Goal: Task Accomplishment & Management: Complete application form

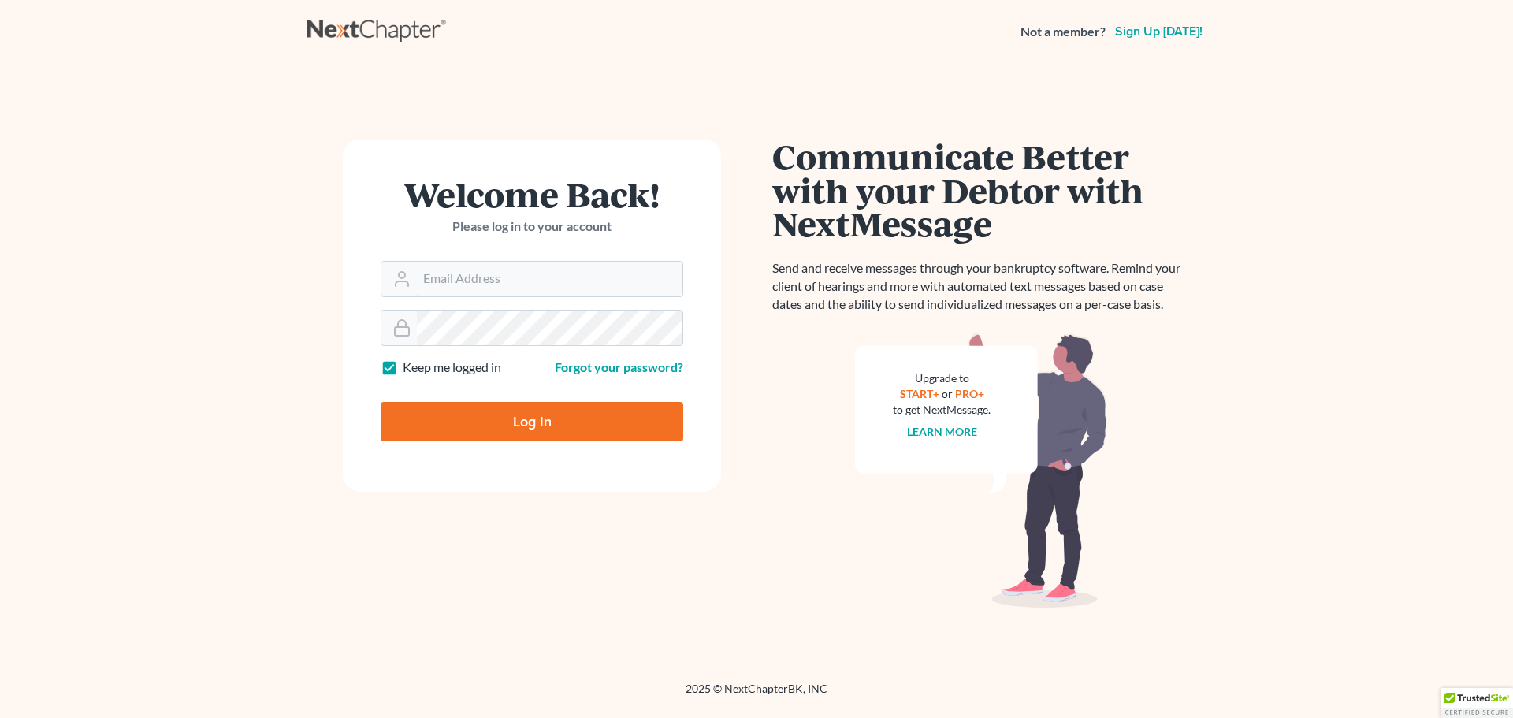
type input "[EMAIL_ADDRESS][DOMAIN_NAME]"
click at [507, 405] on input "Log In" at bounding box center [532, 421] width 303 height 39
type input "Thinking..."
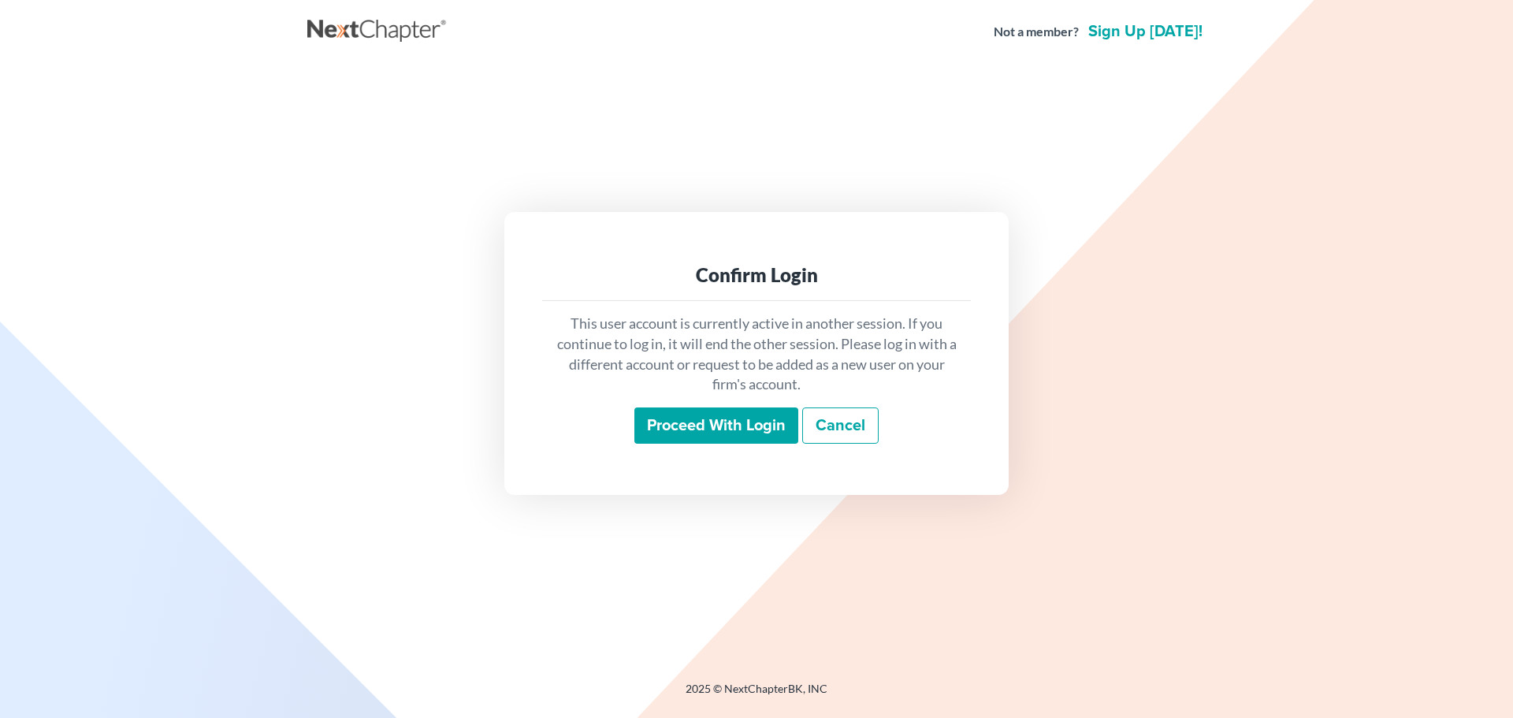
click at [734, 440] on input "Proceed with login" at bounding box center [716, 425] width 164 height 36
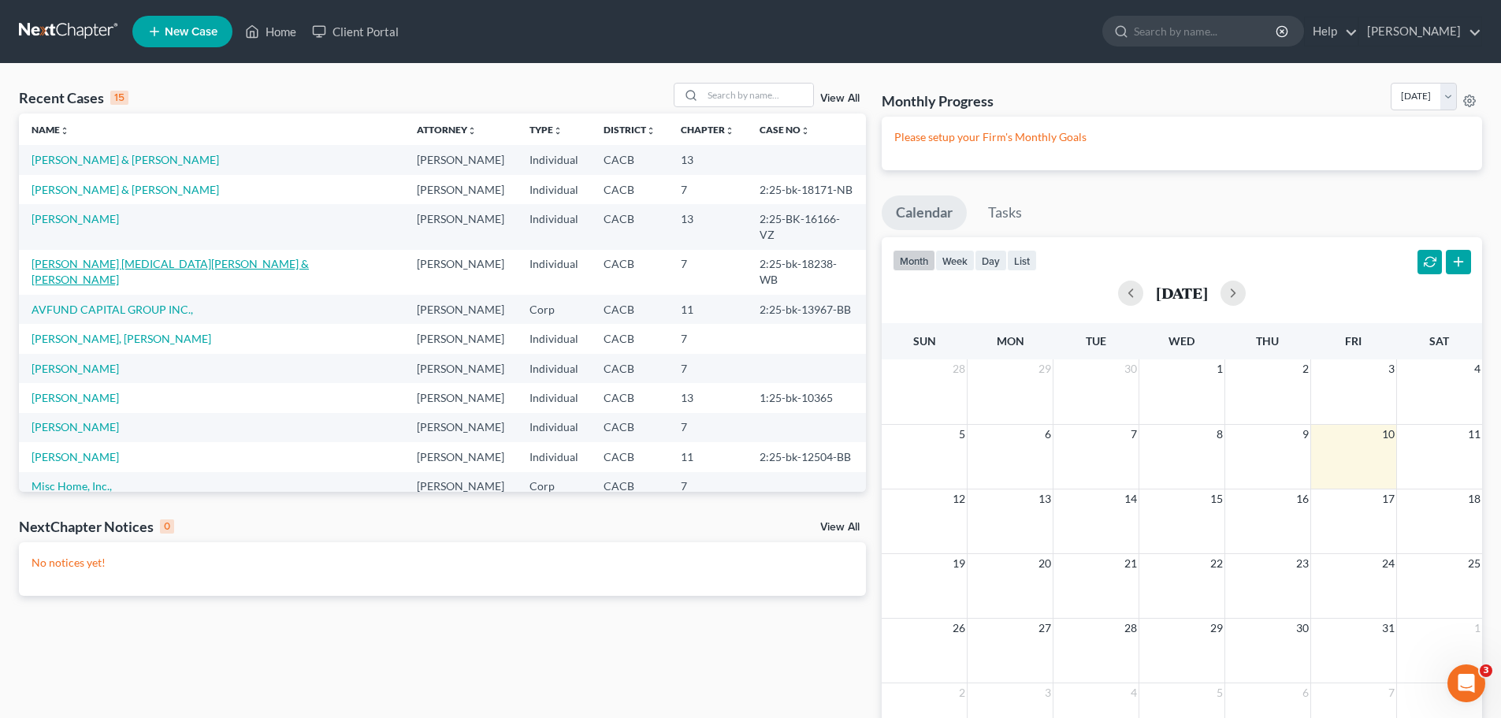
click at [82, 257] on link "Ramirez Troche, Martin & Ramirez, Maria" at bounding box center [170, 271] width 277 height 29
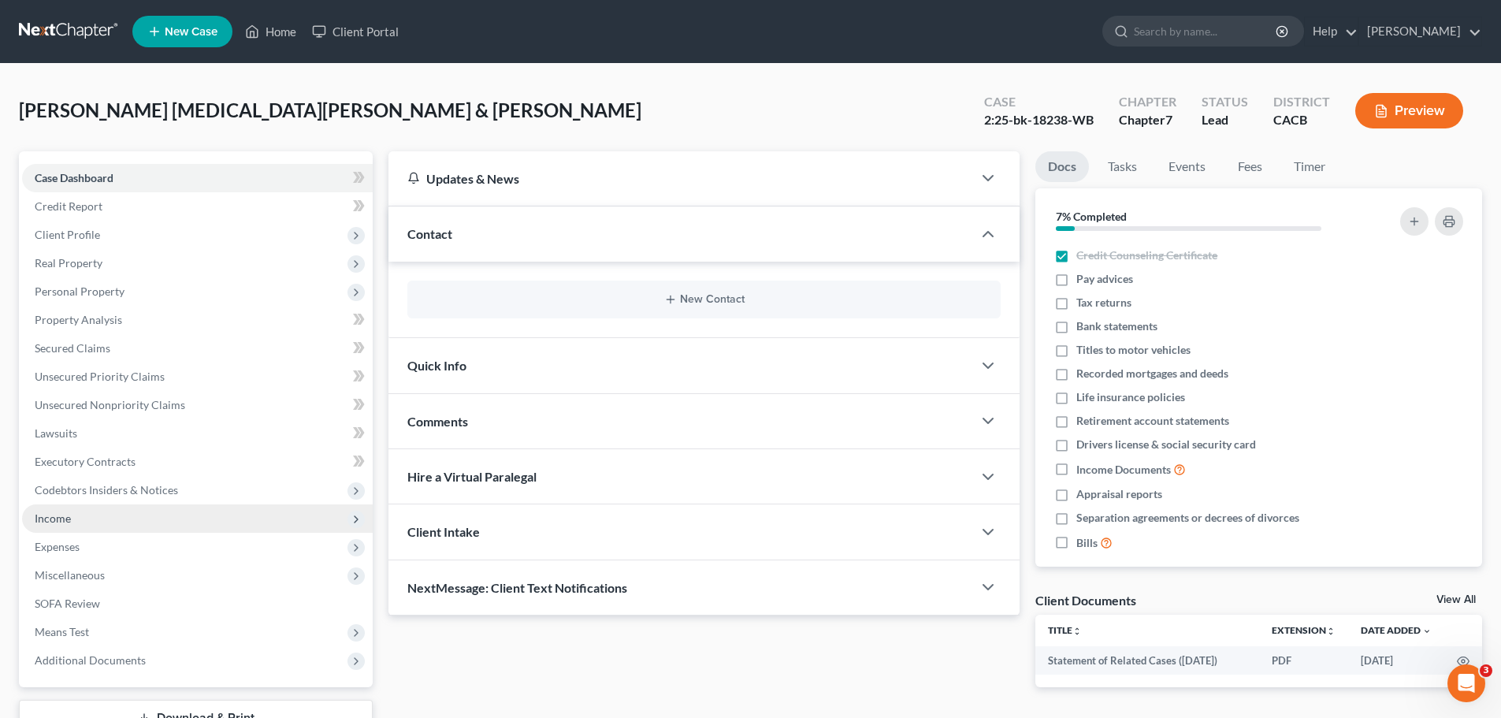
click at [87, 518] on span "Income" at bounding box center [197, 518] width 351 height 28
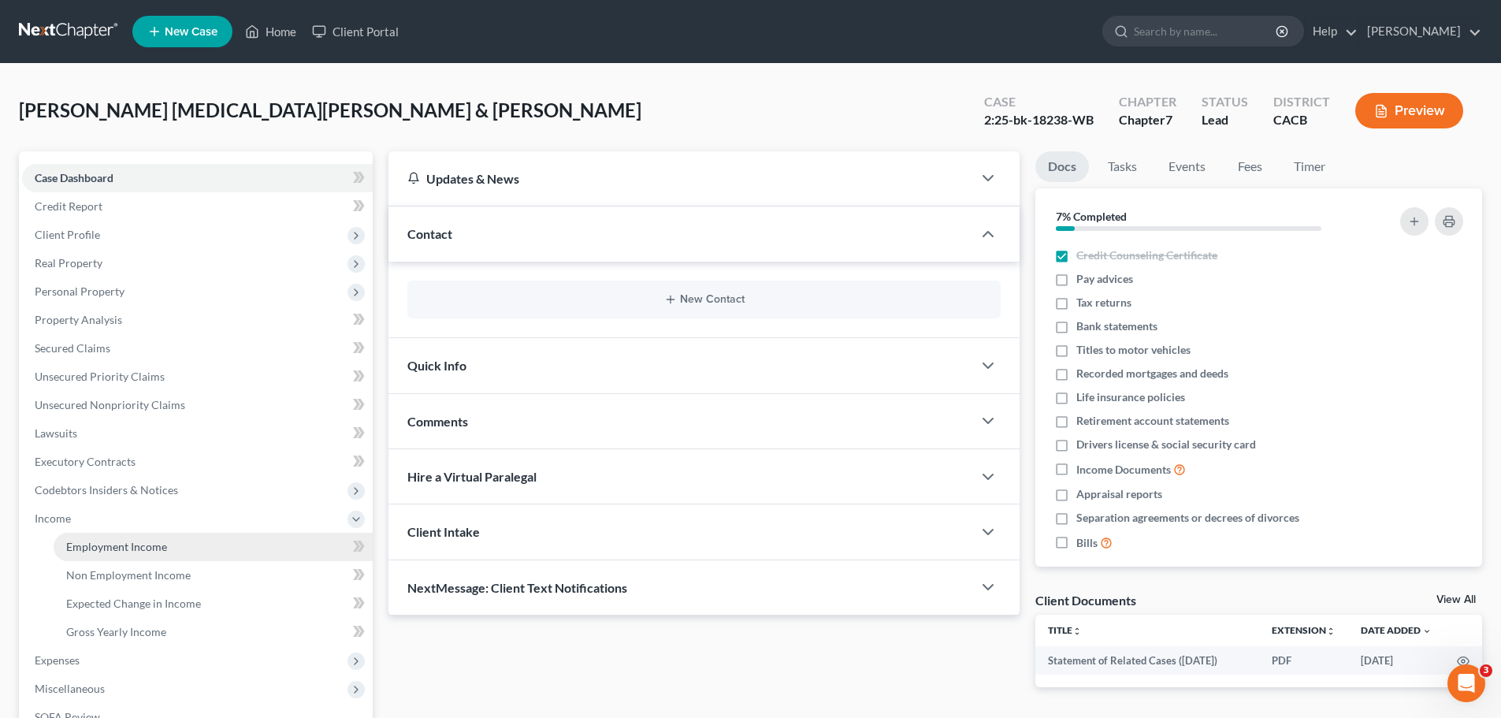
click at [124, 550] on span "Employment Income" at bounding box center [116, 546] width 101 height 13
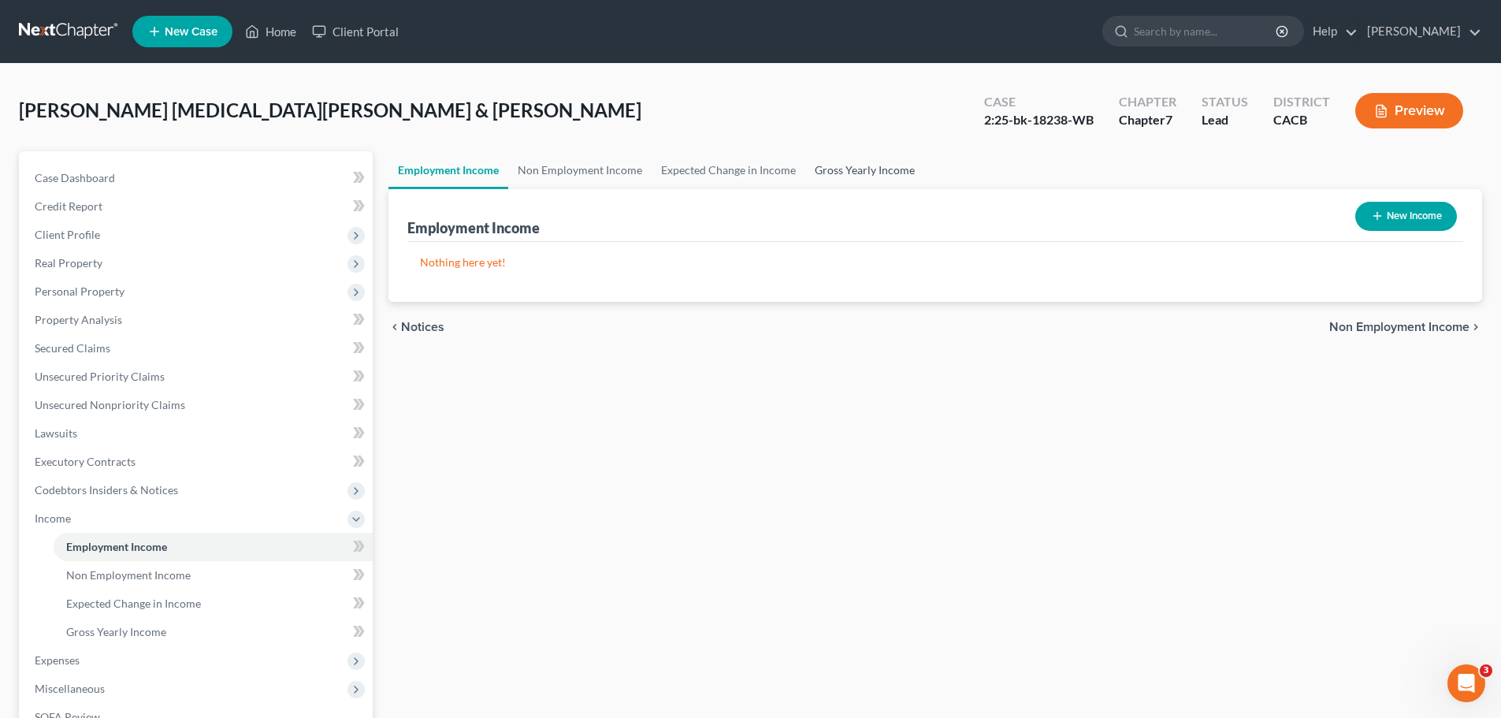
click at [831, 167] on link "Gross Yearly Income" at bounding box center [864, 170] width 119 height 38
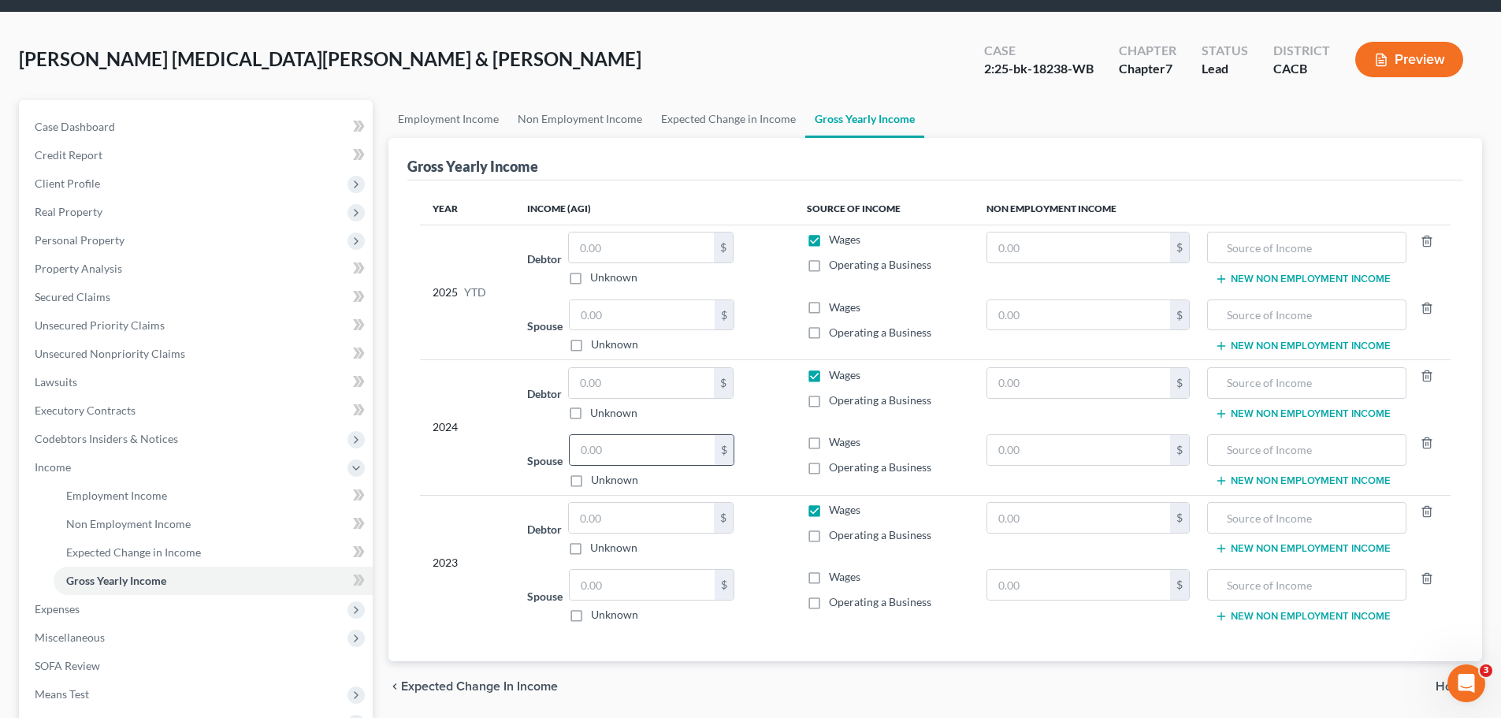
scroll to position [79, 0]
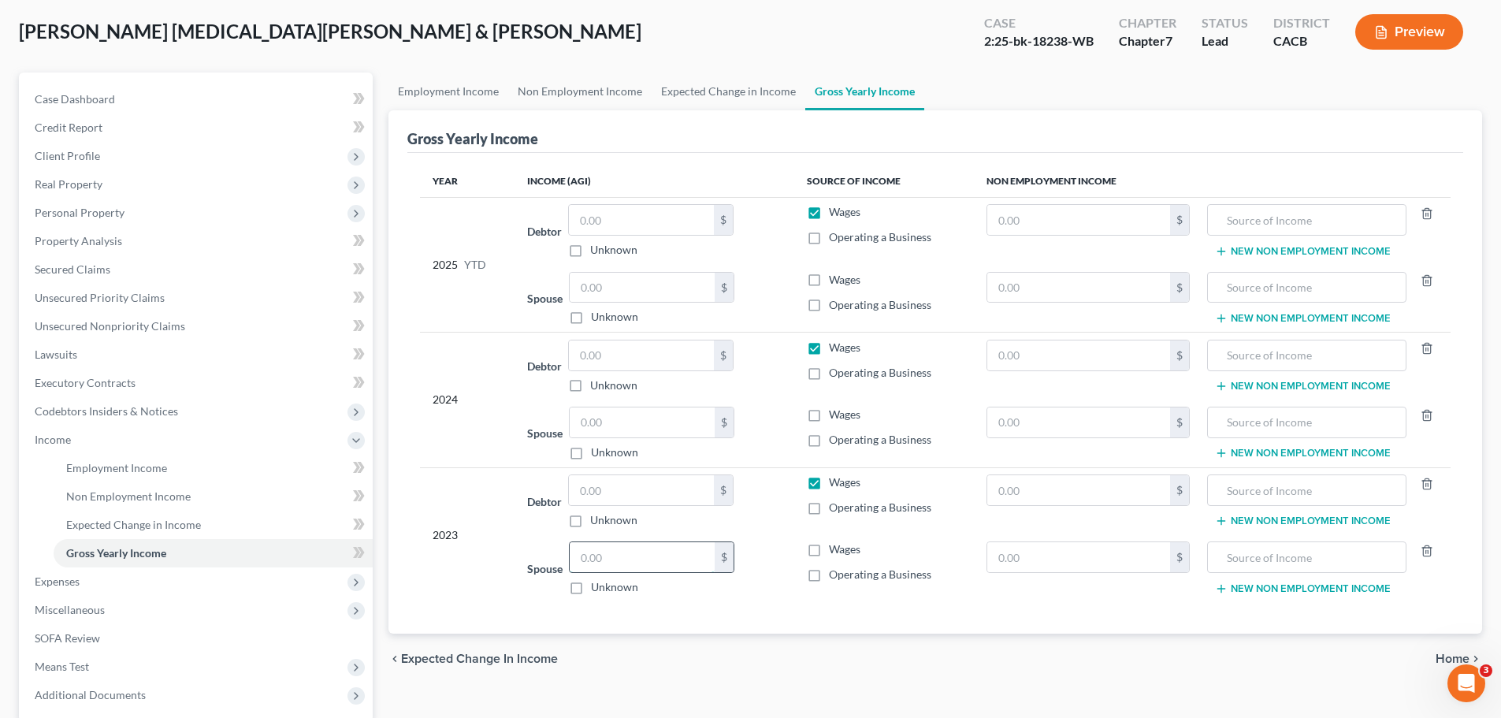
click at [648, 556] on input "text" at bounding box center [642, 557] width 145 height 30
click at [707, 567] on input "59,171" at bounding box center [642, 557] width 145 height 30
type input "5"
click at [590, 490] on input "text" at bounding box center [641, 490] width 145 height 30
click at [829, 512] on label "Operating a Business" at bounding box center [880, 508] width 102 height 16
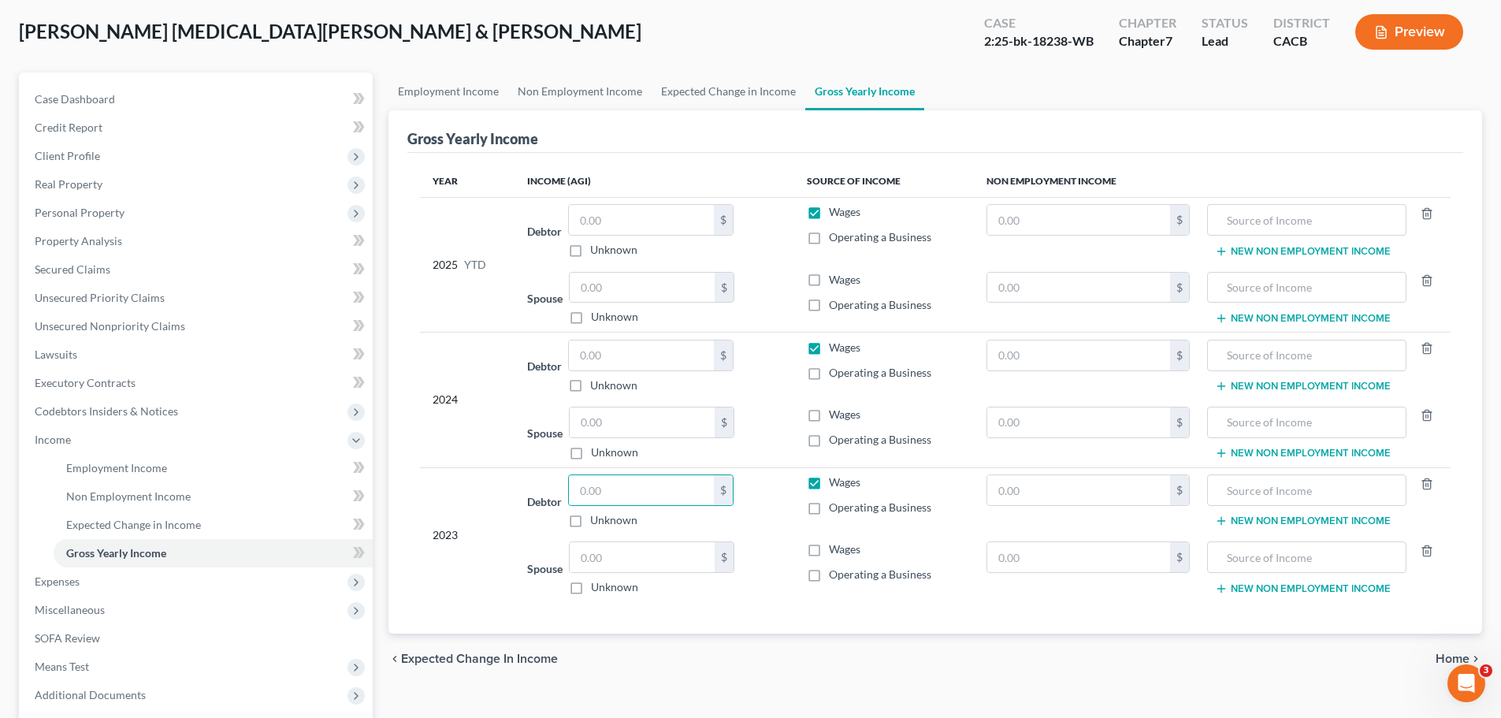
click at [835, 510] on input "Operating a Business" at bounding box center [840, 505] width 10 height 10
checkbox input "true"
click at [829, 489] on label "Wages" at bounding box center [845, 482] width 32 height 16
click at [835, 485] on input "Wages" at bounding box center [840, 479] width 10 height 10
checkbox input "false"
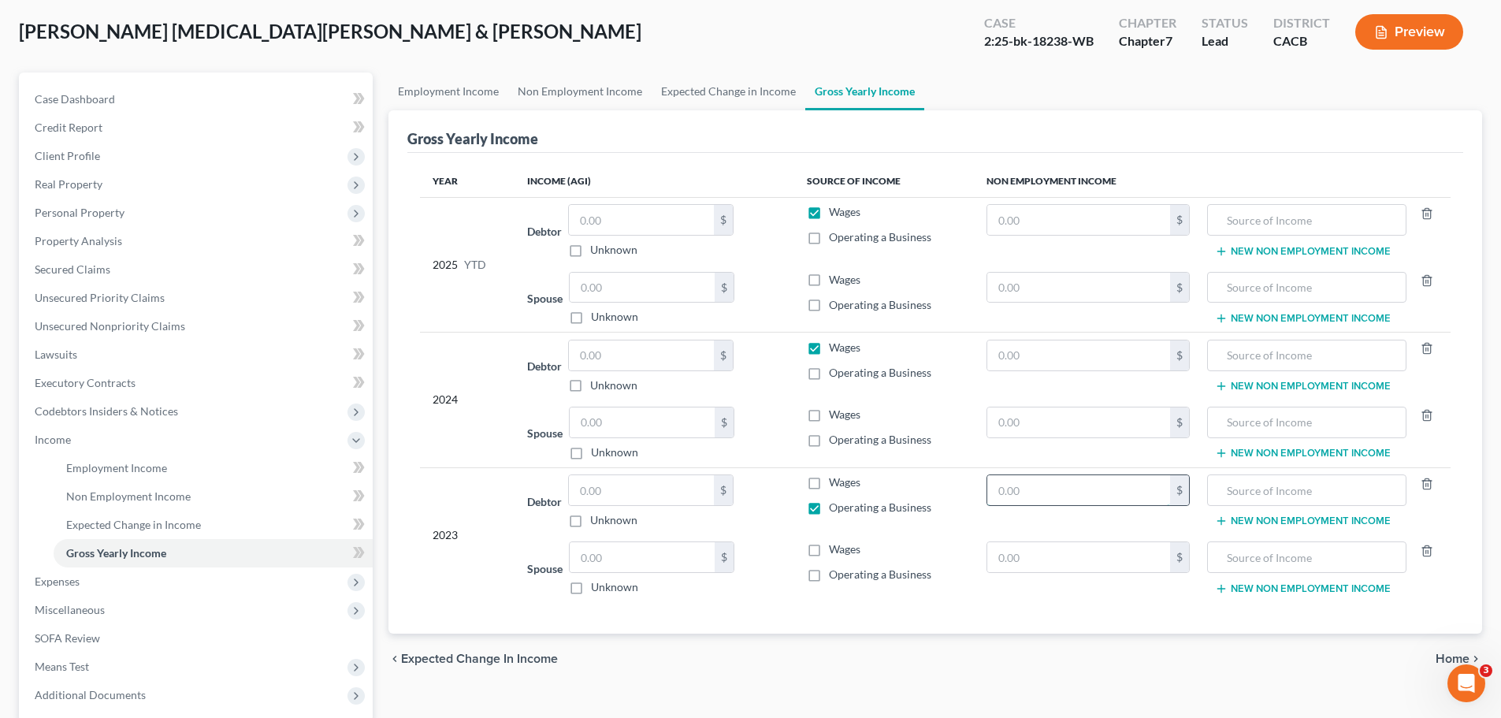
click at [1028, 500] on input "text" at bounding box center [1079, 490] width 184 height 30
type input "0"
click at [1268, 492] on input "text" at bounding box center [1306, 490] width 181 height 30
type input "-$59,171 see tax returns"
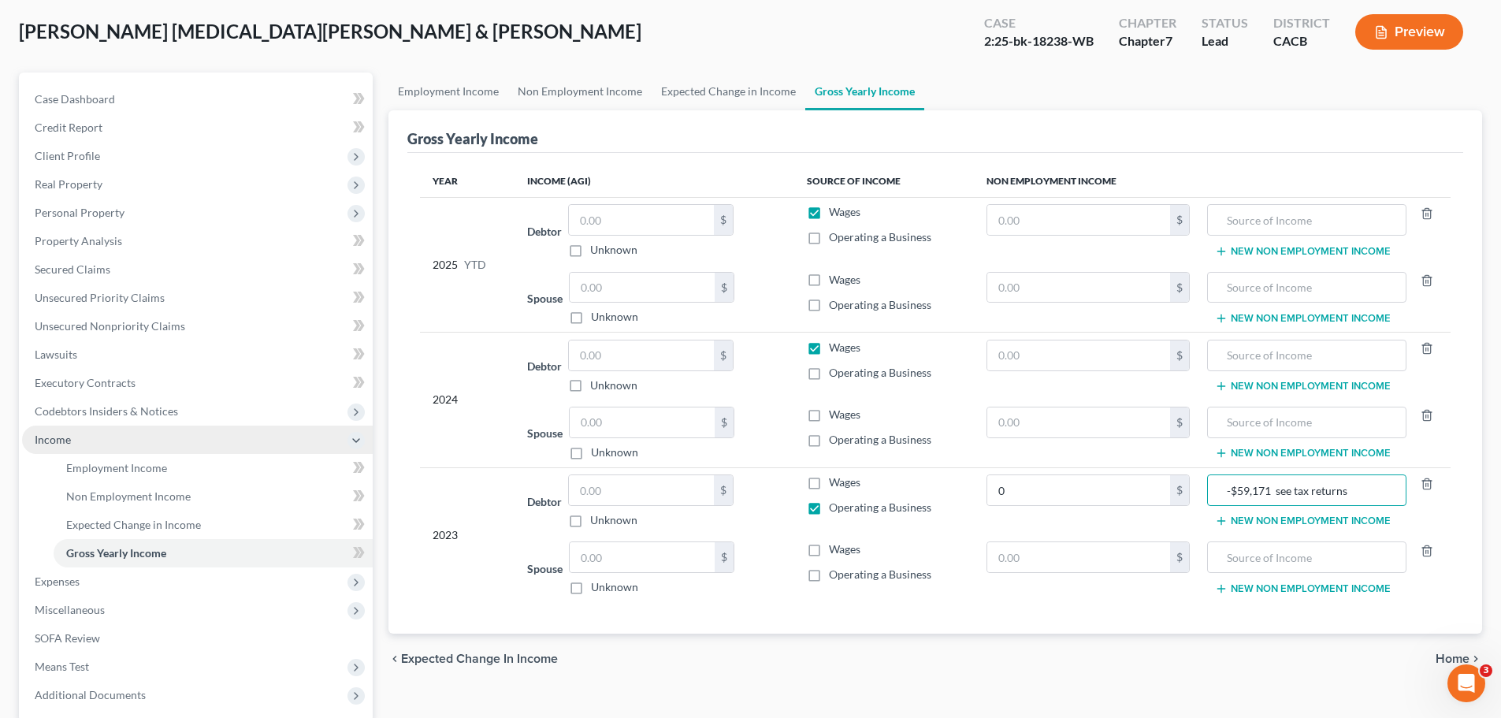
click at [62, 440] on span "Income" at bounding box center [53, 439] width 36 height 13
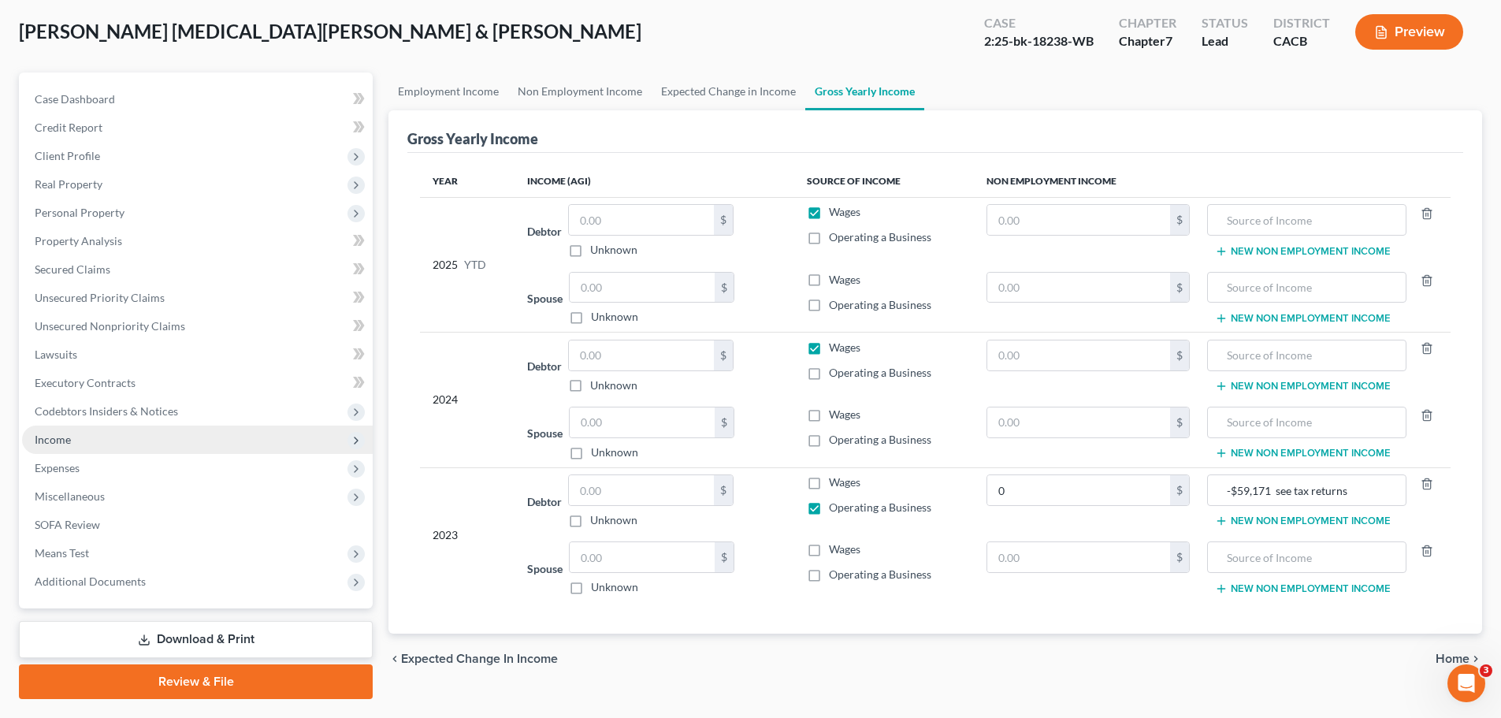
click at [60, 433] on span "Income" at bounding box center [53, 439] width 36 height 13
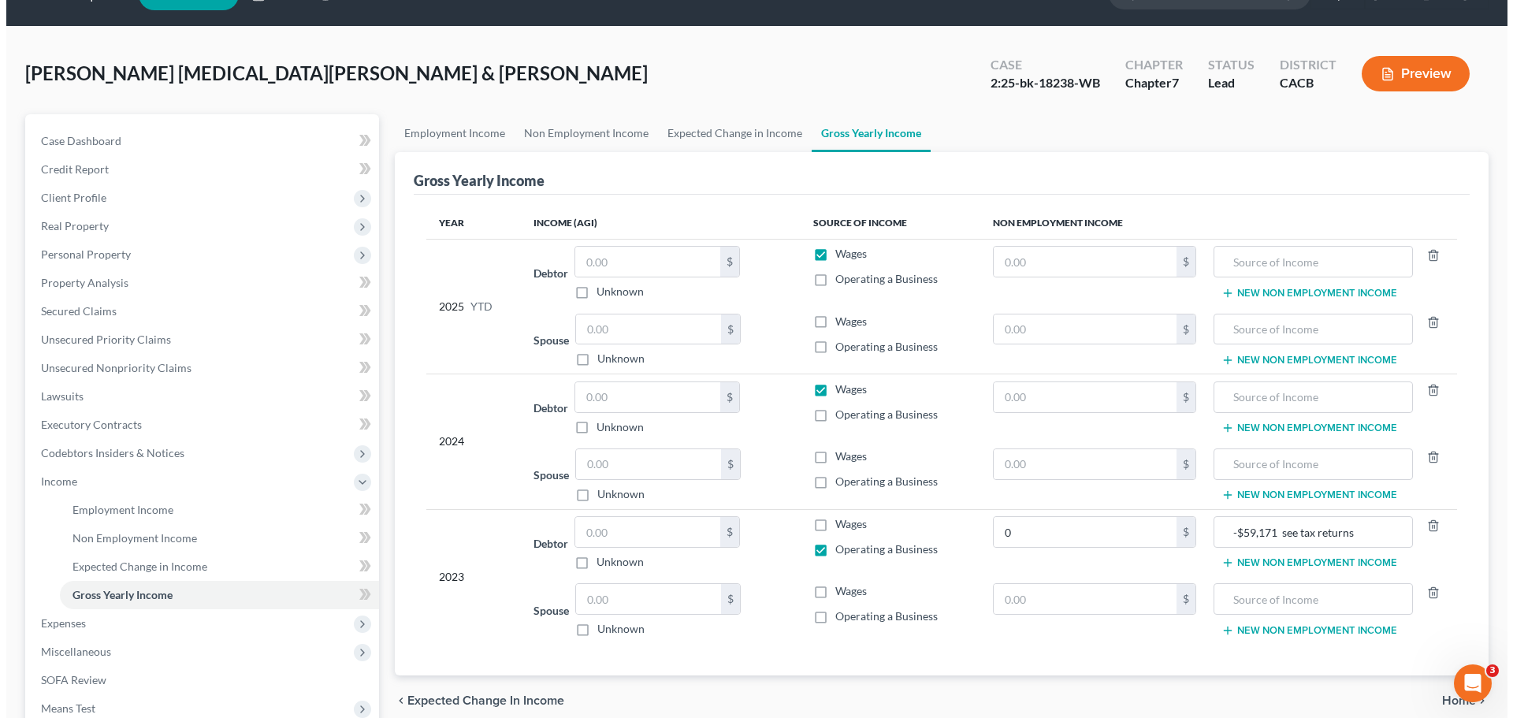
scroll to position [0, 0]
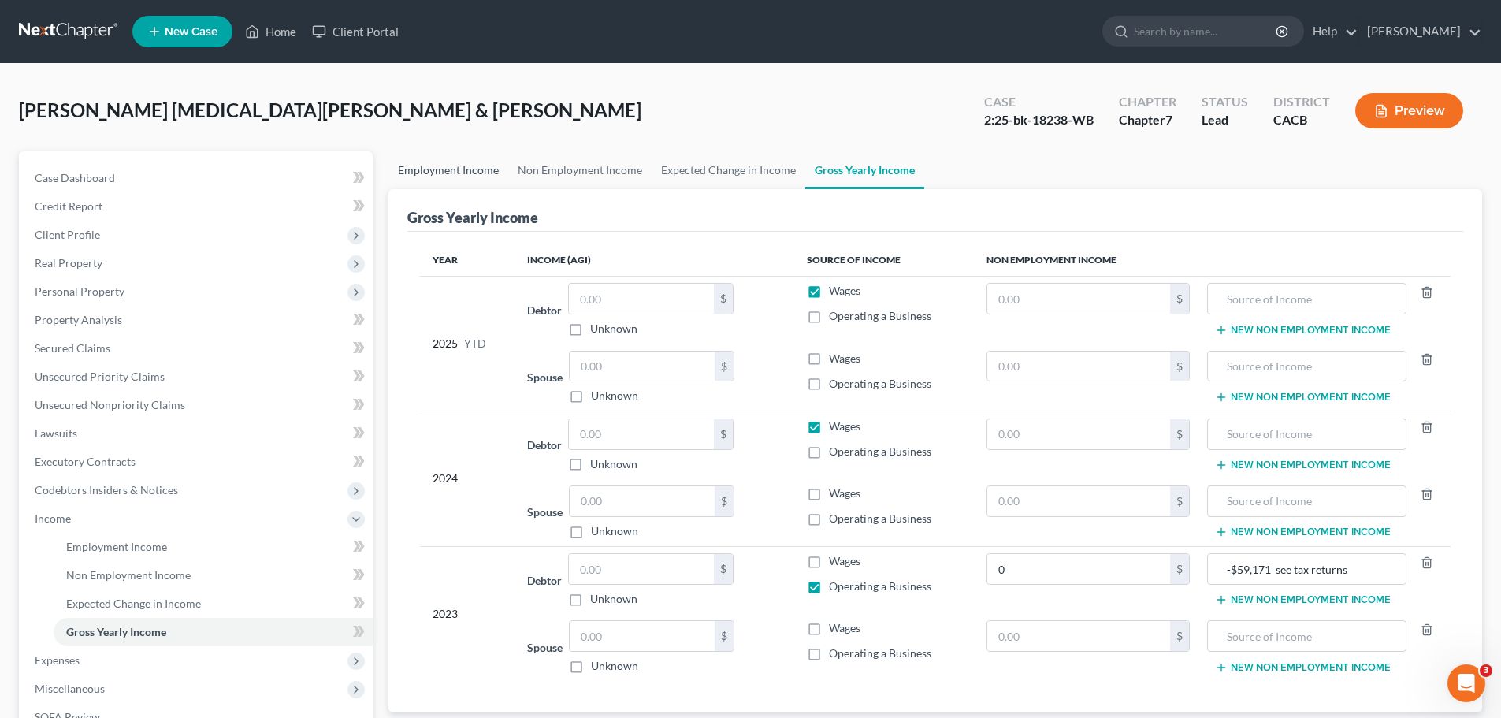
click at [471, 159] on link "Employment Income" at bounding box center [448, 170] width 120 height 38
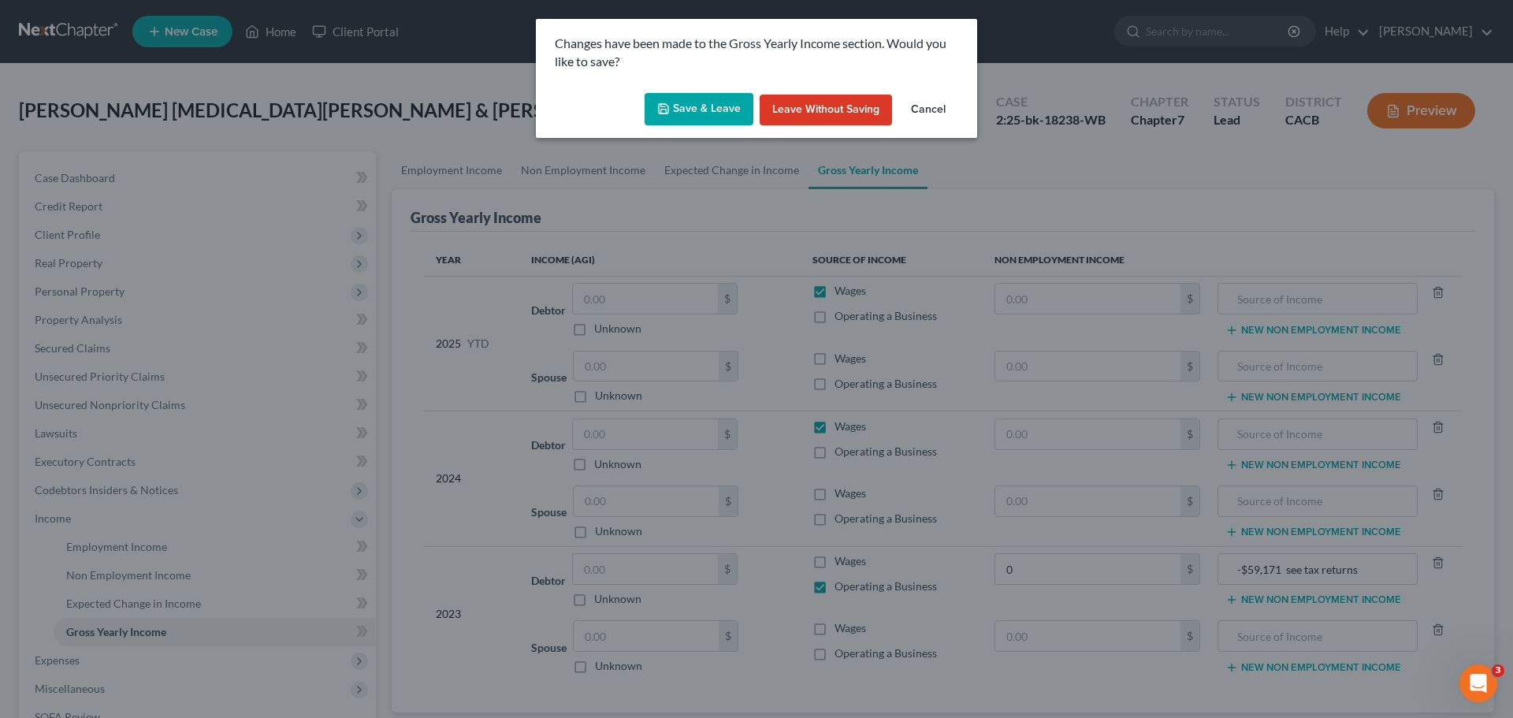
click at [727, 115] on button "Save & Leave" at bounding box center [698, 109] width 109 height 33
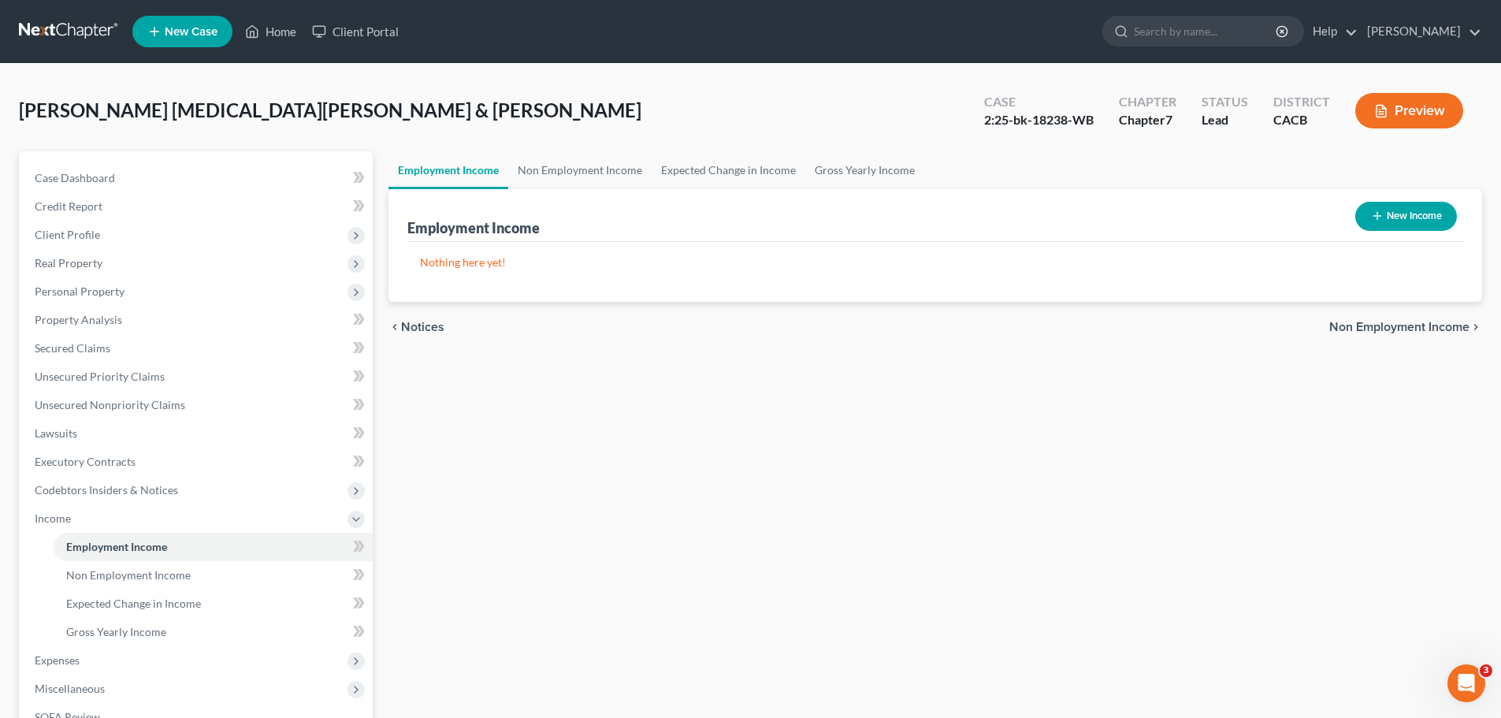
click at [1413, 217] on button "New Income" at bounding box center [1406, 216] width 102 height 29
select select "0"
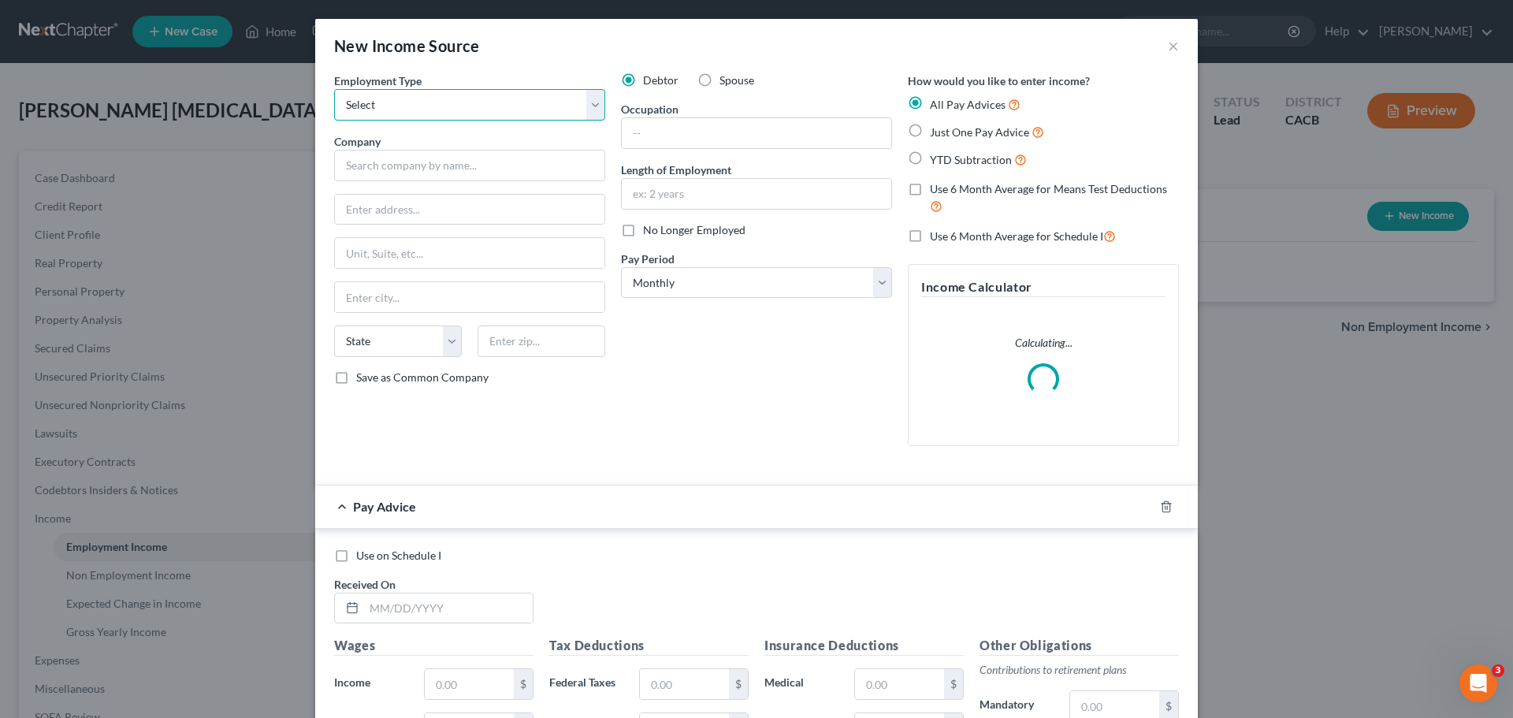
click at [408, 111] on select "Select Full or Part Time Employment Self Employment" at bounding box center [469, 105] width 271 height 32
select select "0"
click at [334, 89] on select "Select Full or Part Time Employment Self Employment" at bounding box center [469, 105] width 271 height 32
click at [419, 166] on input "text" at bounding box center [469, 166] width 271 height 32
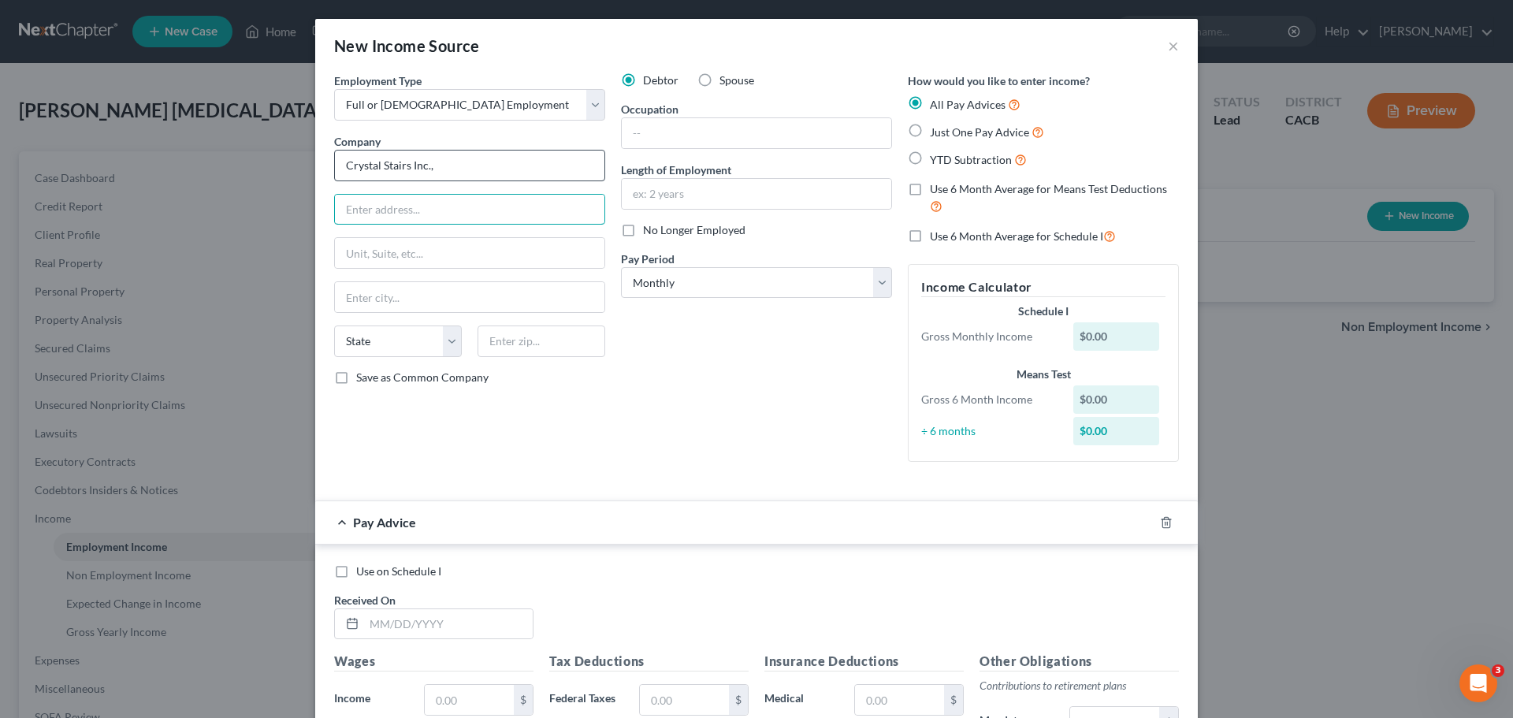
type input "Crystal Stairs Inc.,"
type input "PO Box 92240"
type input "Los An"
type input "Los Angeles"
select select "4"
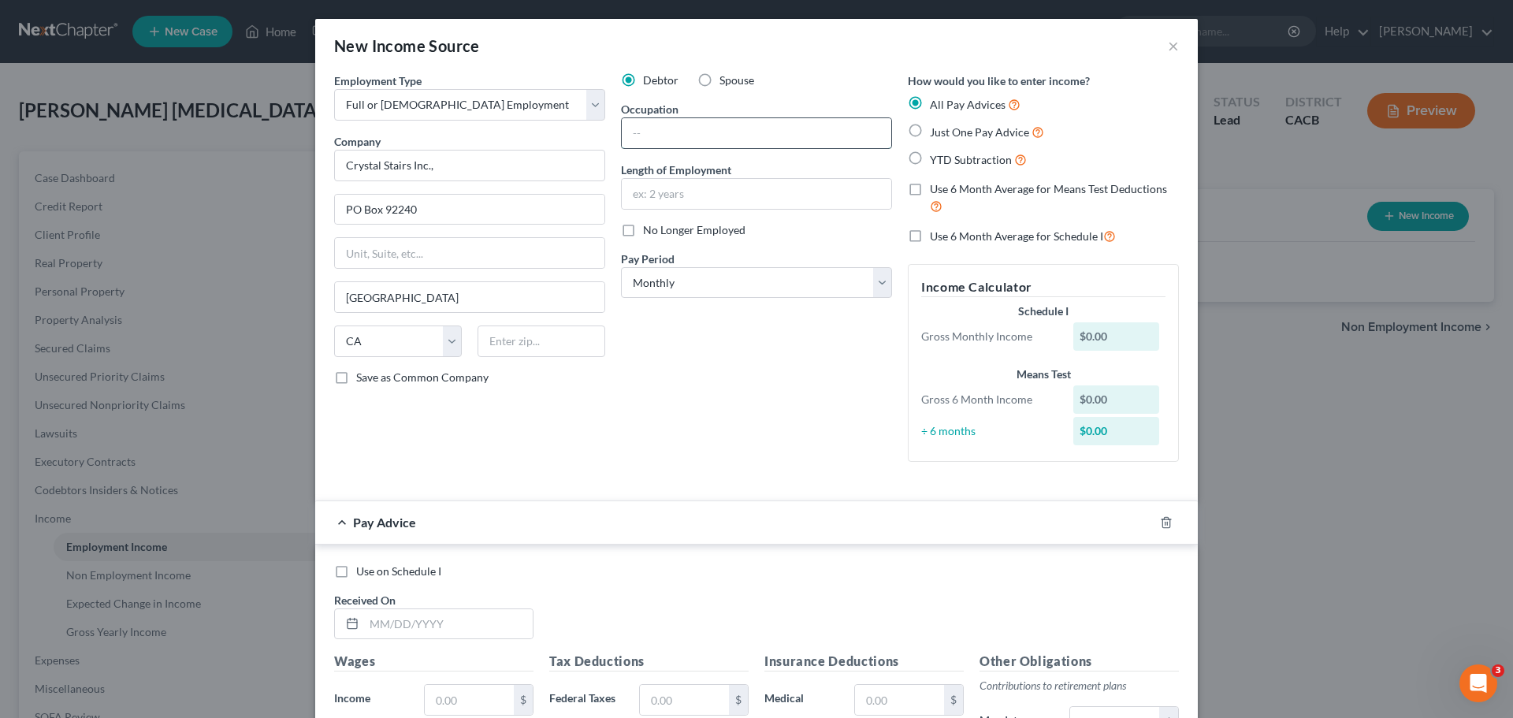
click at [756, 136] on input "text" at bounding box center [756, 133] width 269 height 30
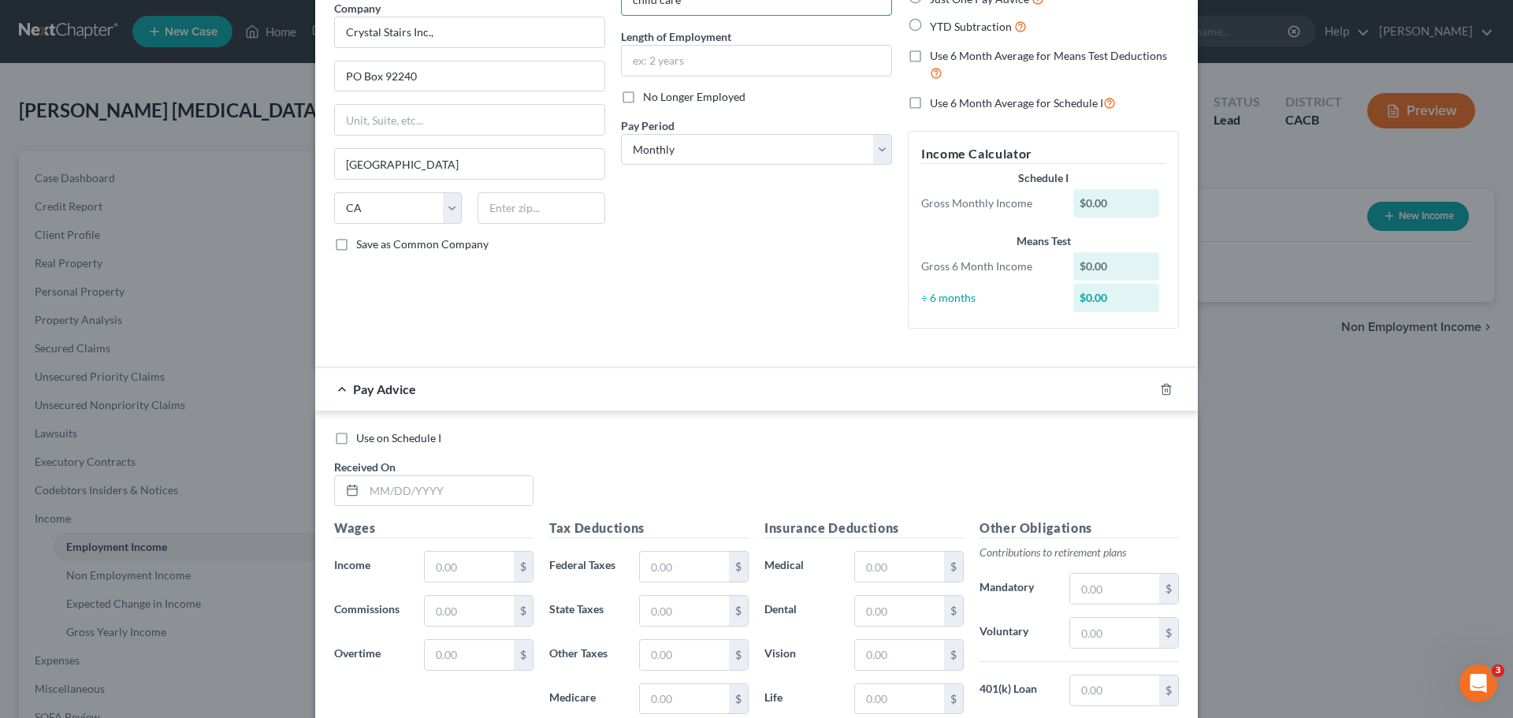
scroll to position [236, 0]
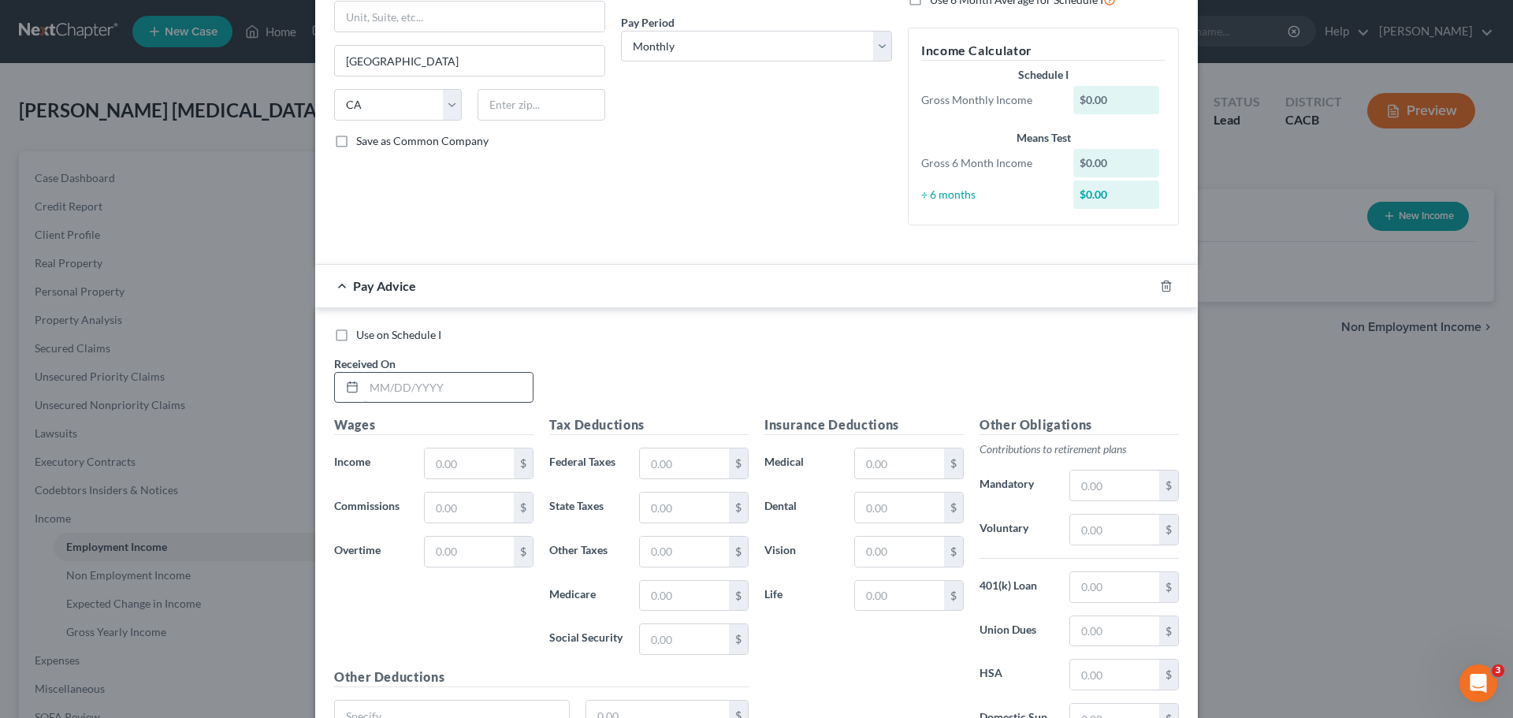
type input "child care"
click at [387, 389] on input "text" at bounding box center [448, 388] width 169 height 30
type input "08/1/2025"
click at [444, 481] on div "Wages Income * $ Commissions $ Overtime $" at bounding box center [433, 541] width 215 height 252
click at [449, 465] on input "text" at bounding box center [469, 463] width 89 height 30
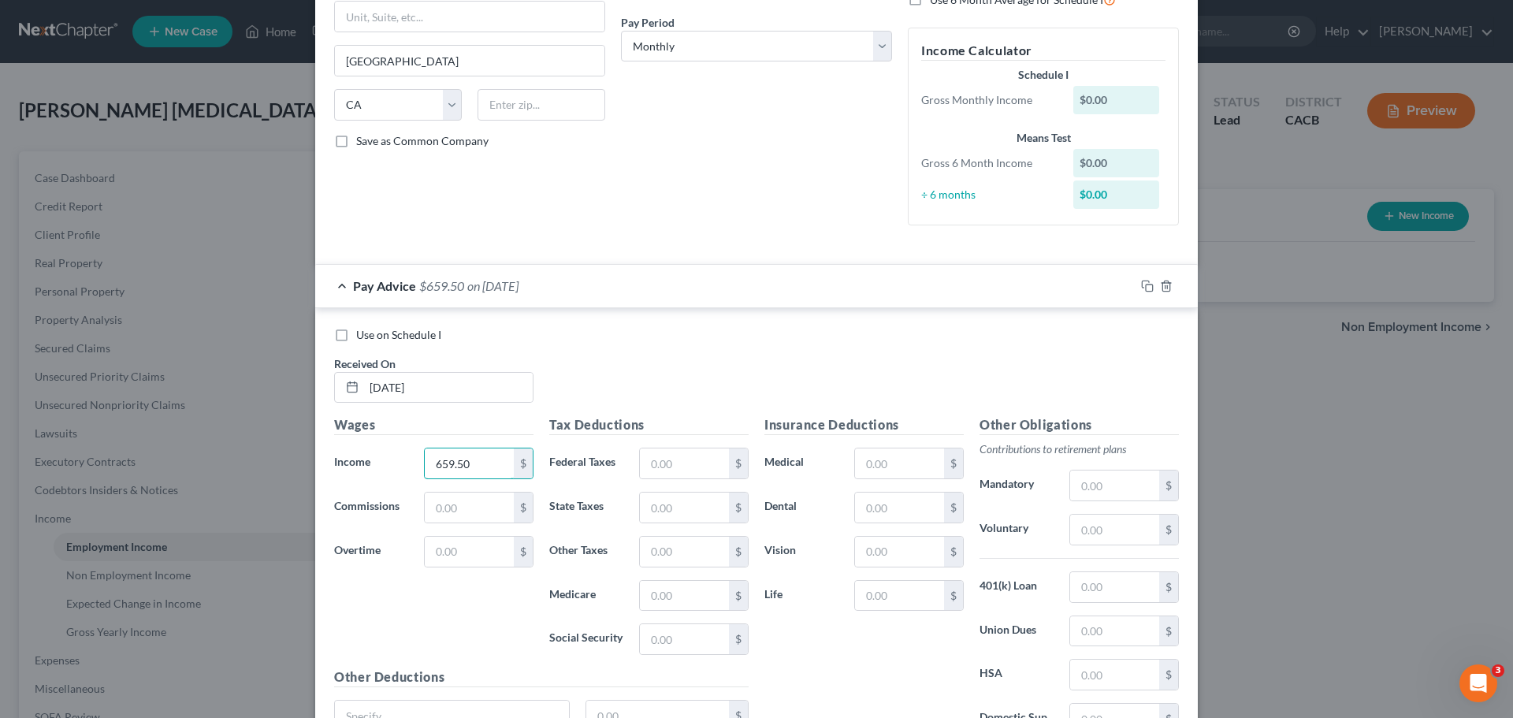
type input "659.50"
click at [485, 421] on h5 "Wages" at bounding box center [433, 425] width 199 height 20
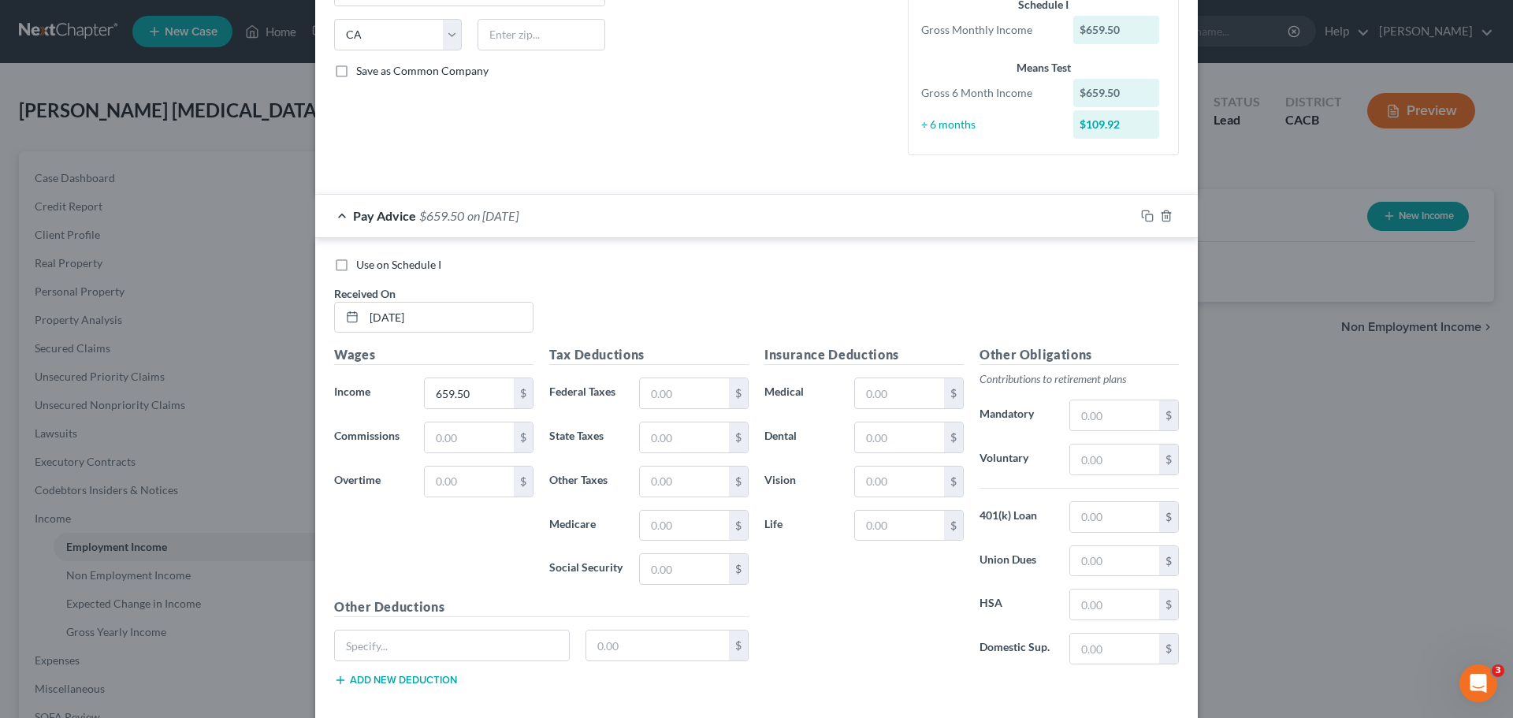
scroll to position [0, 0]
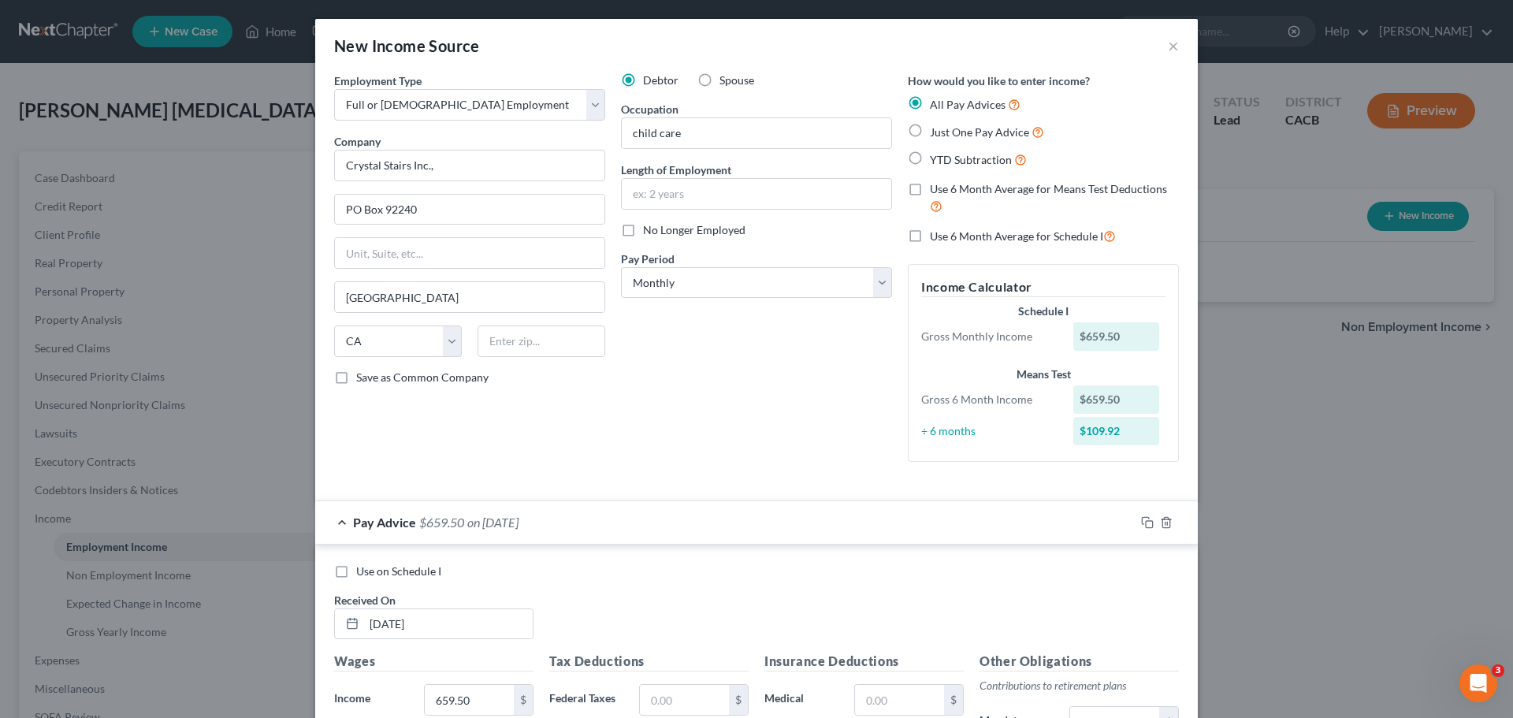
click at [719, 74] on label "Spouse" at bounding box center [736, 80] width 35 height 16
click at [726, 74] on input "Spouse" at bounding box center [731, 77] width 10 height 10
radio input "true"
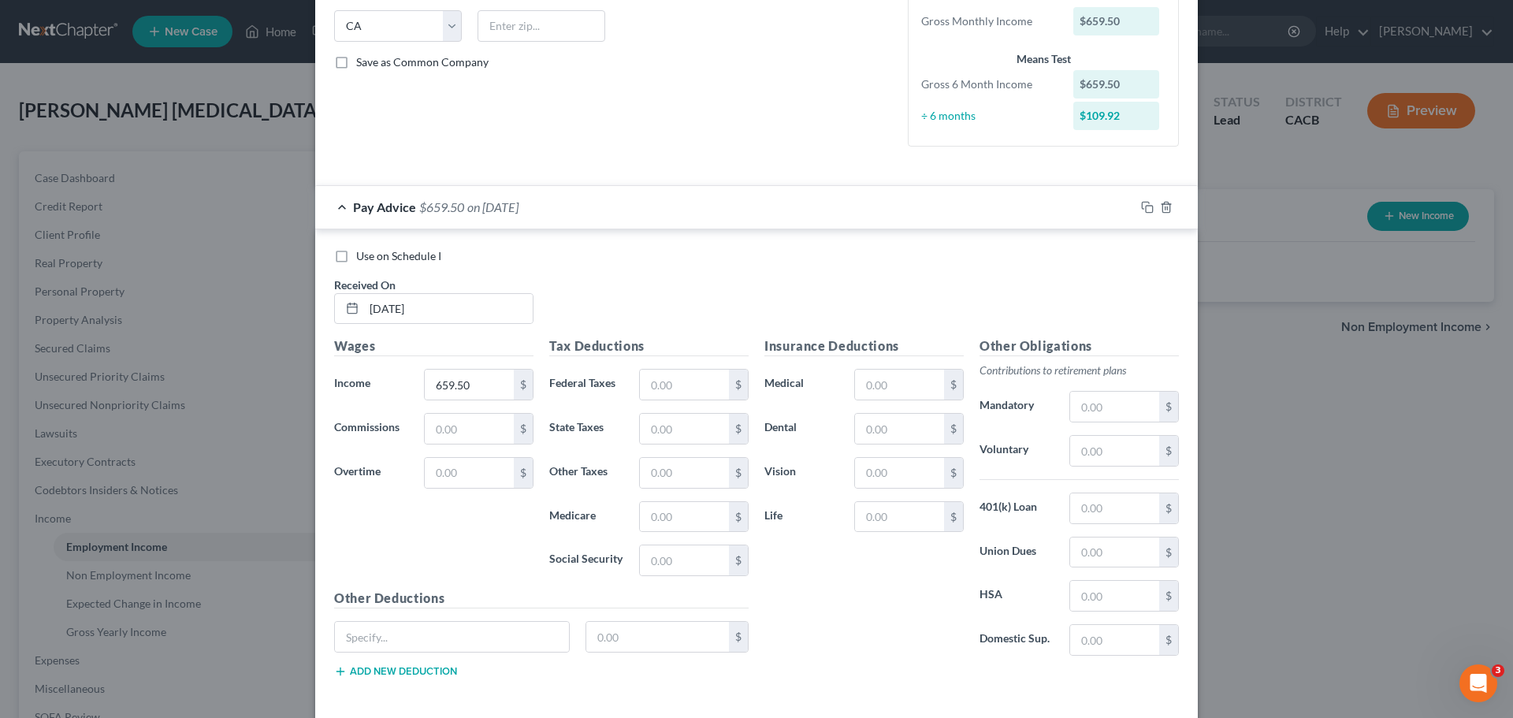
scroll to position [387, 0]
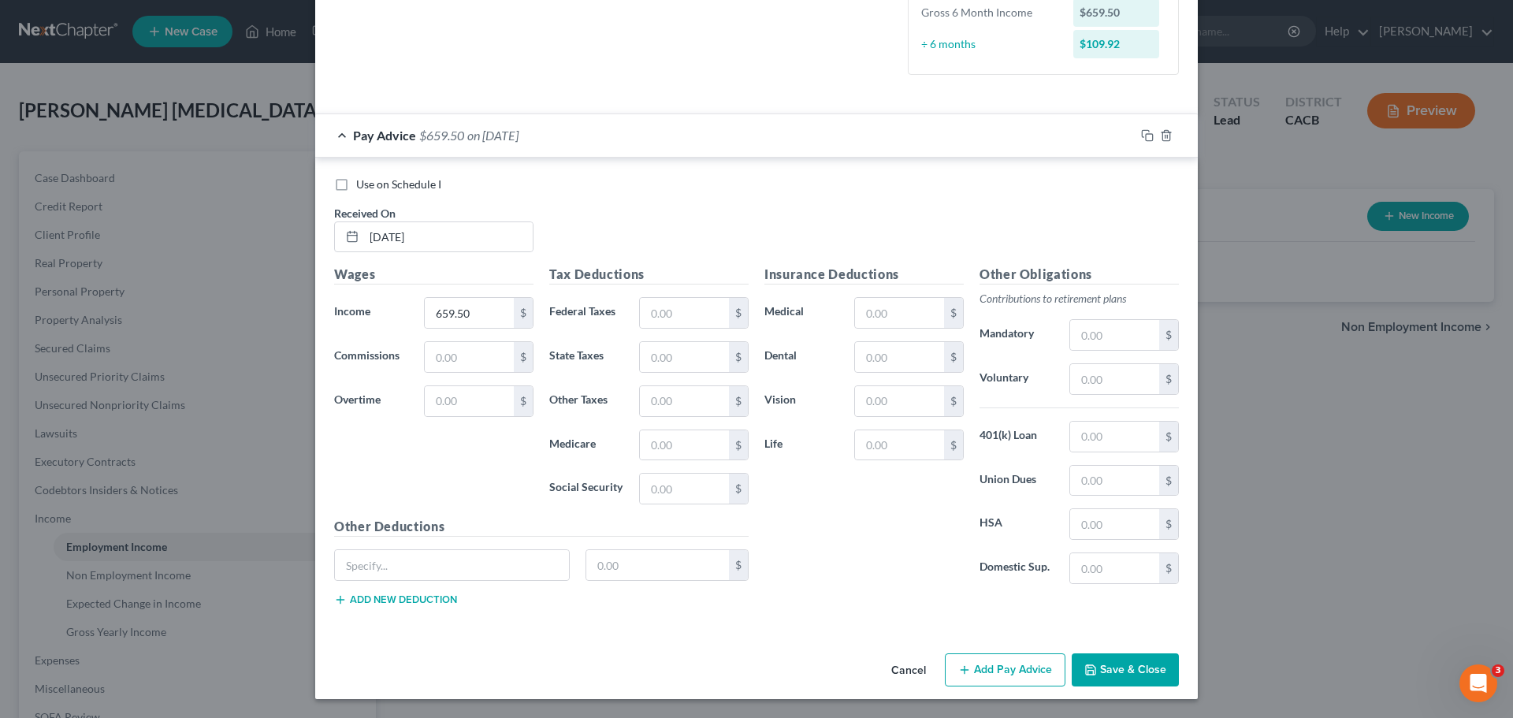
click at [1096, 674] on button "Save & Close" at bounding box center [1125, 669] width 107 height 33
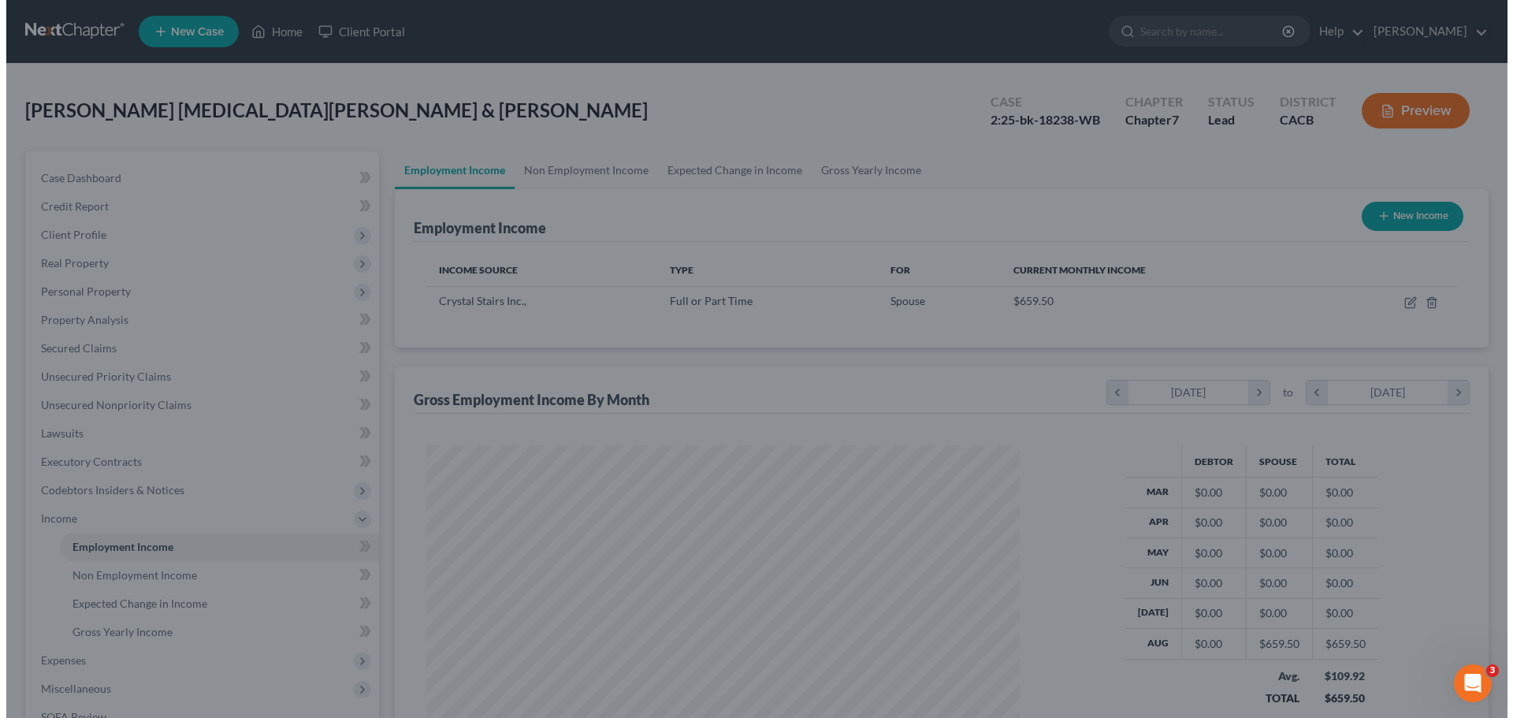
scroll to position [787576, 787251]
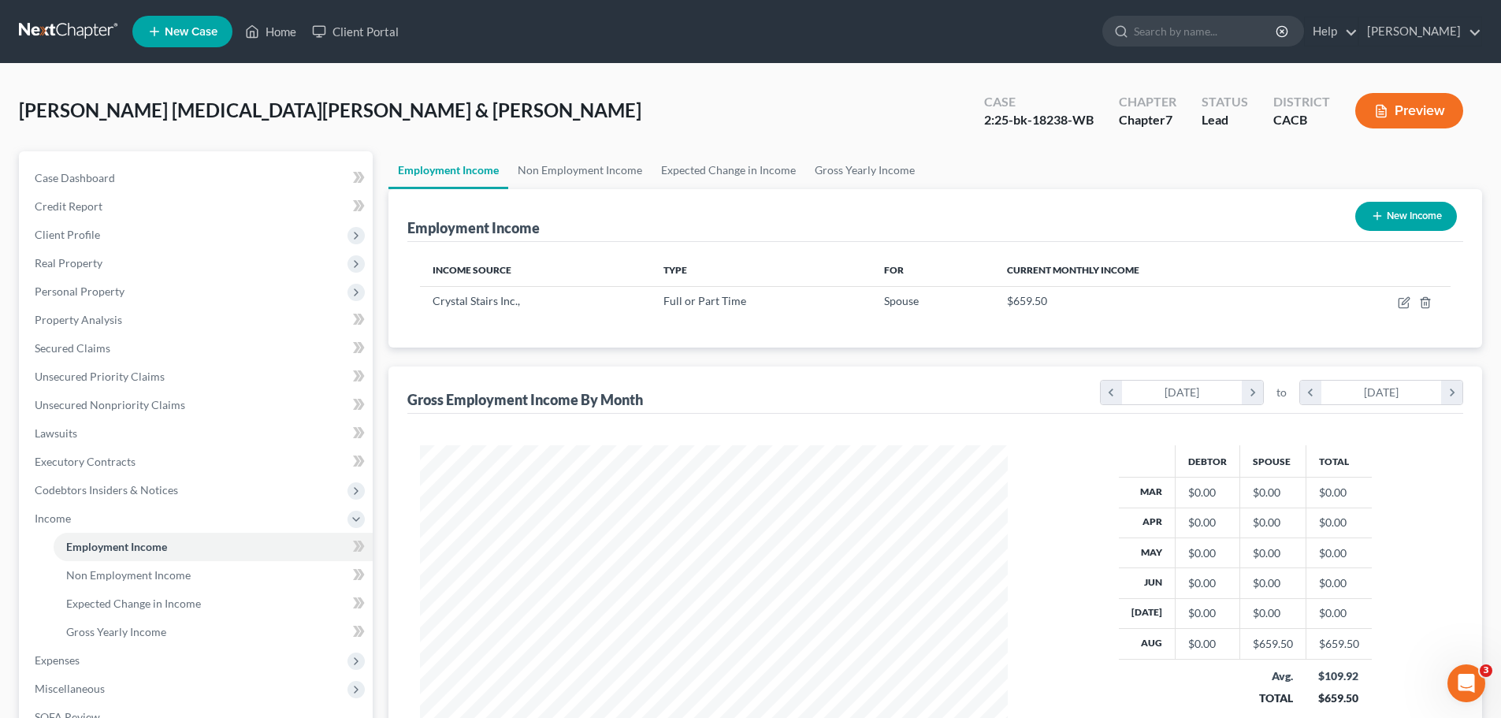
click at [1439, 214] on button "New Income" at bounding box center [1406, 216] width 102 height 29
select select "0"
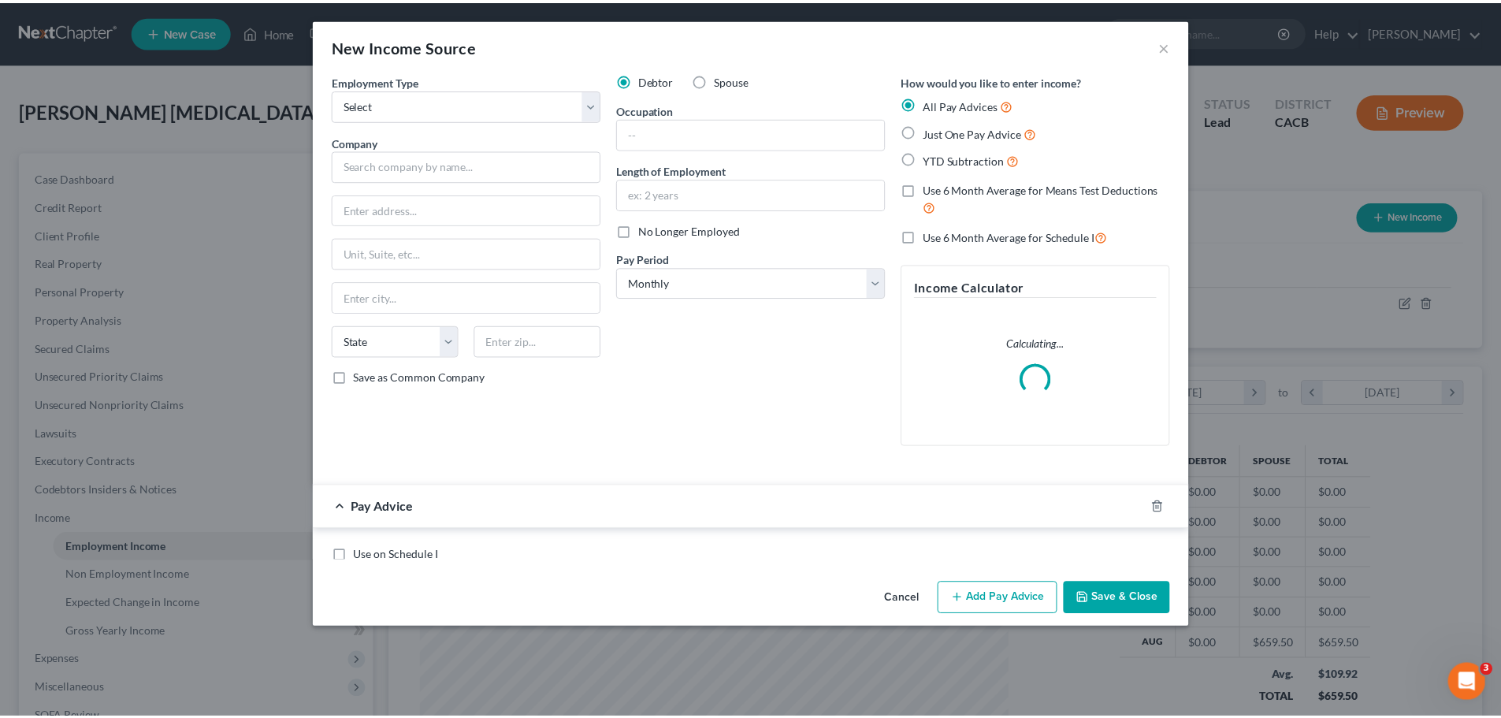
scroll to position [296, 625]
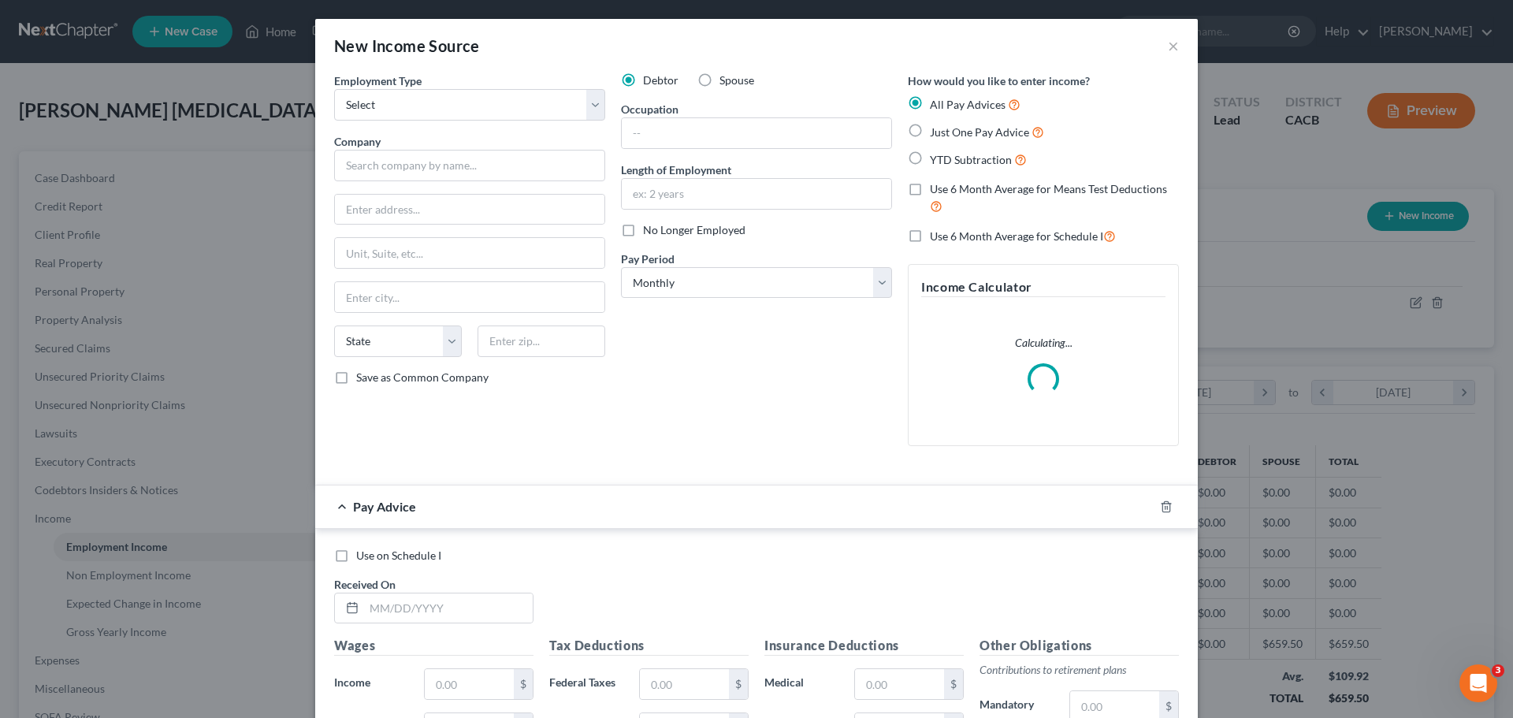
click at [719, 72] on label "Spouse" at bounding box center [736, 80] width 35 height 16
click at [726, 72] on input "Spouse" at bounding box center [731, 77] width 10 height 10
radio input "true"
click at [474, 109] on select "Select Full or Part Time Employment Self Employment" at bounding box center [469, 105] width 271 height 32
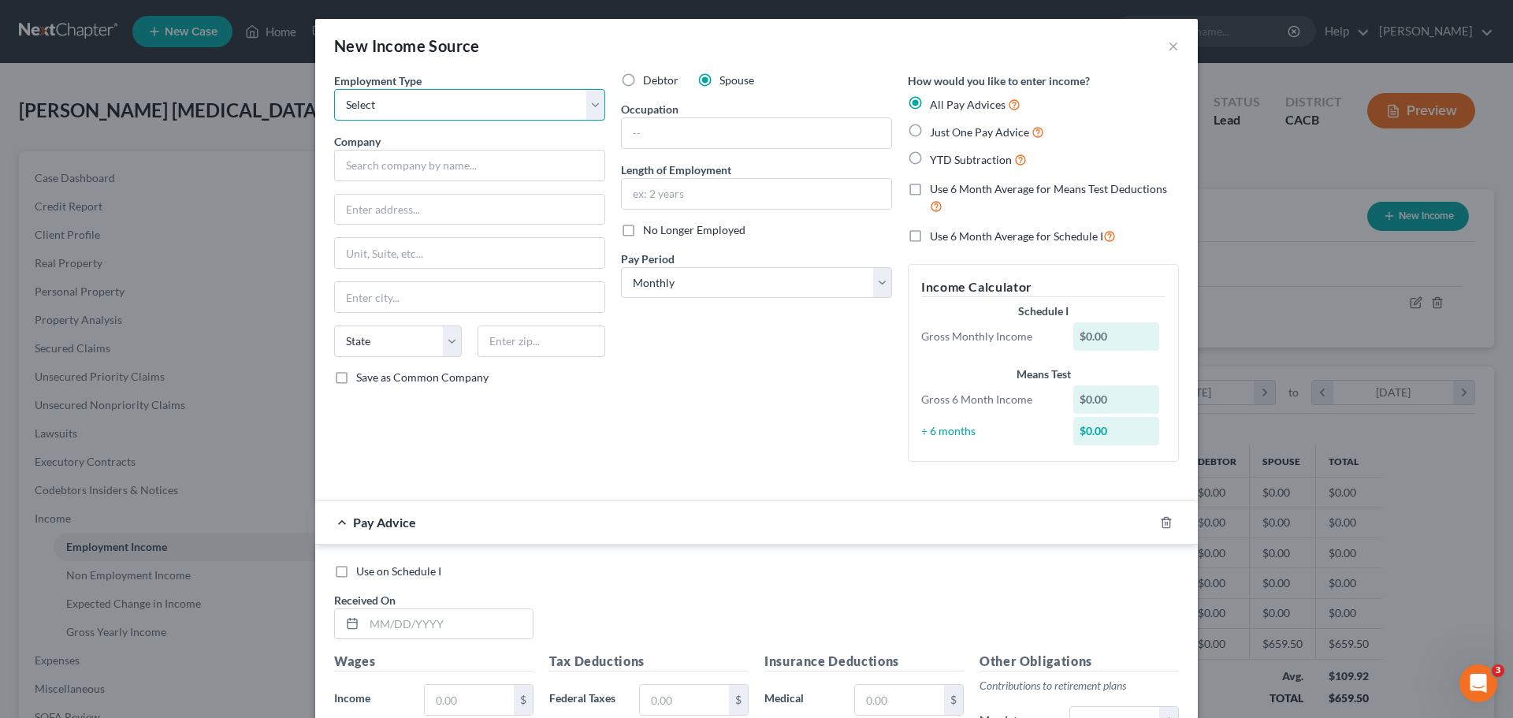
click at [528, 102] on select "Select Full or Part Time Employment Self Employment" at bounding box center [469, 105] width 271 height 32
click at [643, 83] on label "Debtor" at bounding box center [660, 80] width 35 height 16
click at [649, 83] on input "Debtor" at bounding box center [654, 77] width 10 height 10
radio input "true"
click at [1168, 50] on button "×" at bounding box center [1173, 45] width 11 height 19
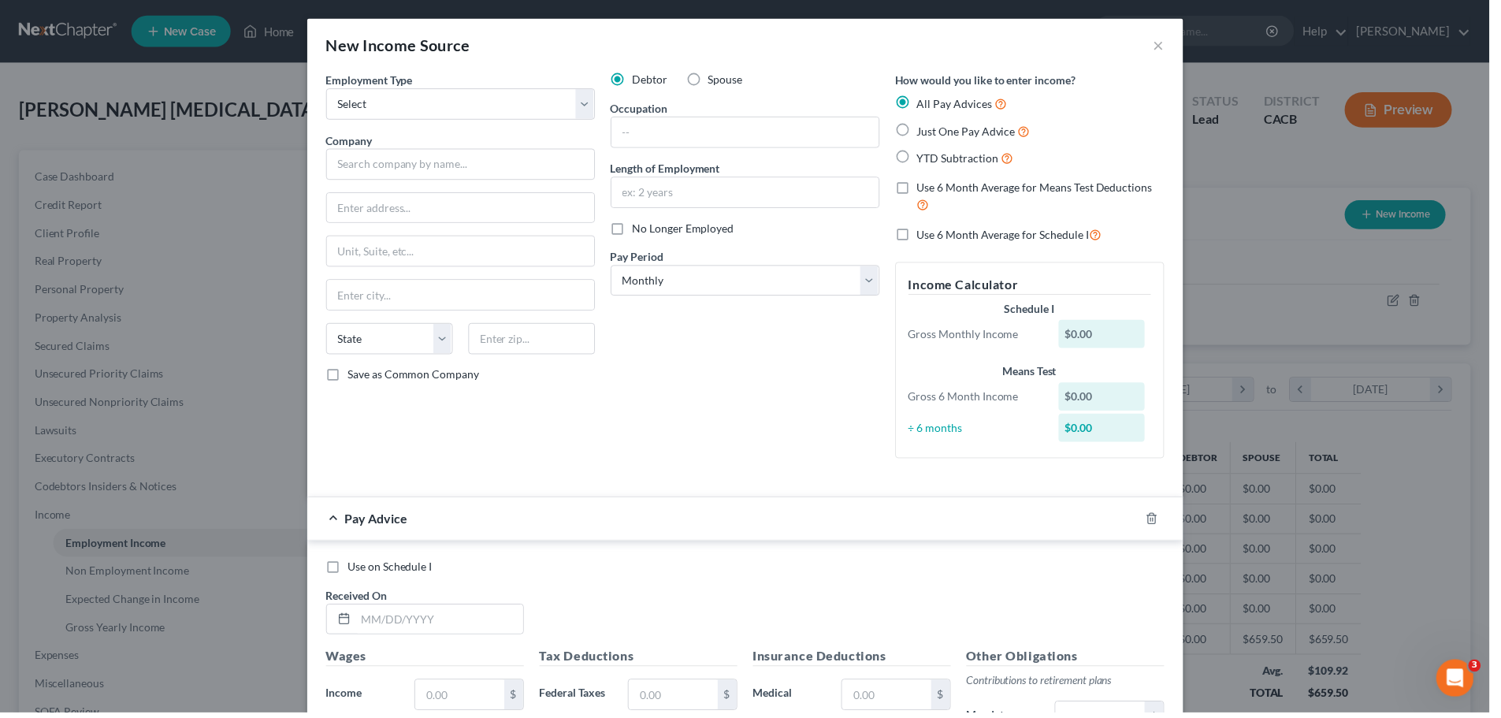
scroll to position [787576, 787251]
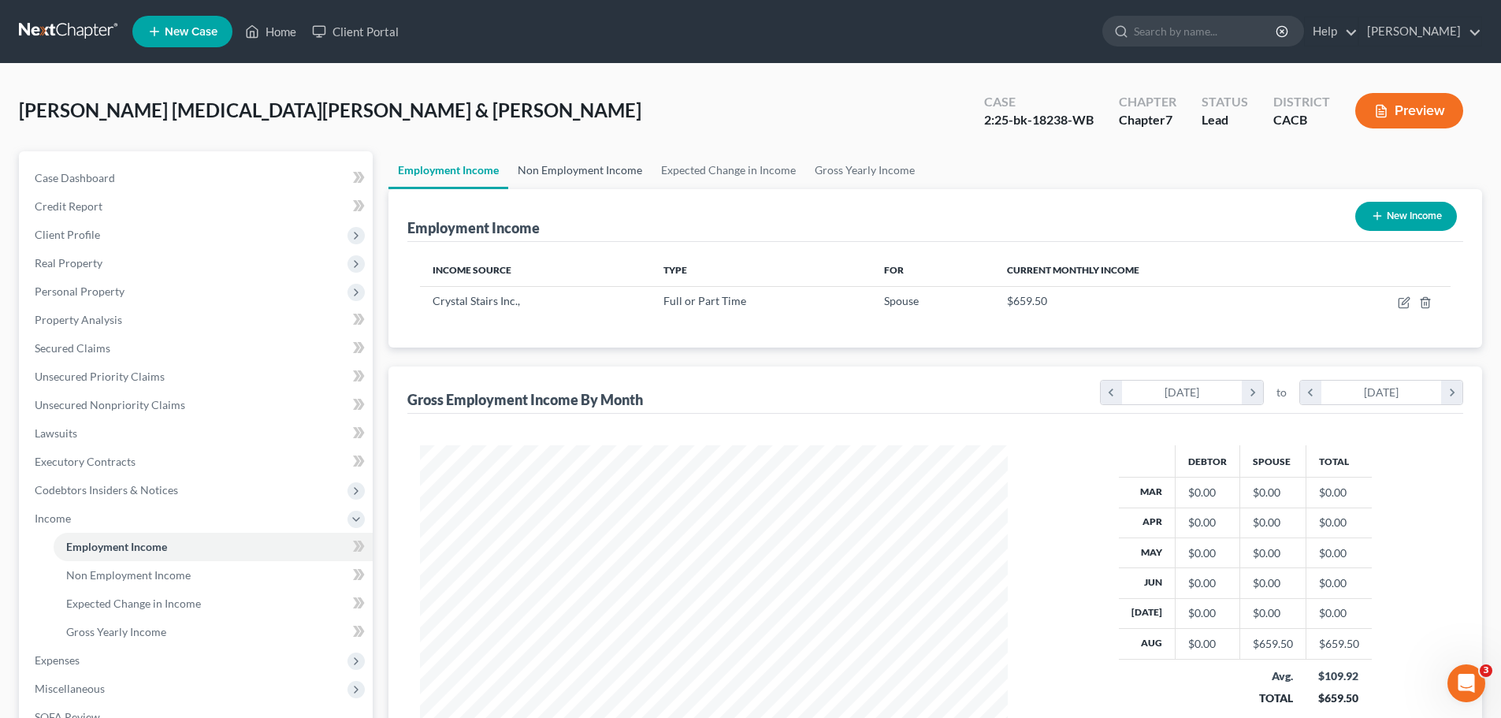
click at [572, 173] on link "Non Employment Income" at bounding box center [579, 170] width 143 height 38
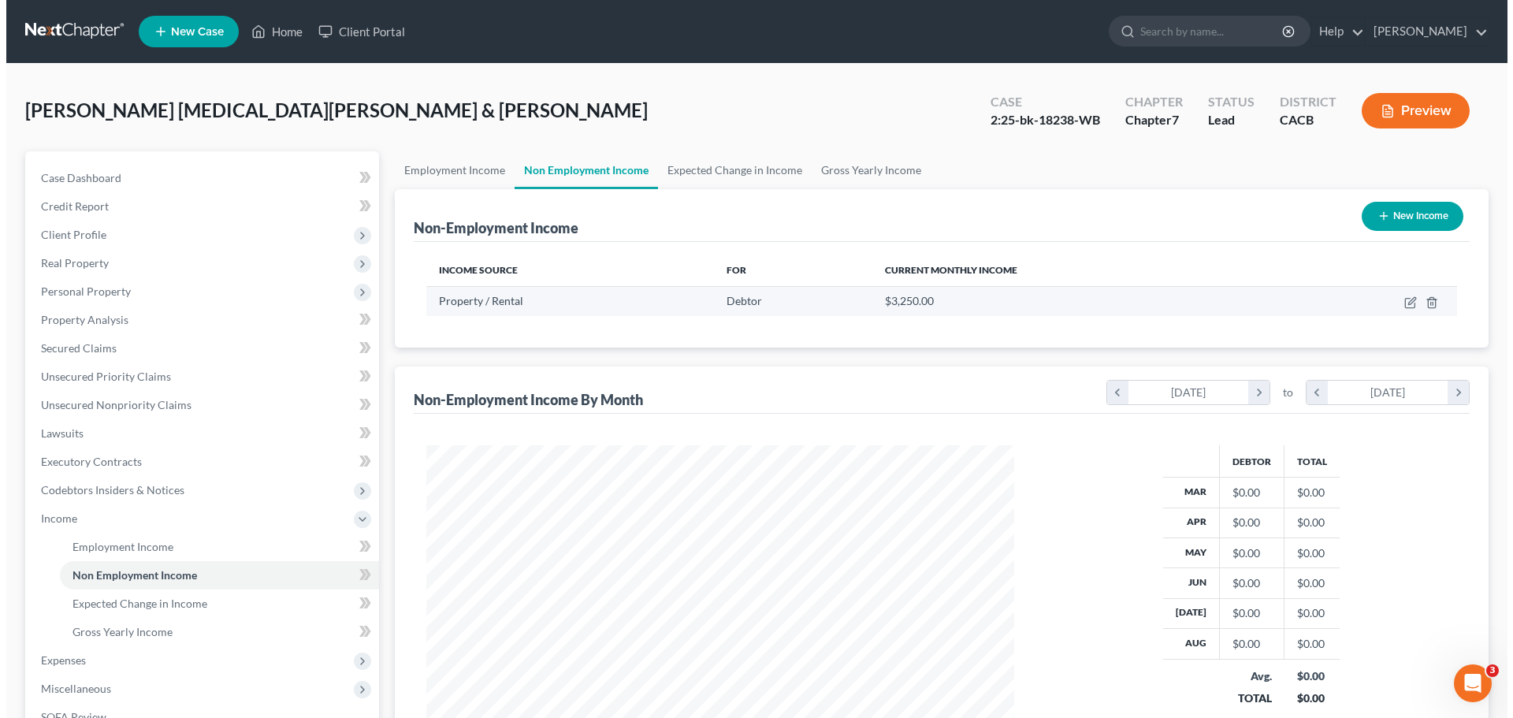
scroll to position [294, 619]
click at [1402, 307] on icon "button" at bounding box center [1402, 303] width 9 height 9
select select "9"
select select "0"
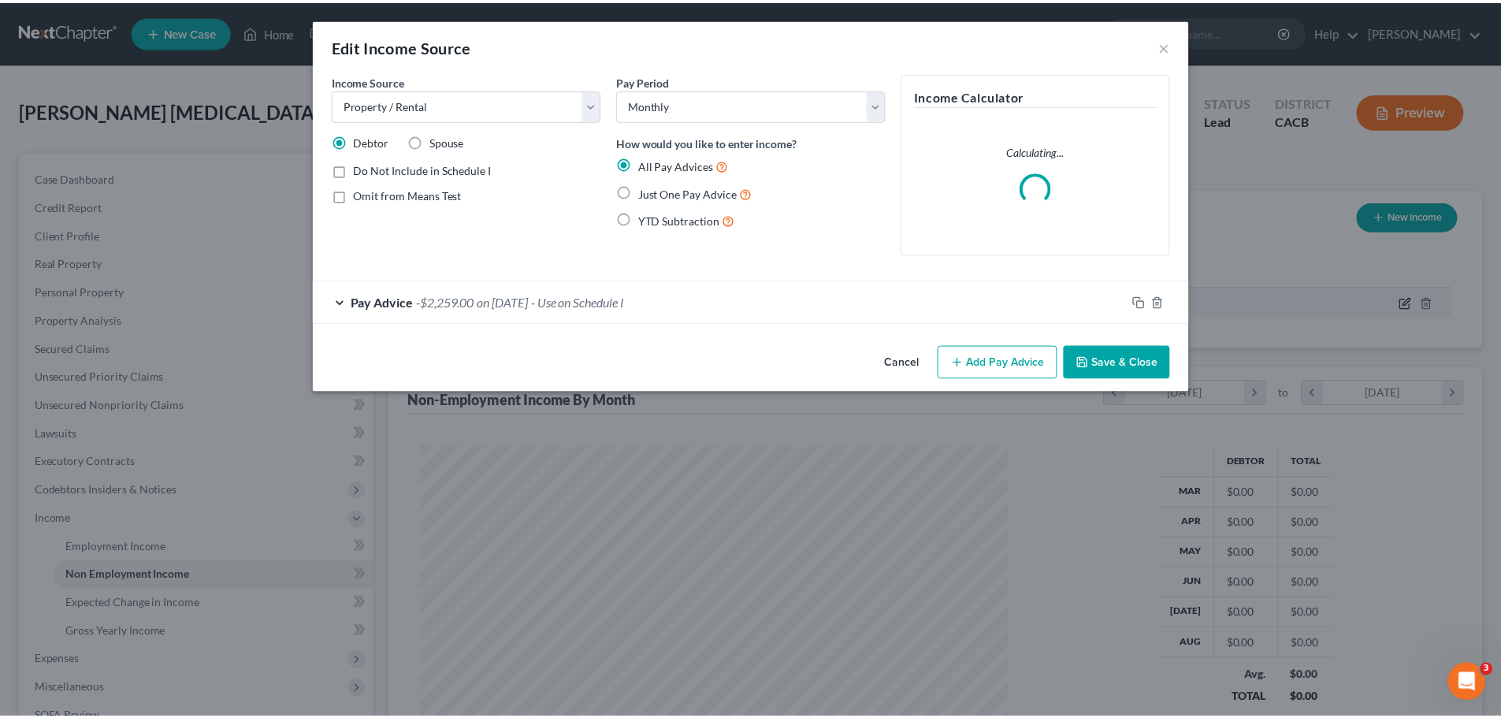
scroll to position [296, 625]
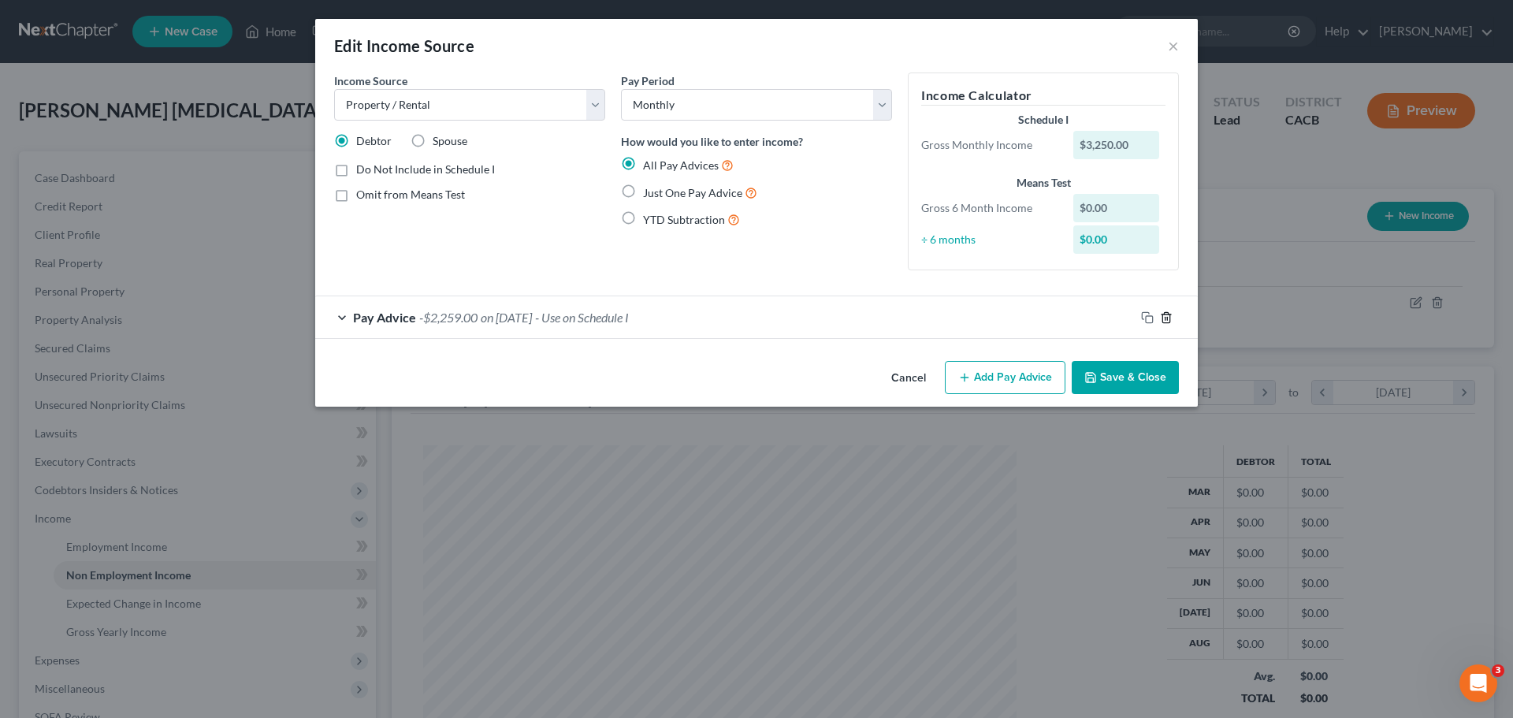
click at [1168, 318] on icon "button" at bounding box center [1166, 317] width 13 height 13
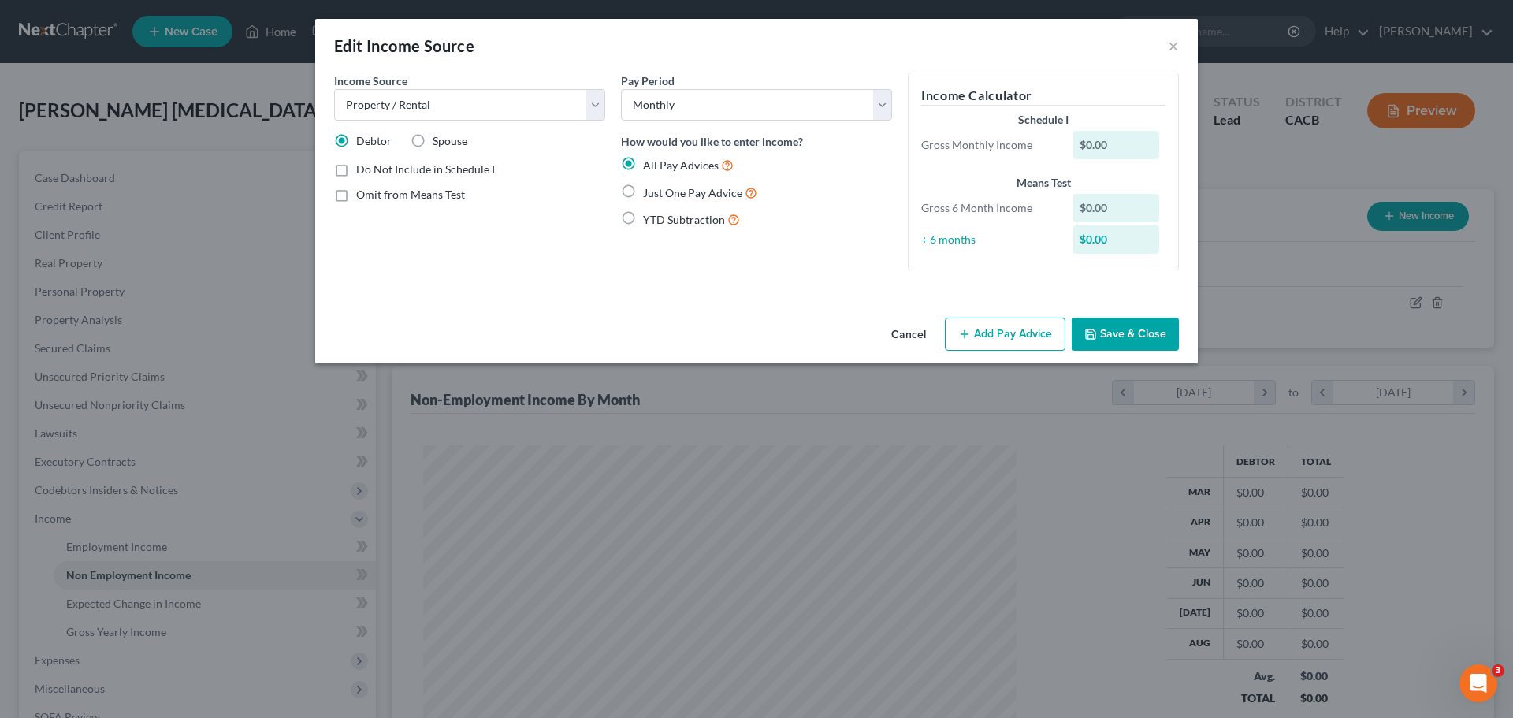
click at [1006, 337] on button "Add Pay Advice" at bounding box center [1005, 334] width 121 height 33
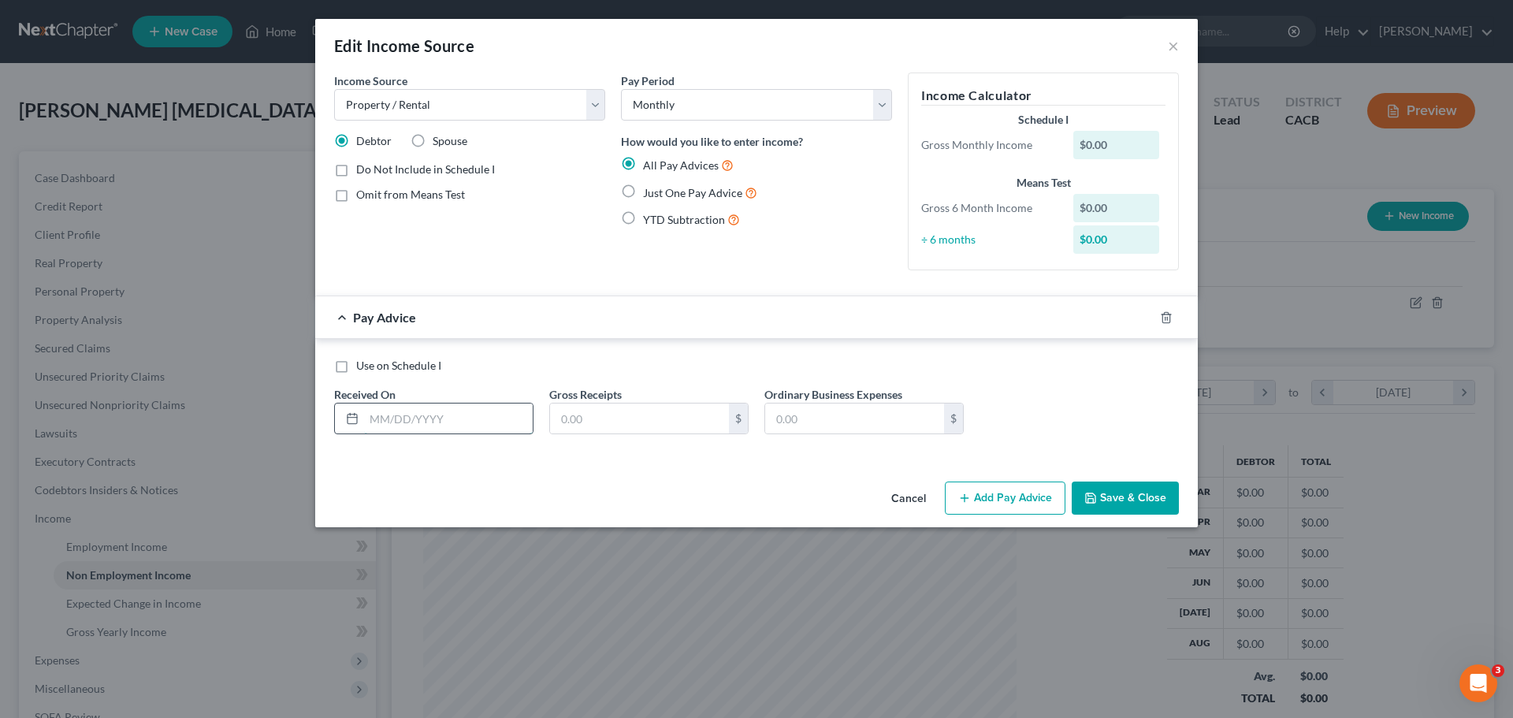
click at [432, 425] on input "text" at bounding box center [448, 418] width 169 height 30
type input "10/01/2025"
type input "4,300"
click at [1116, 497] on button "Save & Close" at bounding box center [1125, 497] width 107 height 33
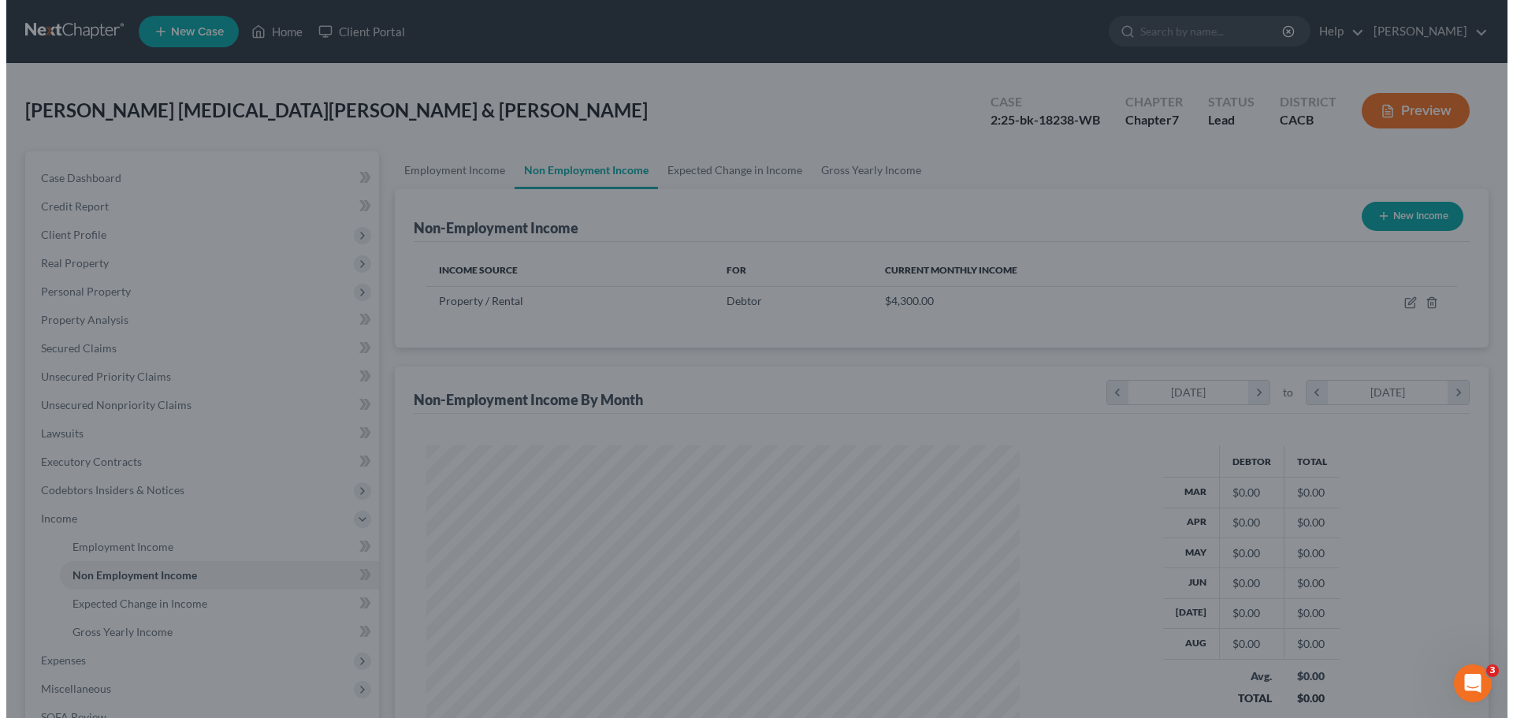
scroll to position [787576, 787251]
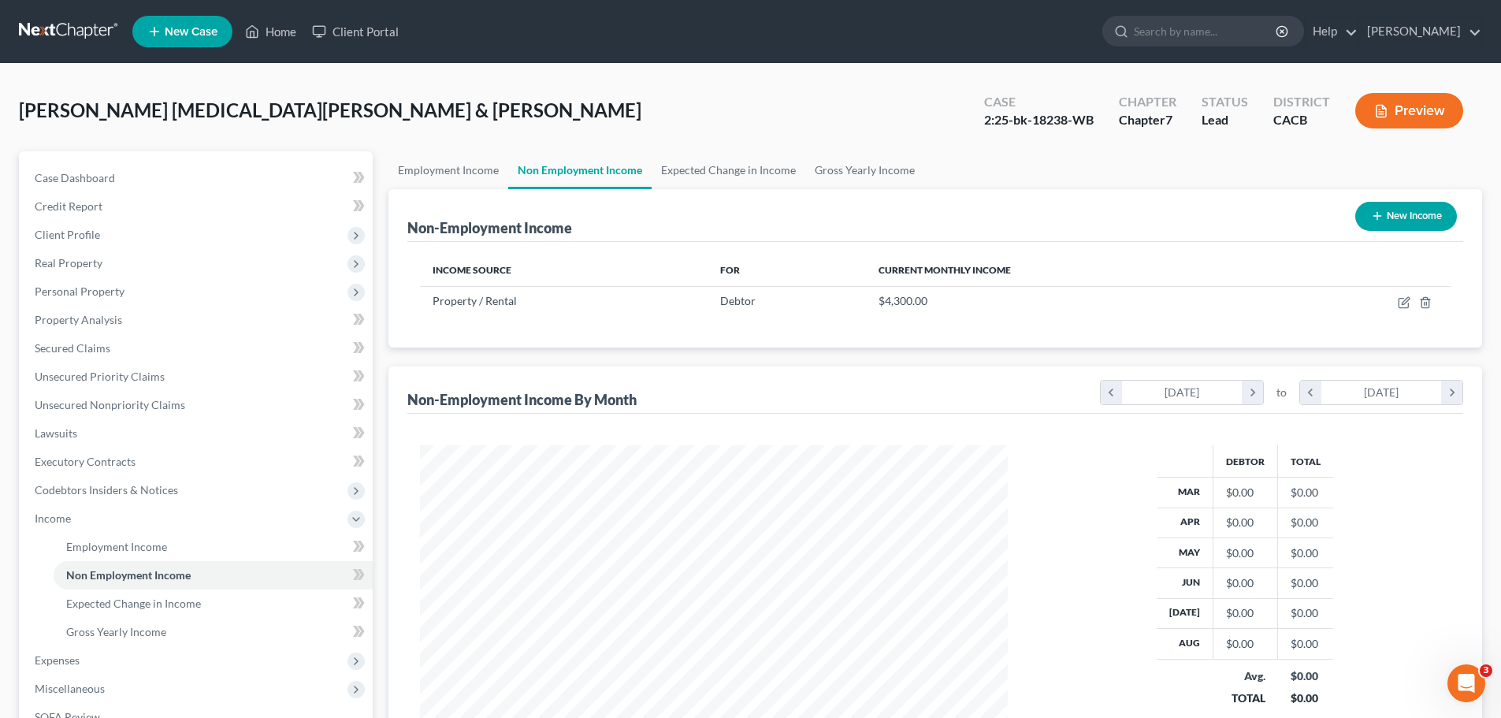
click at [1395, 225] on button "New Income" at bounding box center [1406, 216] width 102 height 29
select select "0"
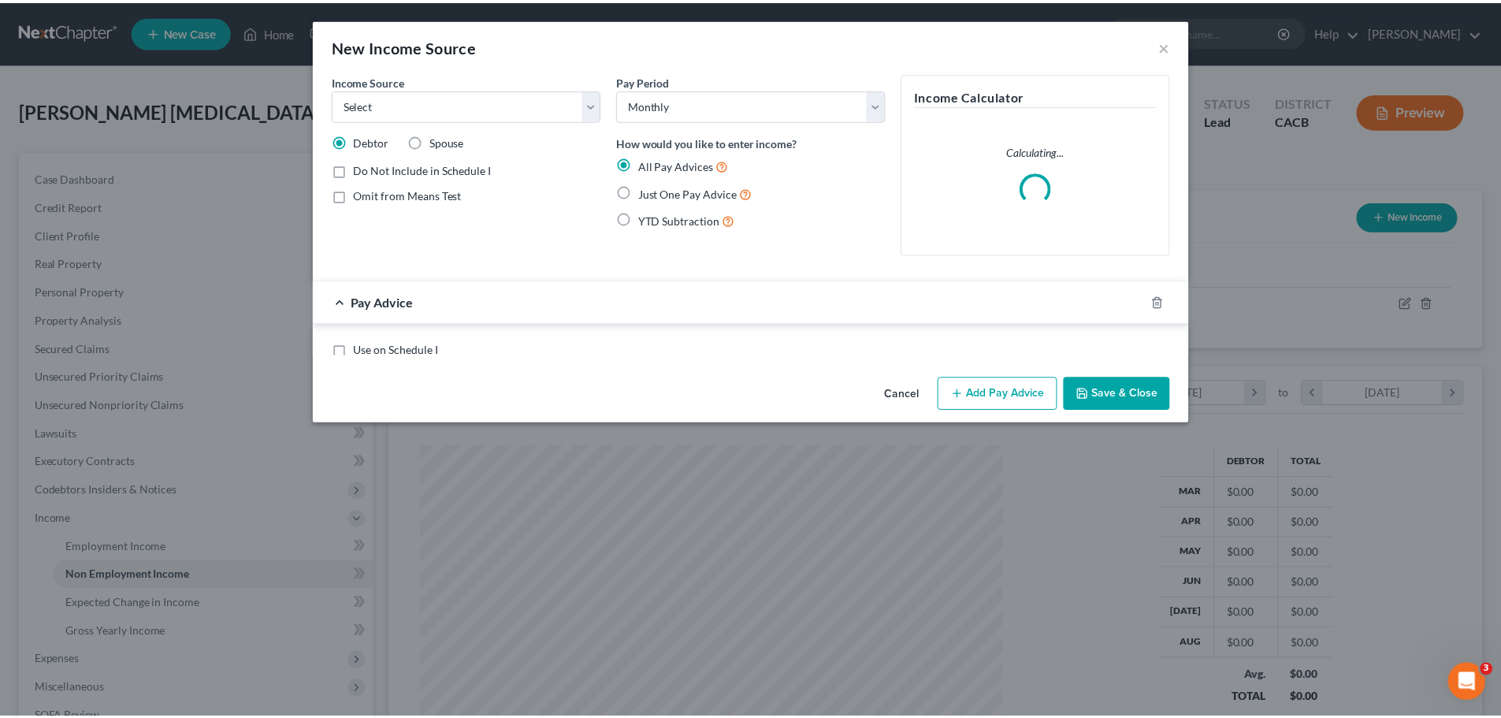
scroll to position [296, 625]
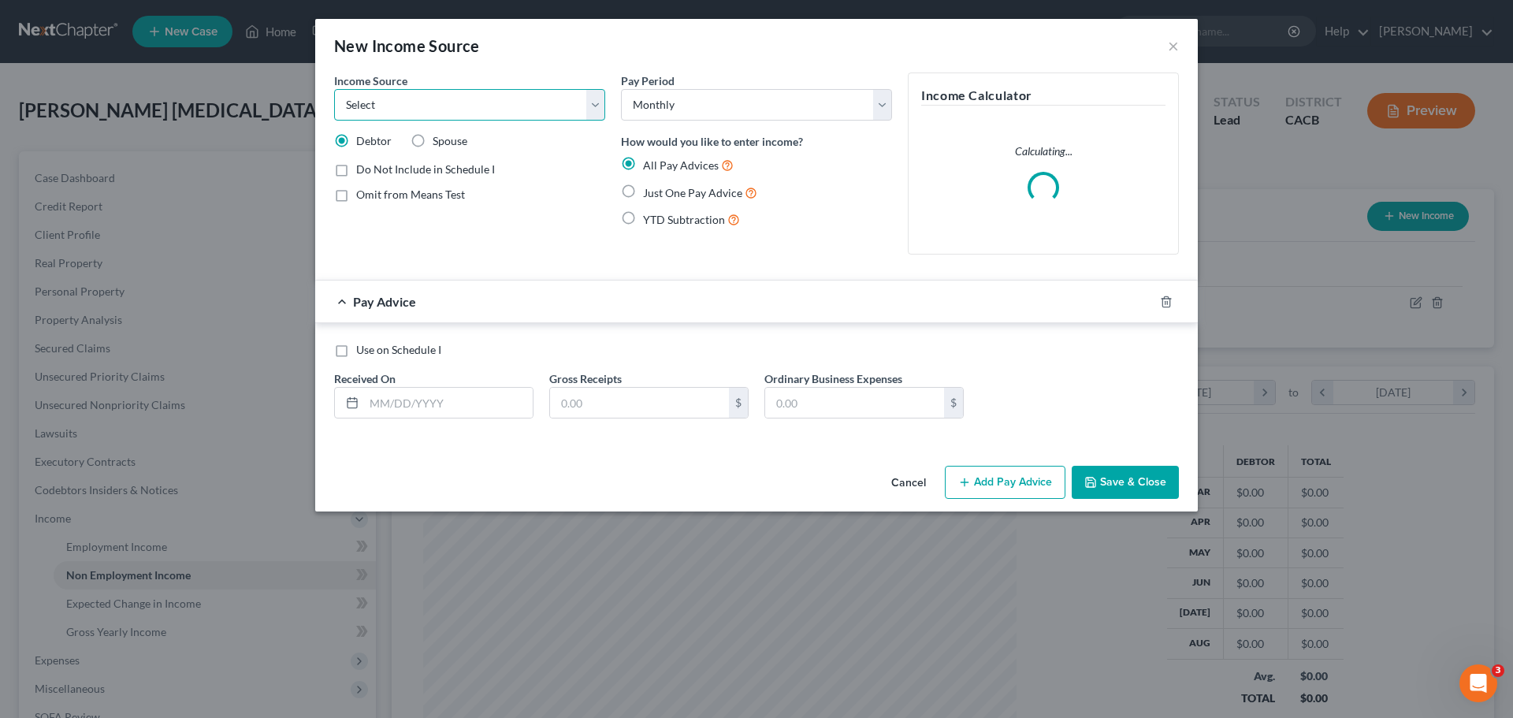
click at [496, 113] on select "Select Unemployment Disability (from employer) Pension Retirement Social Securi…" at bounding box center [469, 105] width 271 height 32
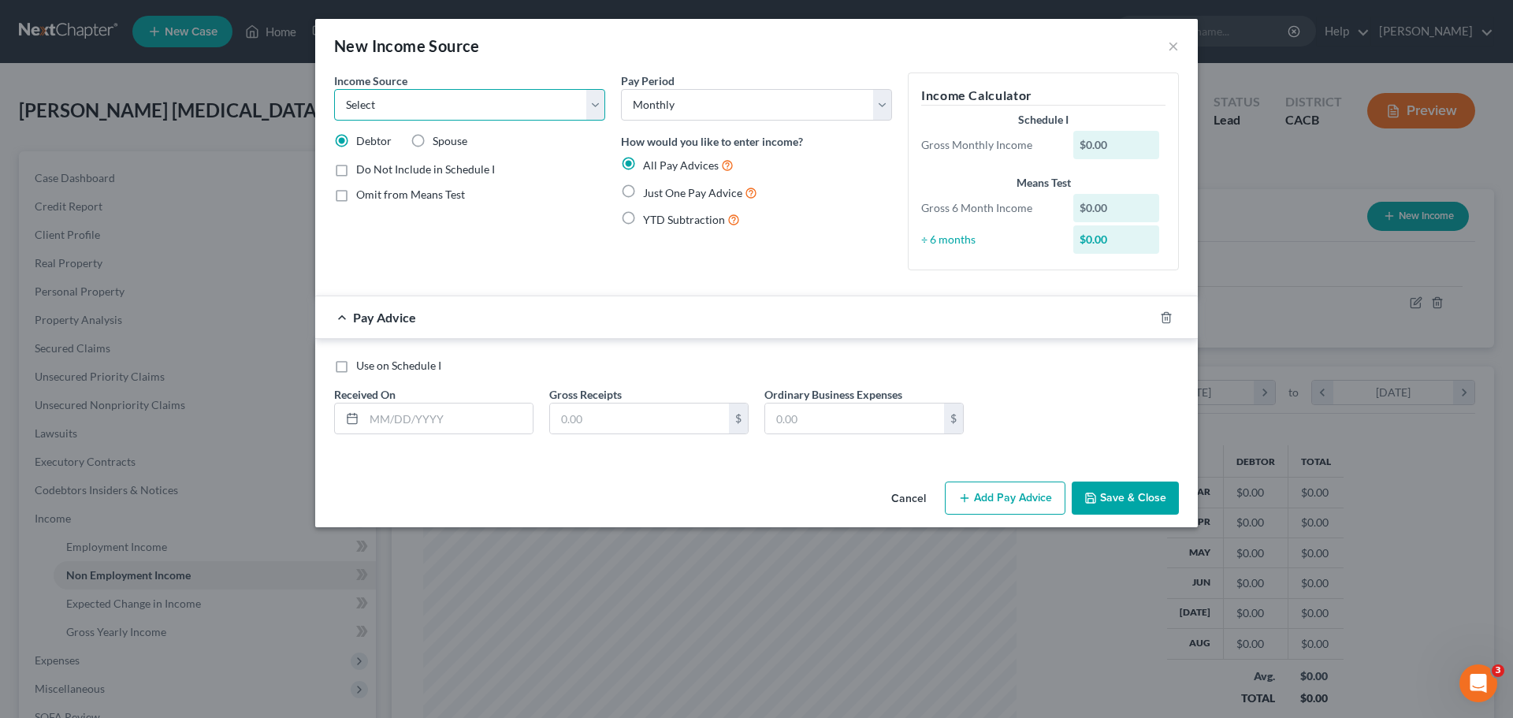
select select "4"
click at [334, 89] on select "Select Unemployment Disability (from employer) Pension Retirement Social Securi…" at bounding box center [469, 105] width 271 height 32
click at [433, 142] on label "Spouse" at bounding box center [450, 141] width 35 height 16
click at [439, 142] on input "Spouse" at bounding box center [444, 138] width 10 height 10
radio input "true"
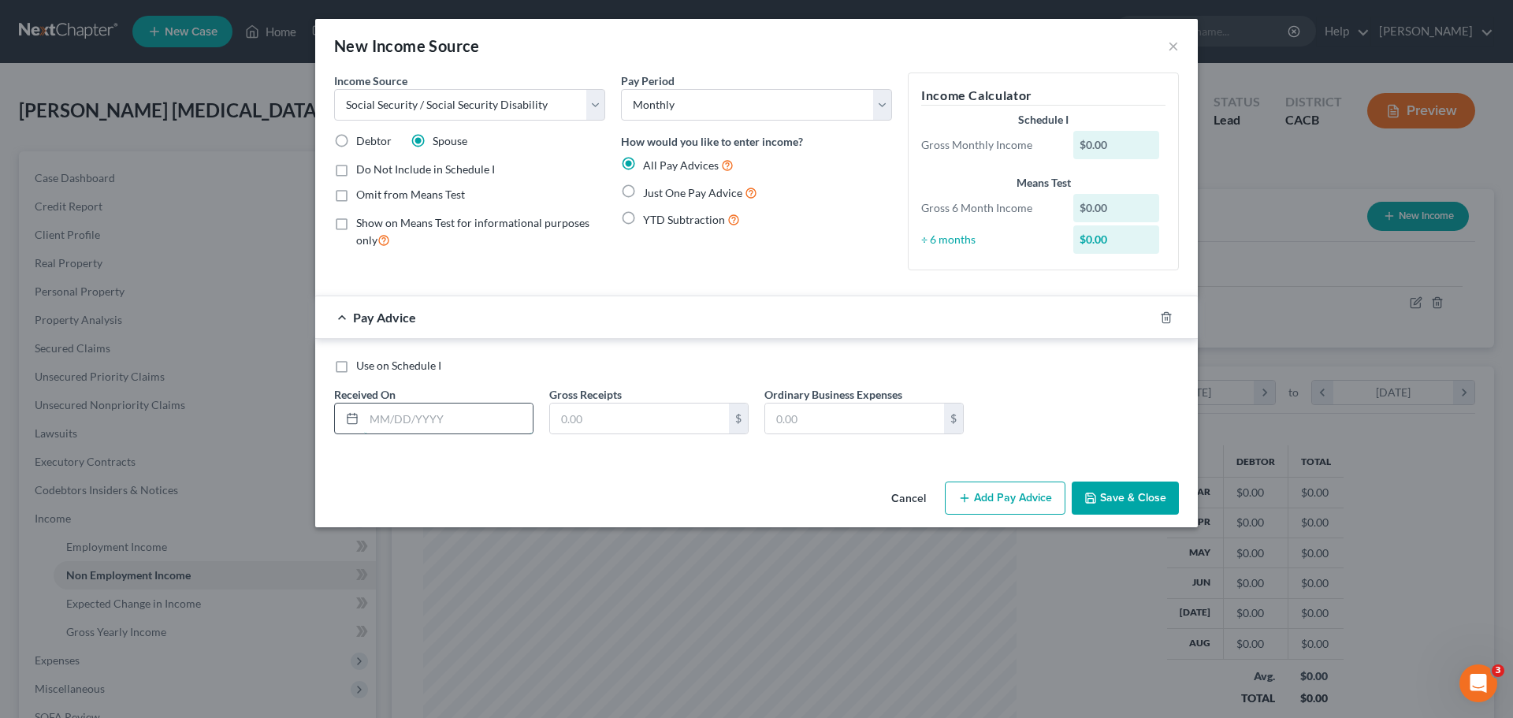
click at [482, 427] on input "text" at bounding box center [448, 418] width 169 height 30
type input "10/01/2025"
type input "739"
click at [1110, 494] on button "Save & Close" at bounding box center [1125, 497] width 107 height 33
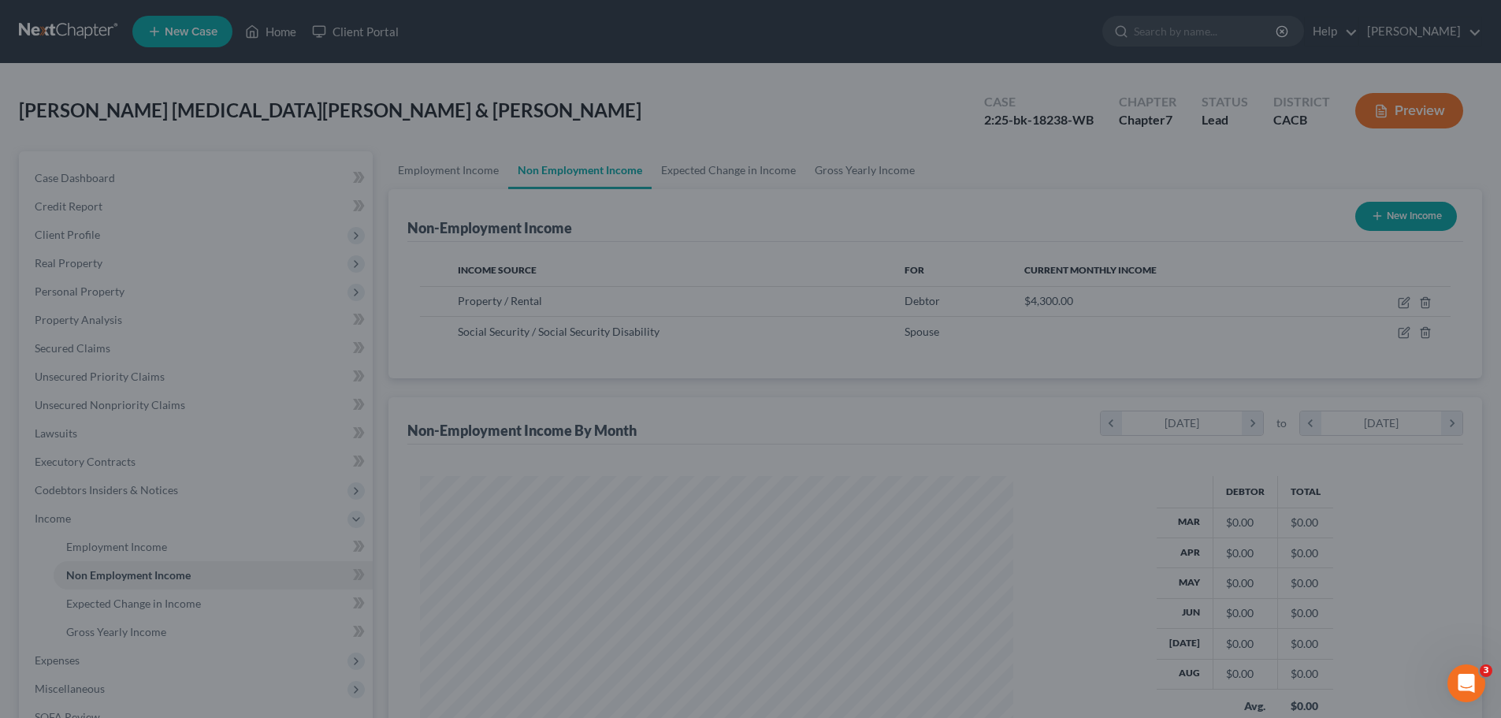
scroll to position [787576, 787251]
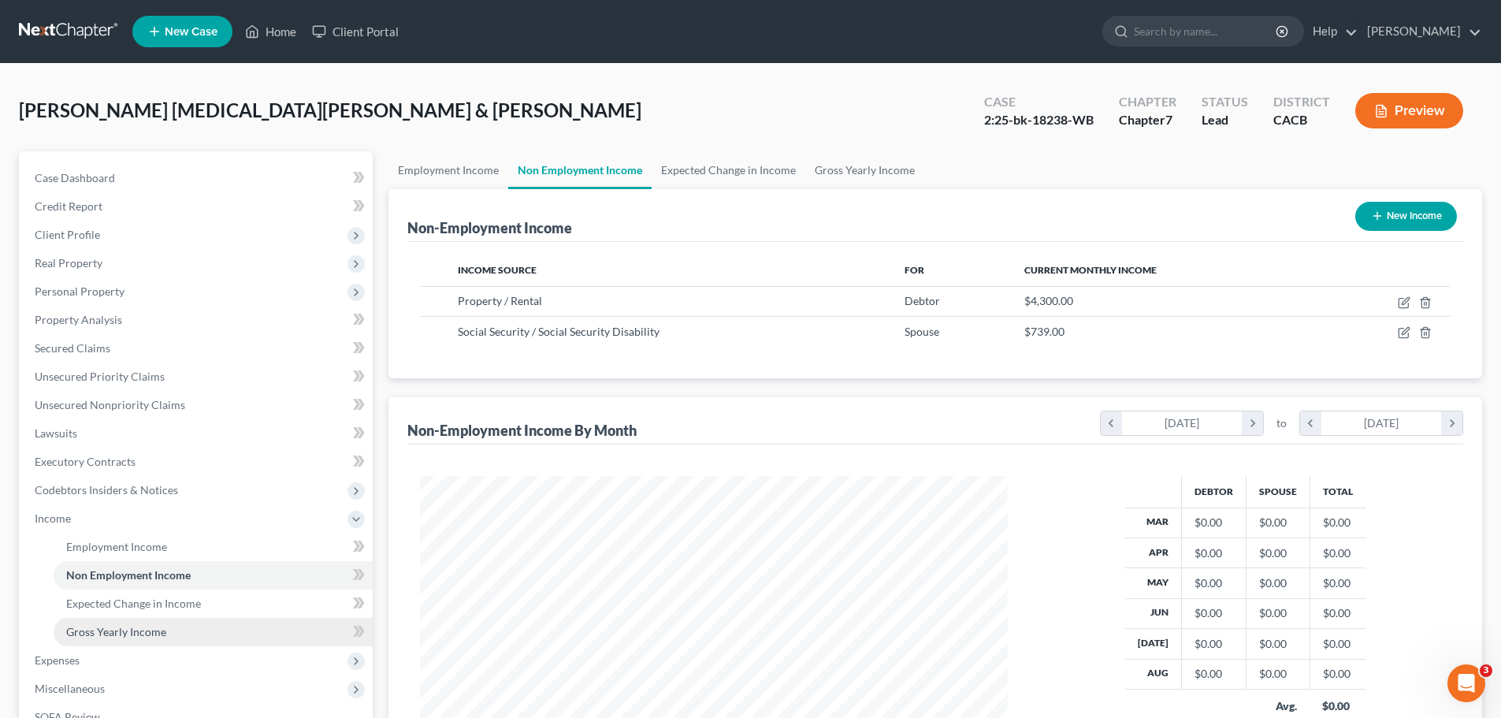
click at [144, 637] on span "Gross Yearly Income" at bounding box center [116, 631] width 100 height 13
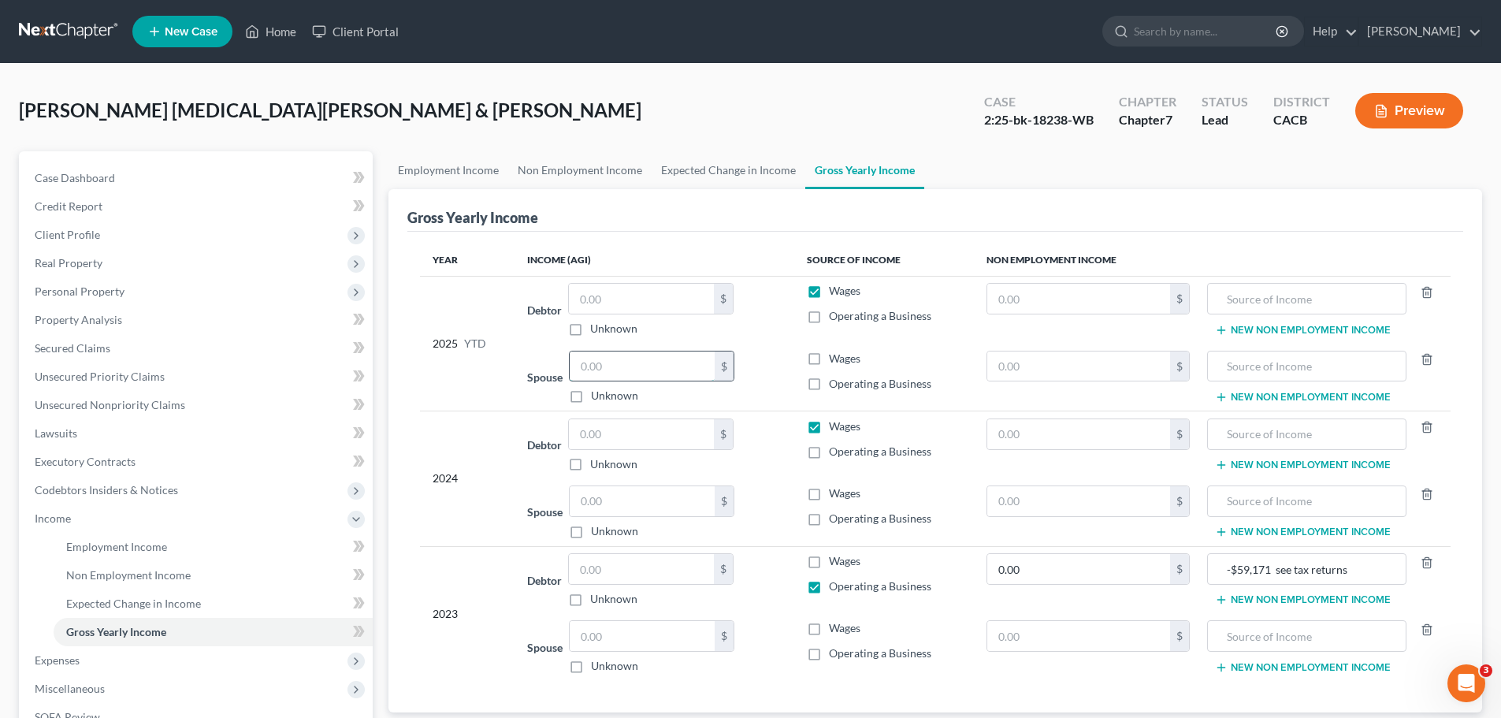
click at [632, 373] on input "text" at bounding box center [642, 366] width 145 height 30
type input "7"
click at [1012, 365] on input "text" at bounding box center [1079, 366] width 184 height 30
type input "7,390"
type input "Social Security"
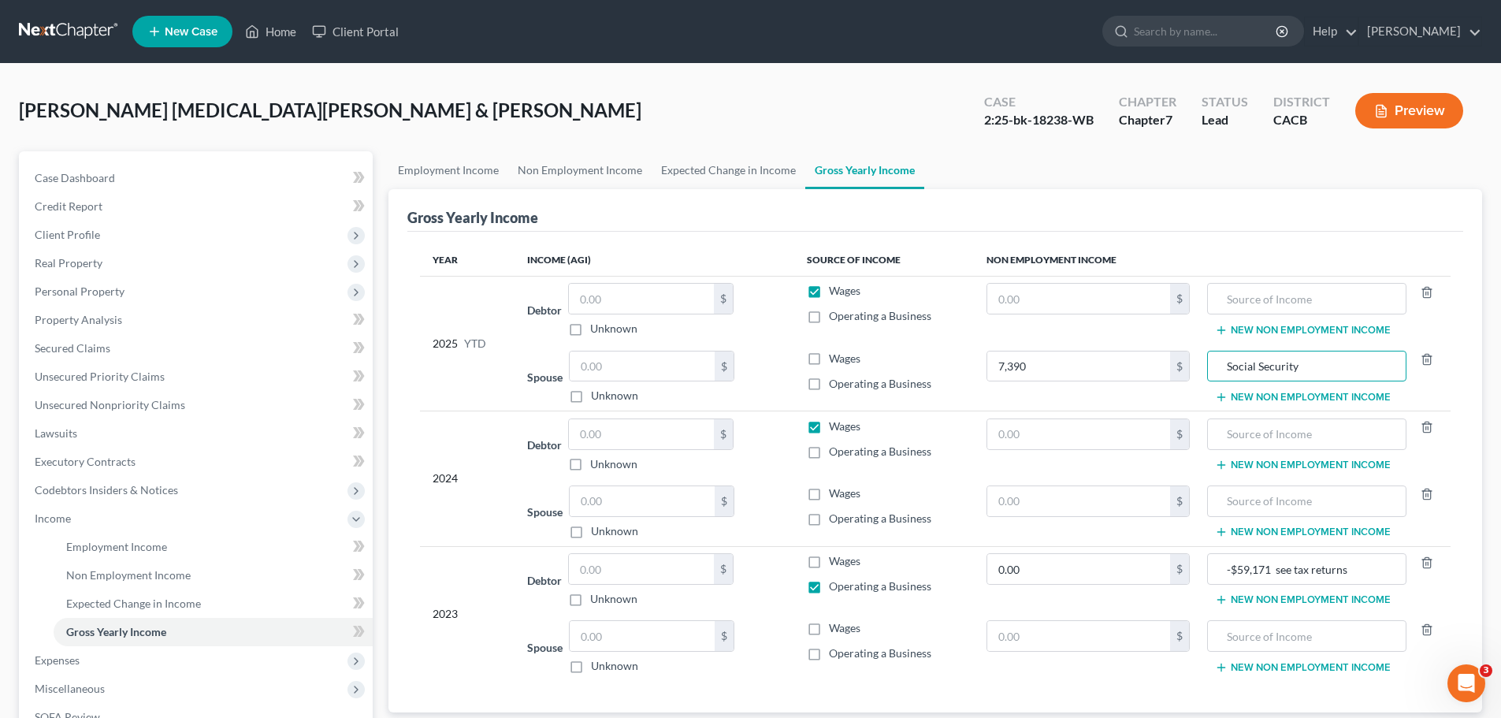
click at [1312, 393] on button "New Non Employment Income" at bounding box center [1303, 397] width 176 height 13
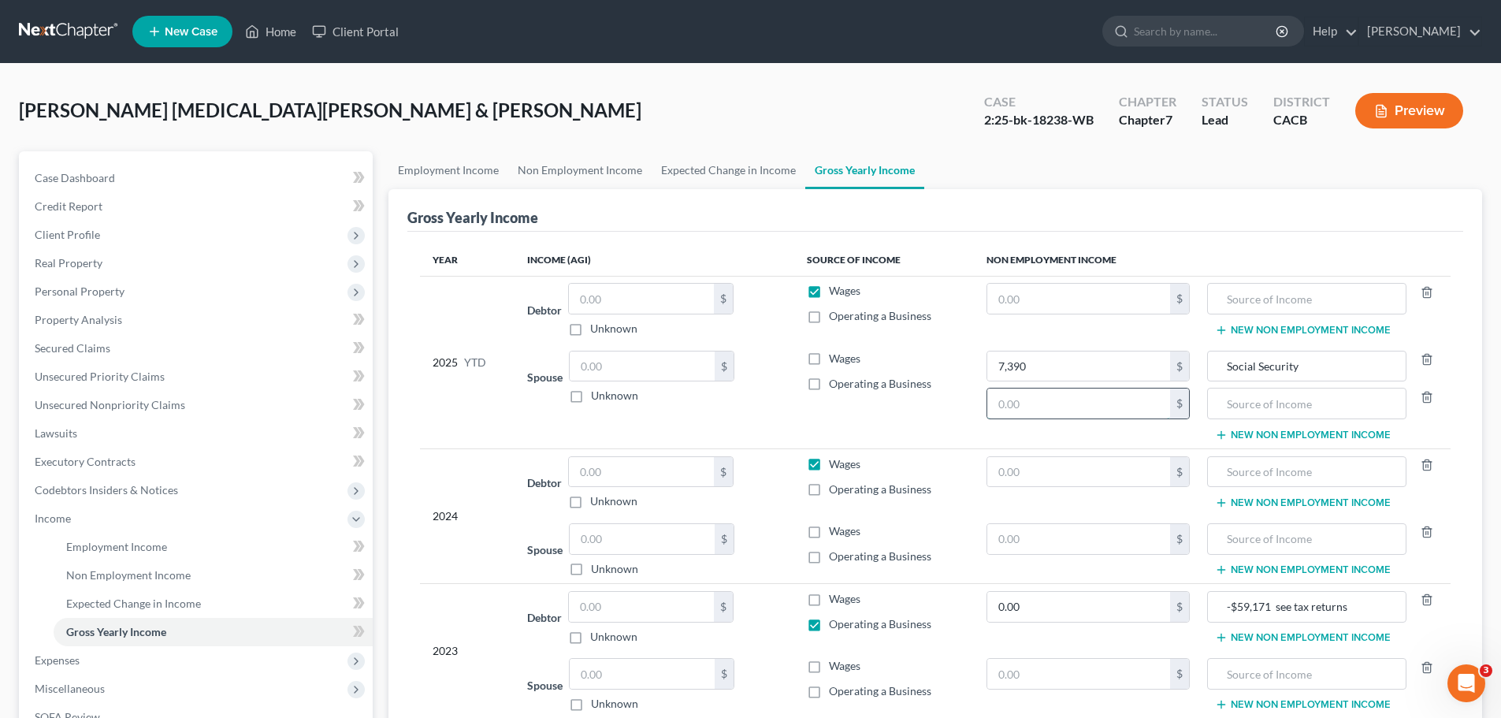
click at [1079, 405] on input "text" at bounding box center [1079, 403] width 184 height 30
type input "7,000"
click at [1258, 397] on input "text" at bounding box center [1306, 403] width 181 height 30
type input "Crystal Stairs (child care)"
click at [1457, 421] on div "Year Income (AGI) Source of Income Non Employment Income 2025 YTD Debtor $ Unkn…" at bounding box center [935, 491] width 1056 height 518
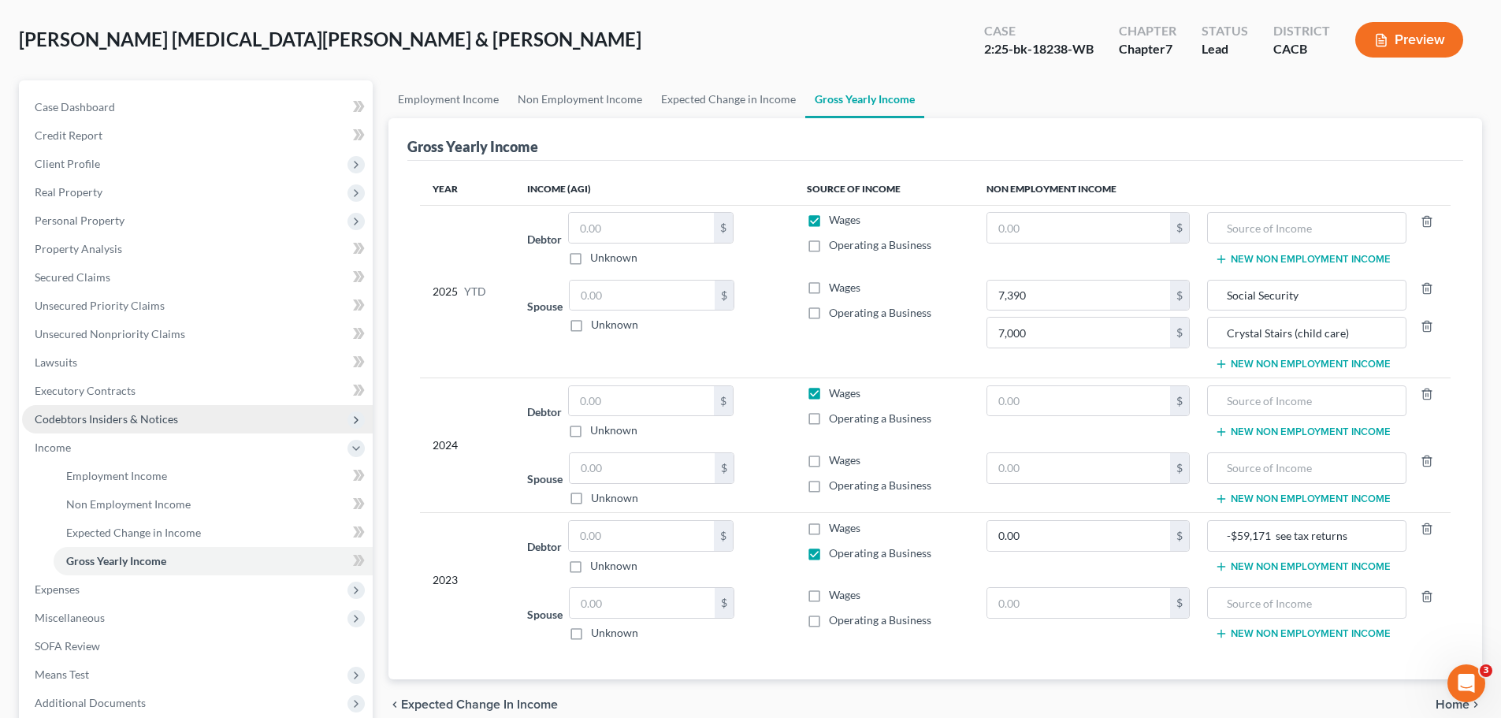
scroll to position [158, 0]
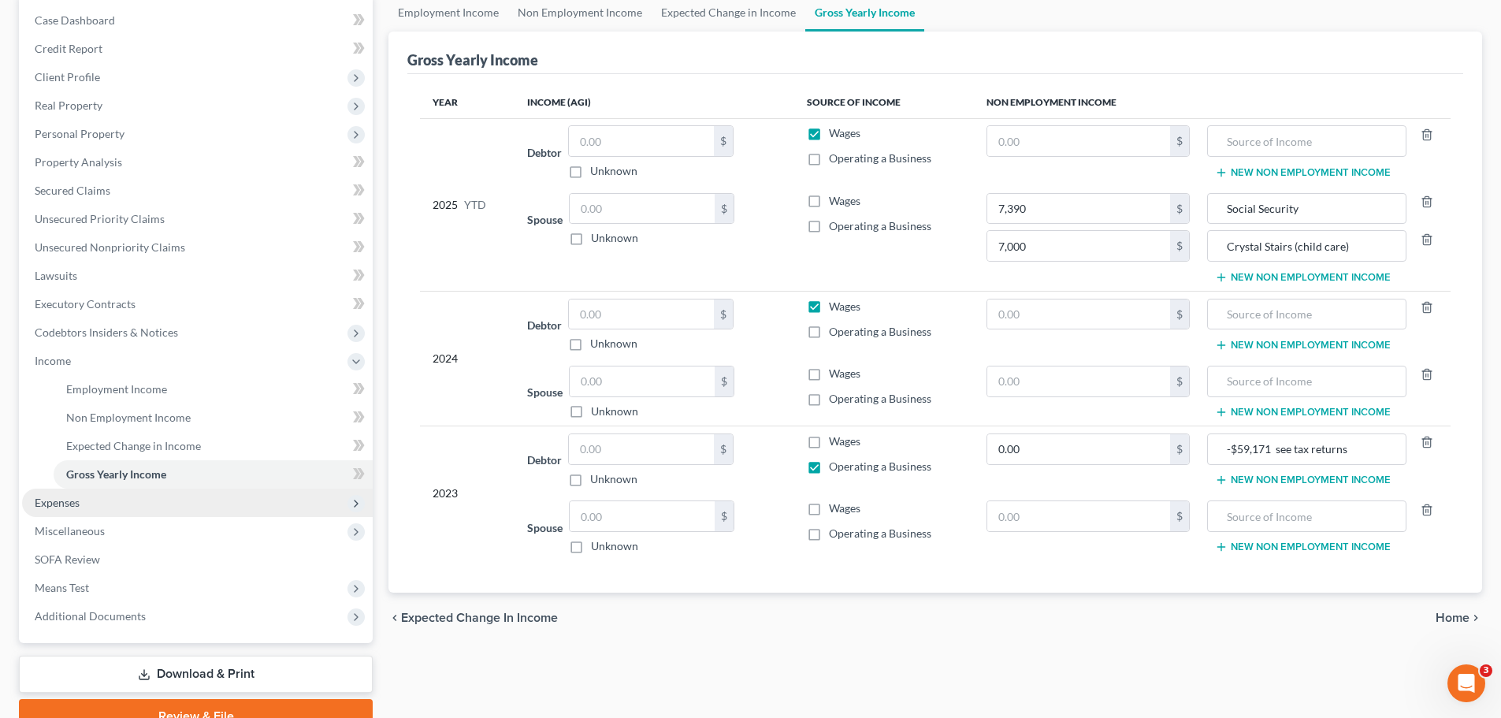
click at [85, 503] on span "Expenses" at bounding box center [197, 502] width 351 height 28
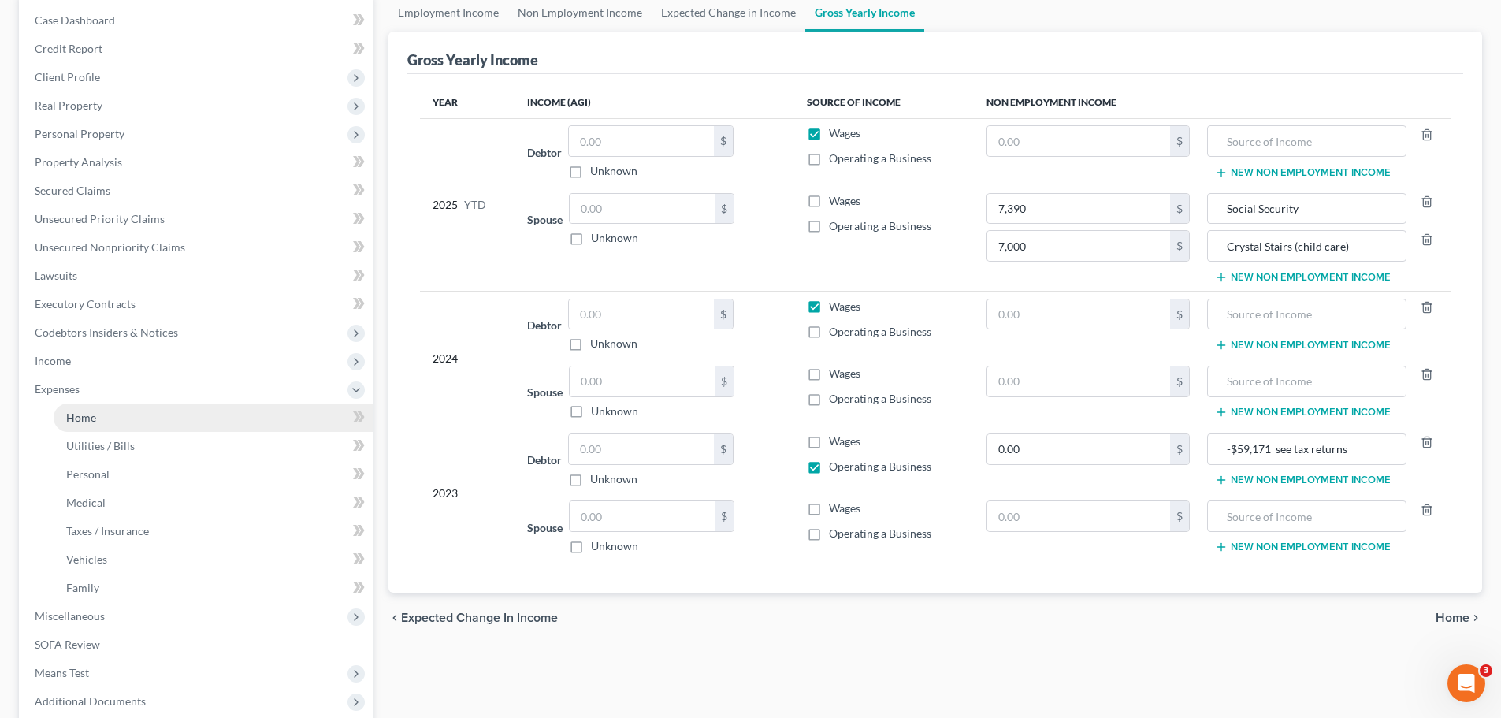
click at [89, 415] on span "Home" at bounding box center [81, 416] width 30 height 13
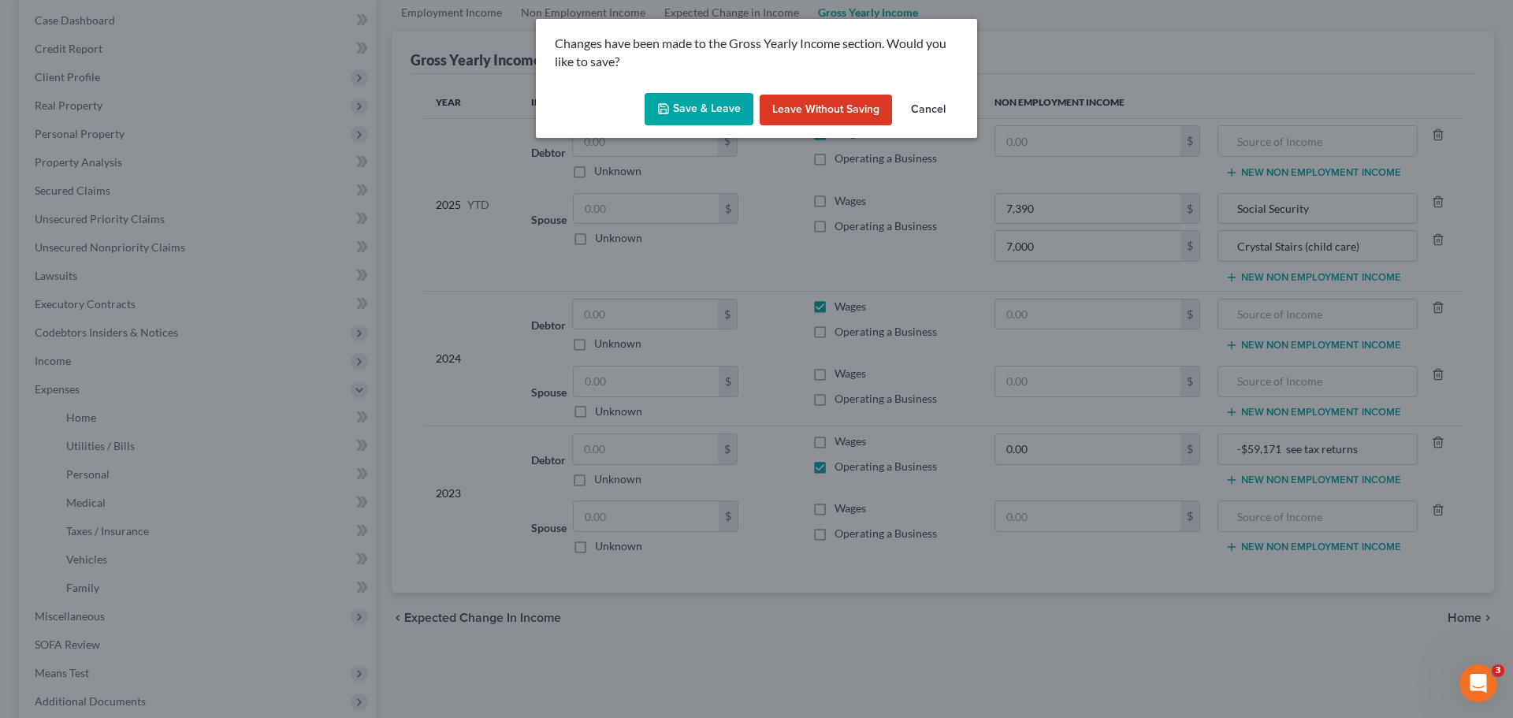
click at [726, 109] on button "Save & Leave" at bounding box center [698, 109] width 109 height 33
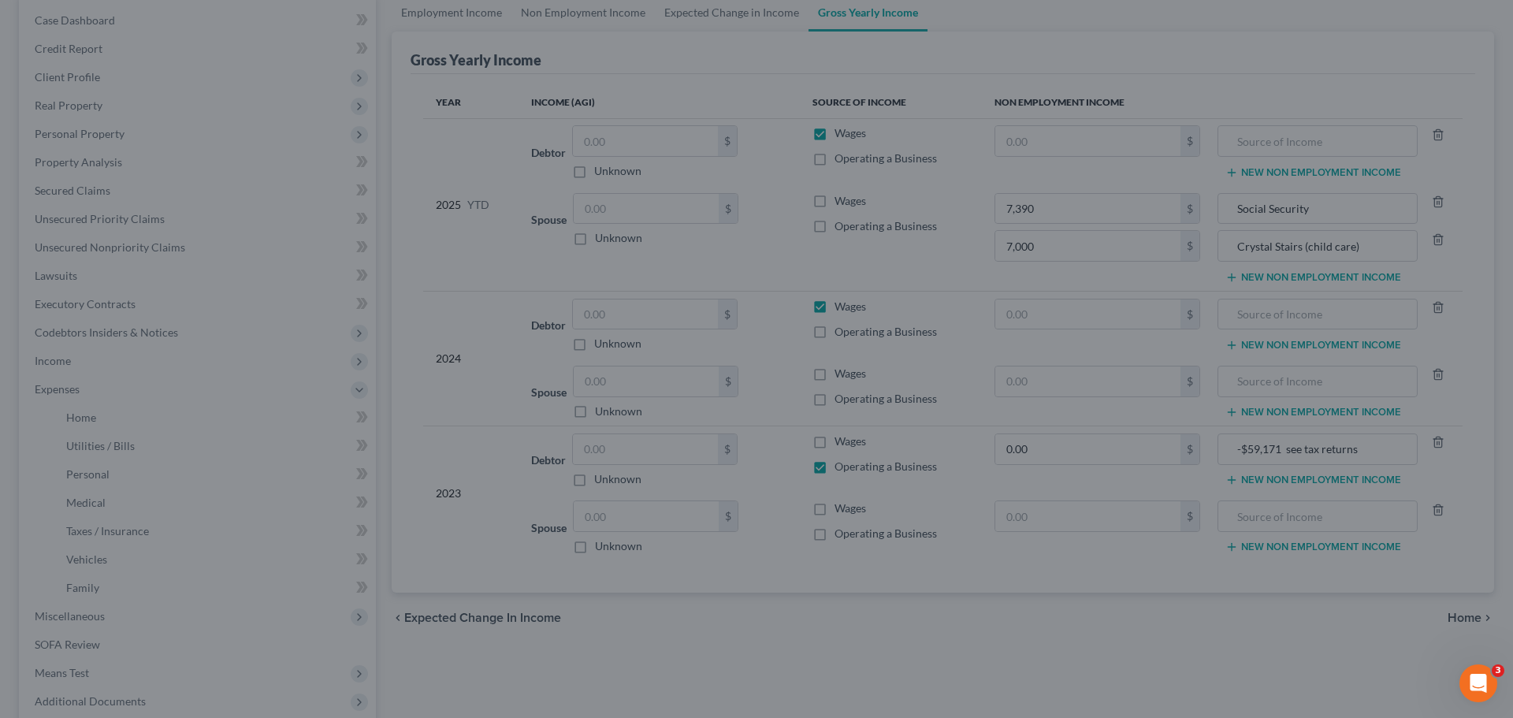
type input "7,390.00"
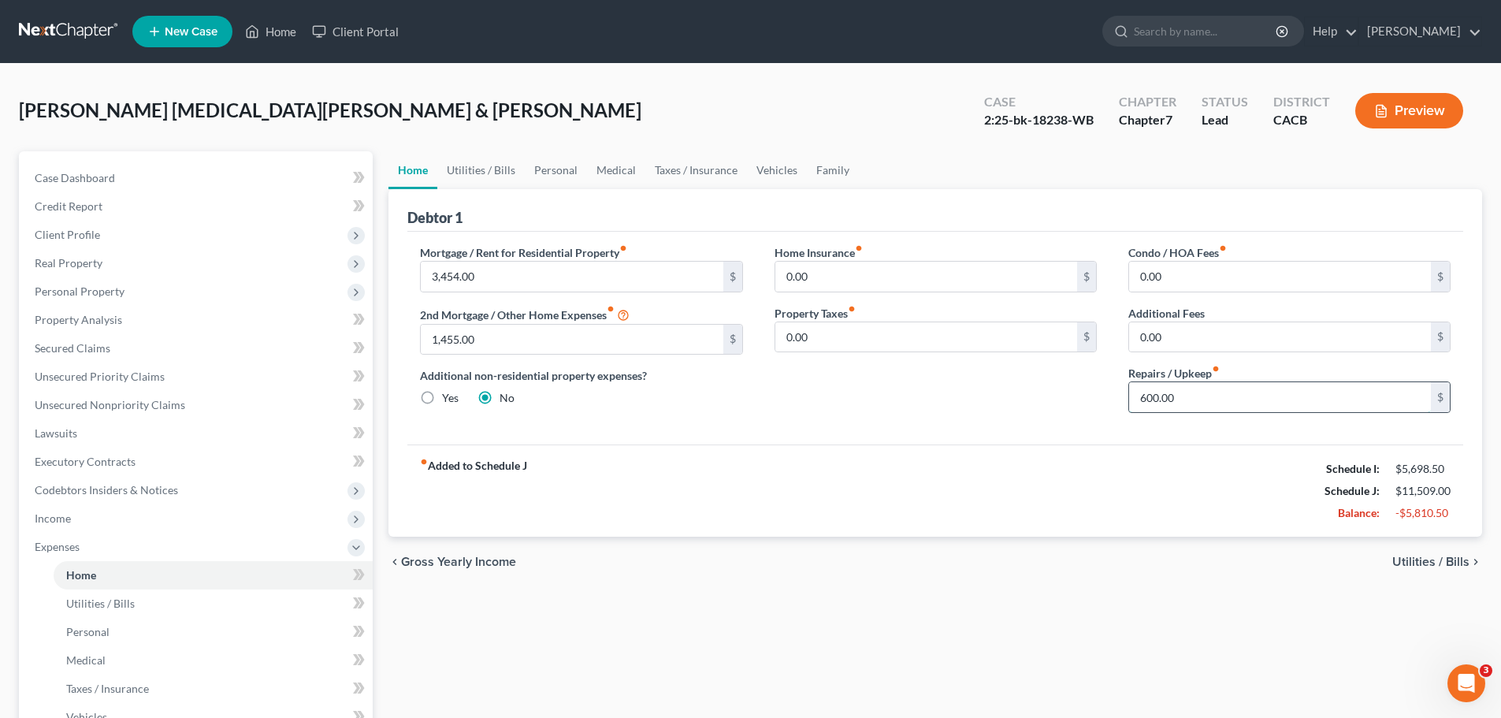
click at [1294, 399] on input "600.00" at bounding box center [1280, 397] width 302 height 30
type input "100.00"
click at [1030, 410] on div "Home Insurance fiber_manual_record 0.00 $ Property Taxes fiber_manual_record 0.…" at bounding box center [936, 334] width 354 height 181
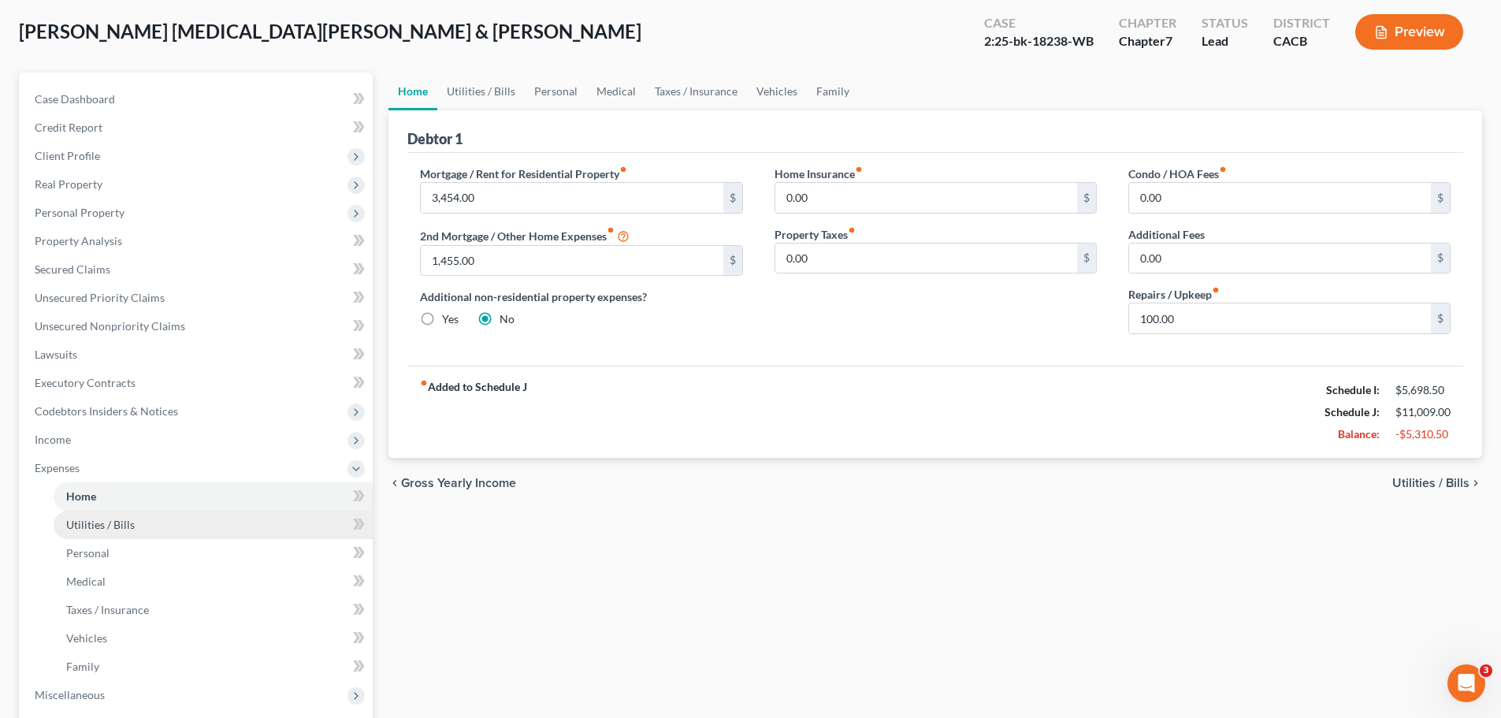
click at [126, 528] on span "Utilities / Bills" at bounding box center [100, 524] width 69 height 13
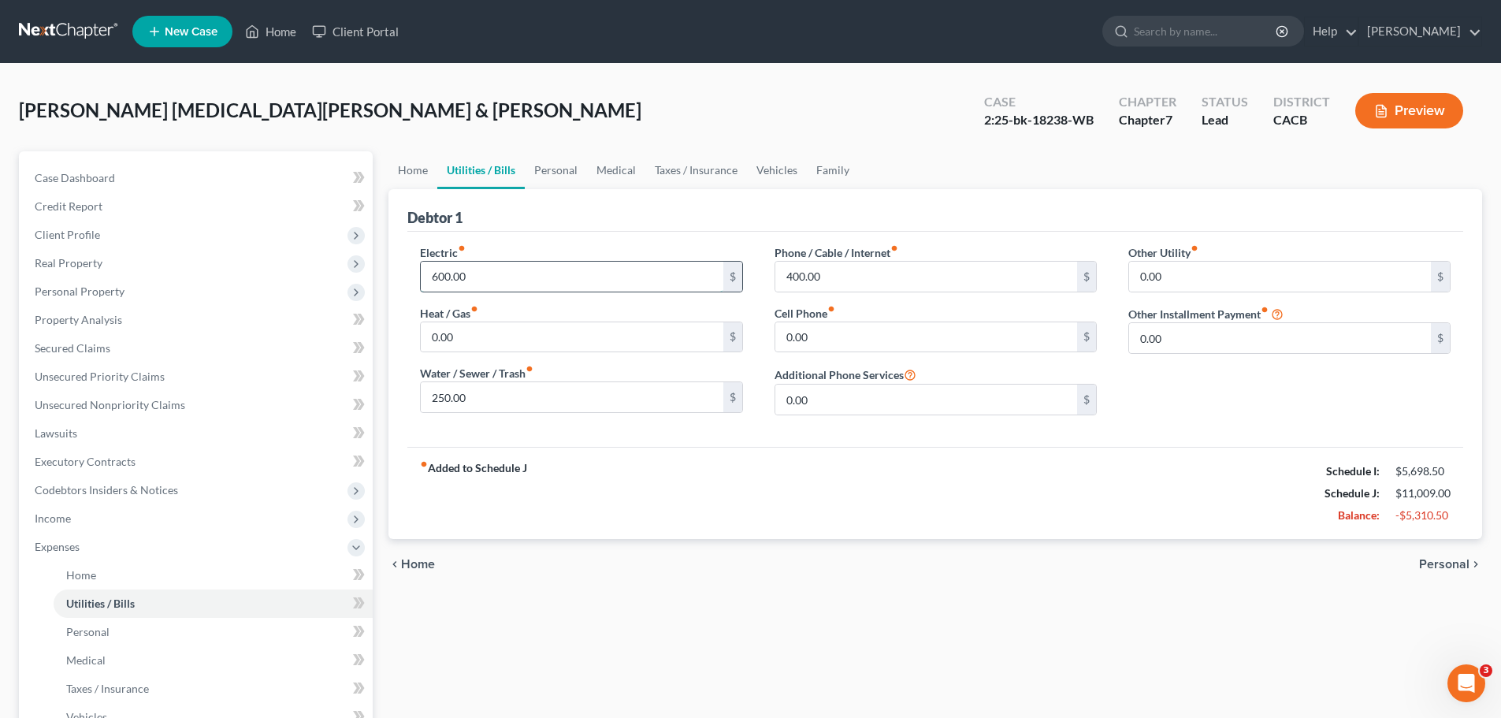
click at [598, 289] on input "600.00" at bounding box center [572, 277] width 302 height 30
type input "300.00"
click at [589, 297] on div "Electric fiber_manual_record 300.00 $ Heat / Gas fiber_manual_record 0.00 $ Wat…" at bounding box center [581, 336] width 354 height 184
click at [509, 399] on input "250.00" at bounding box center [572, 397] width 302 height 30
type input "150.00"
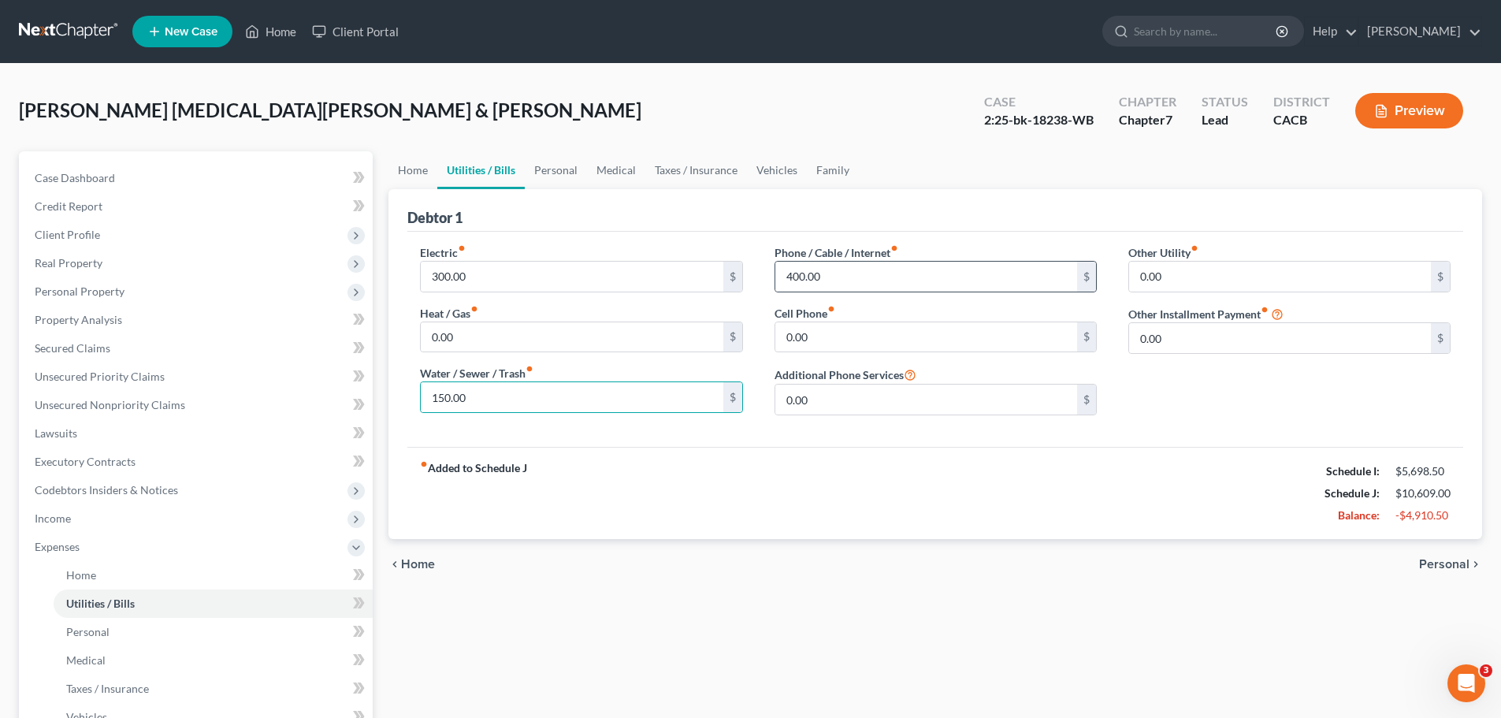
click at [871, 292] on div "400.00 $" at bounding box center [935, 277] width 322 height 32
click at [845, 288] on input "400.00" at bounding box center [926, 277] width 302 height 30
type input "1,400.00"
type input "150"
click at [861, 301] on div "Phone / Cable / Internet fiber_manual_record 150 $ Cell Phone fiber_manual_reco…" at bounding box center [936, 336] width 354 height 184
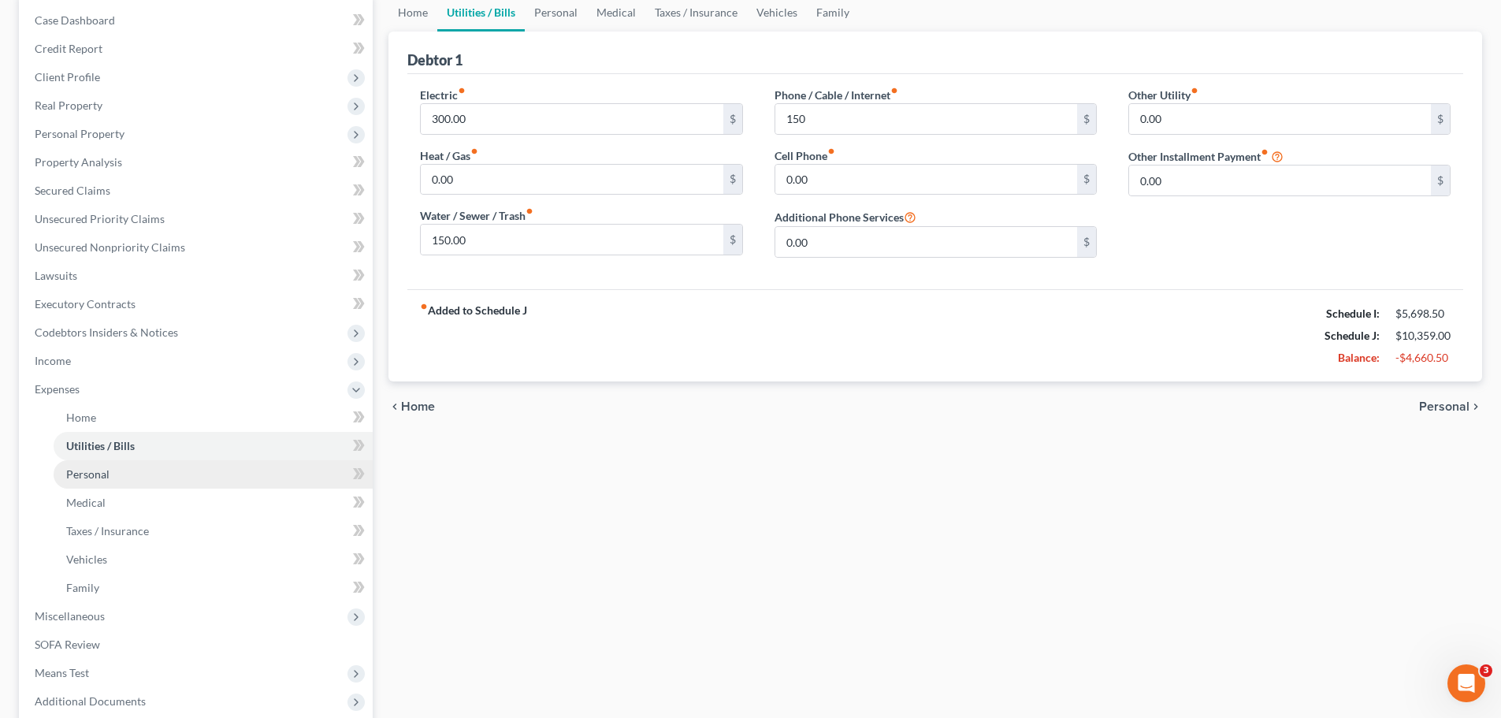
click at [113, 485] on link "Personal" at bounding box center [213, 474] width 319 height 28
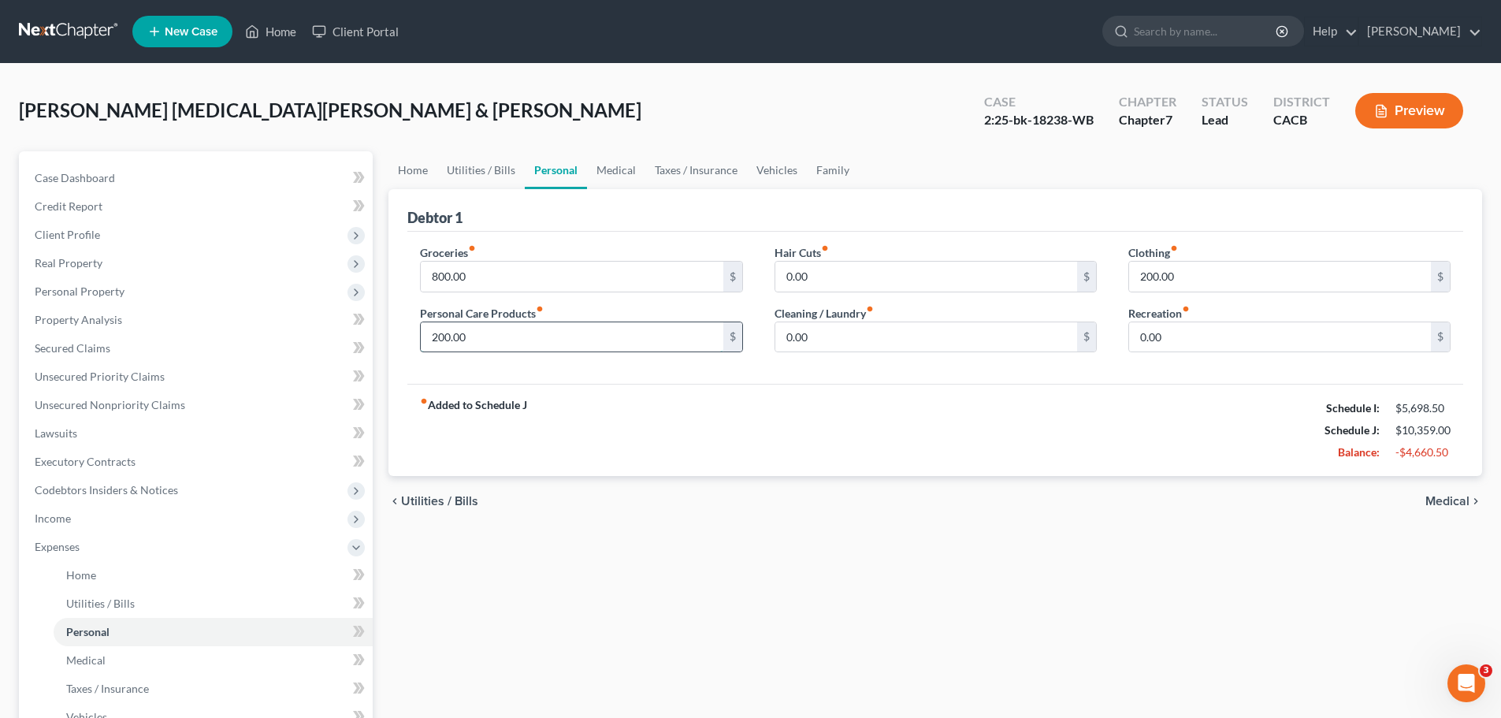
click at [512, 338] on input "200.00" at bounding box center [572, 337] width 302 height 30
type input "50"
click at [457, 370] on div "Groceries fiber_manual_record 800.00 $ Personal Care Products fiber_manual_reco…" at bounding box center [935, 308] width 1056 height 153
type input "50"
click at [1021, 366] on div "Groceries fiber_manual_record 800.00 $ Personal Care Products fiber_manual_reco…" at bounding box center [935, 308] width 1056 height 153
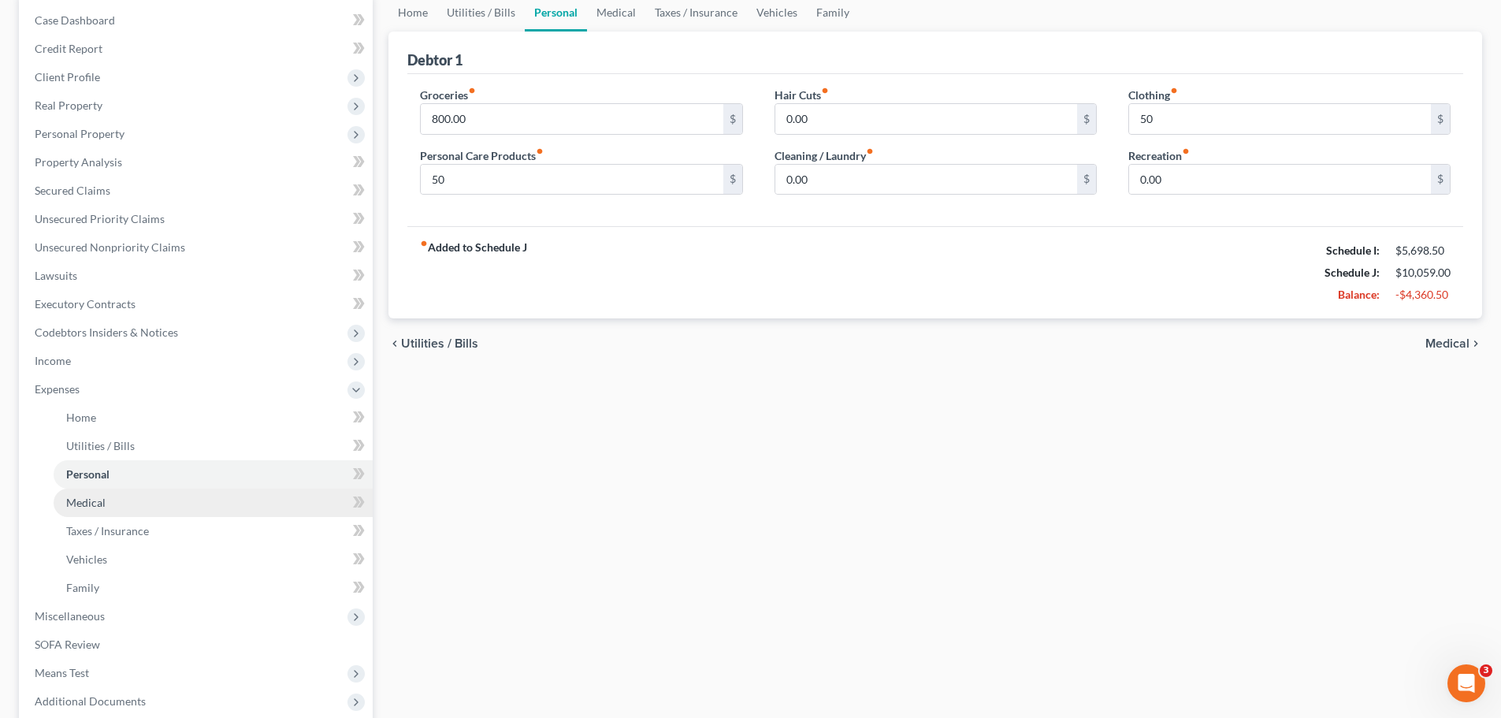
click at [104, 508] on link "Medical" at bounding box center [213, 502] width 319 height 28
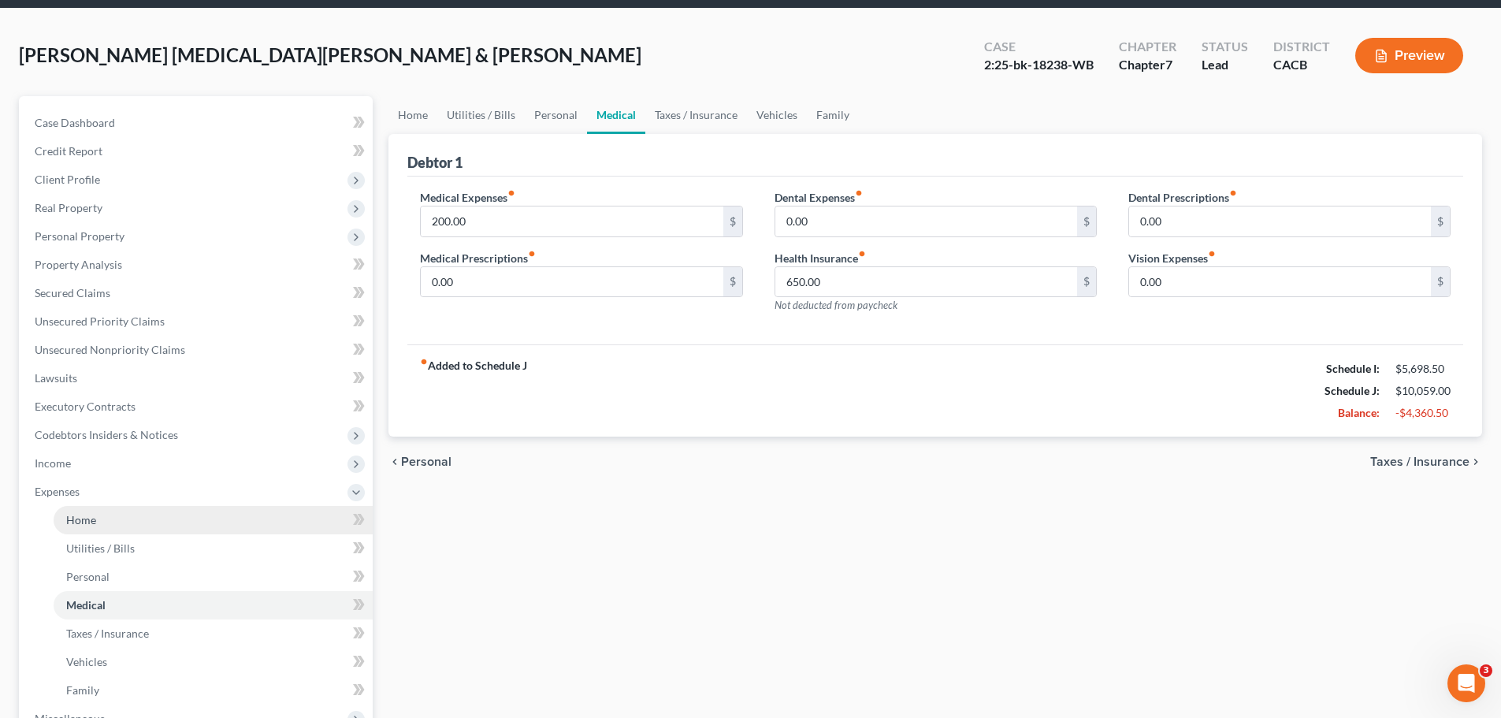
scroll to position [158, 0]
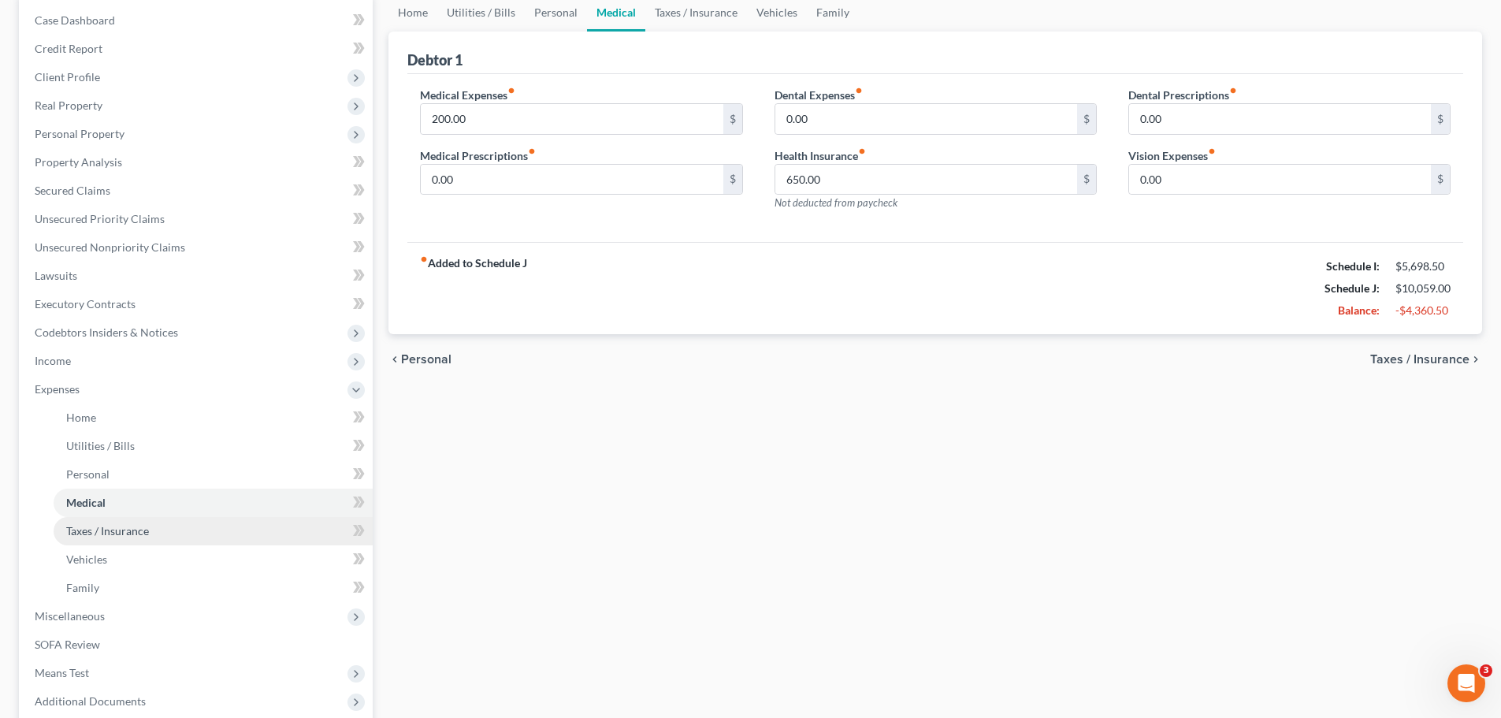
click at [136, 537] on link "Taxes / Insurance" at bounding box center [213, 531] width 319 height 28
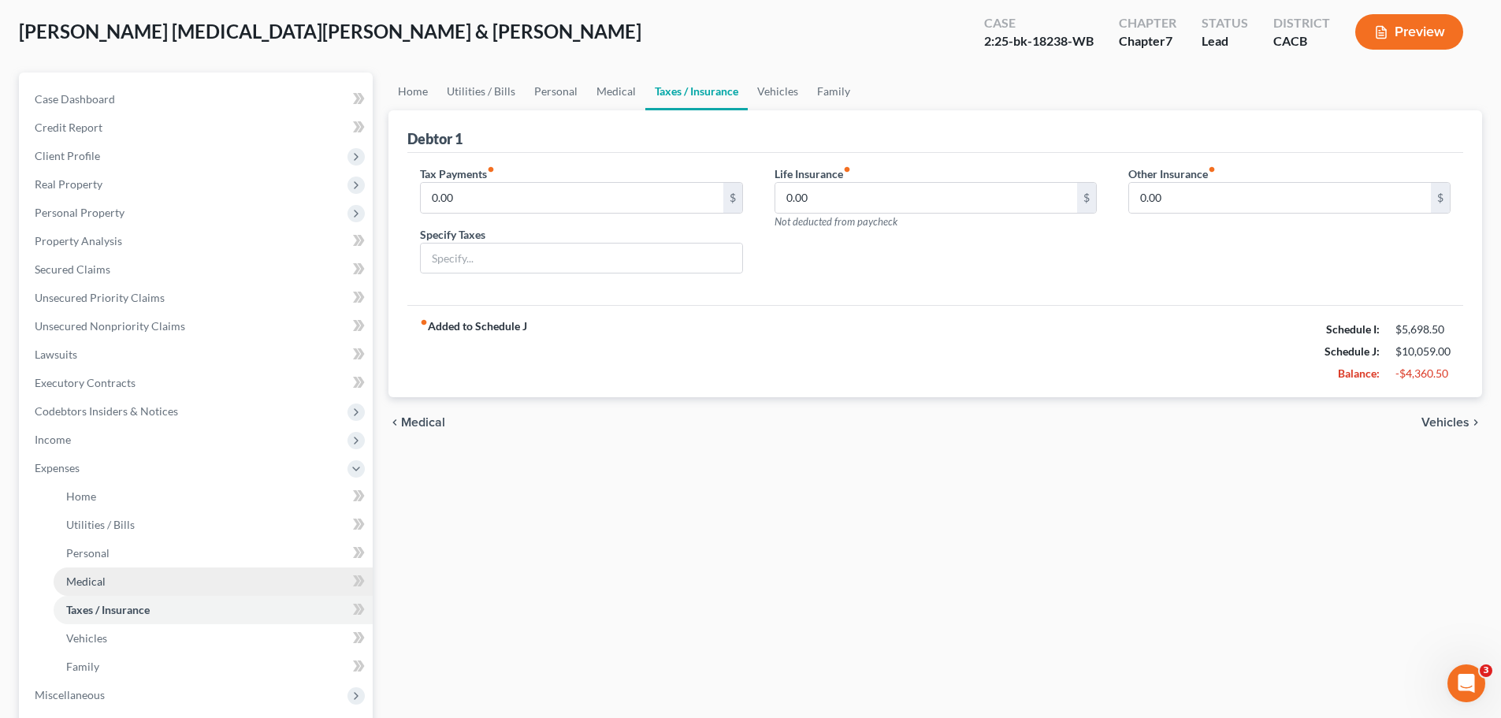
click at [166, 583] on link "Medical" at bounding box center [213, 581] width 319 height 28
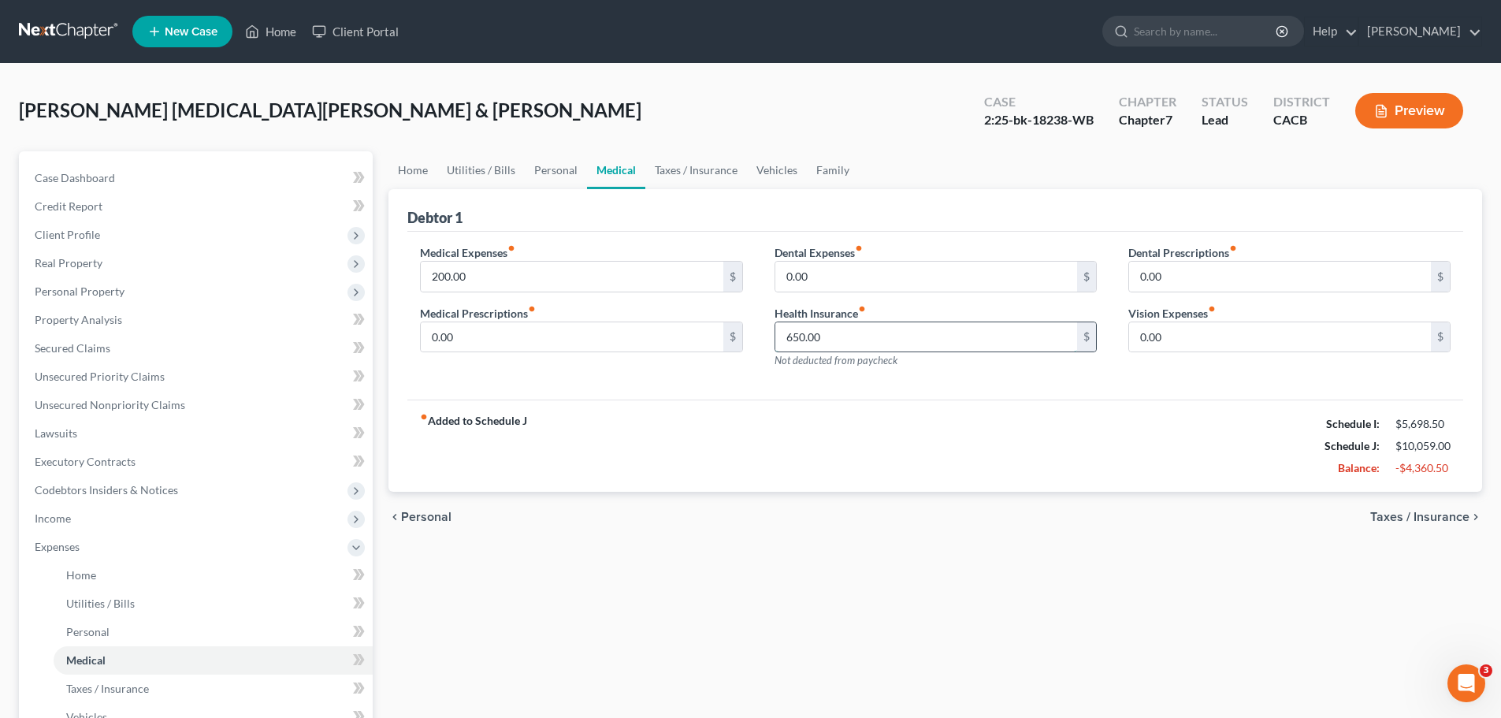
click at [864, 330] on input "650.00" at bounding box center [926, 337] width 302 height 30
click at [930, 373] on div "Dental Expenses fiber_manual_record 0.00 $ Health Insurance fiber_manual_record…" at bounding box center [936, 312] width 354 height 137
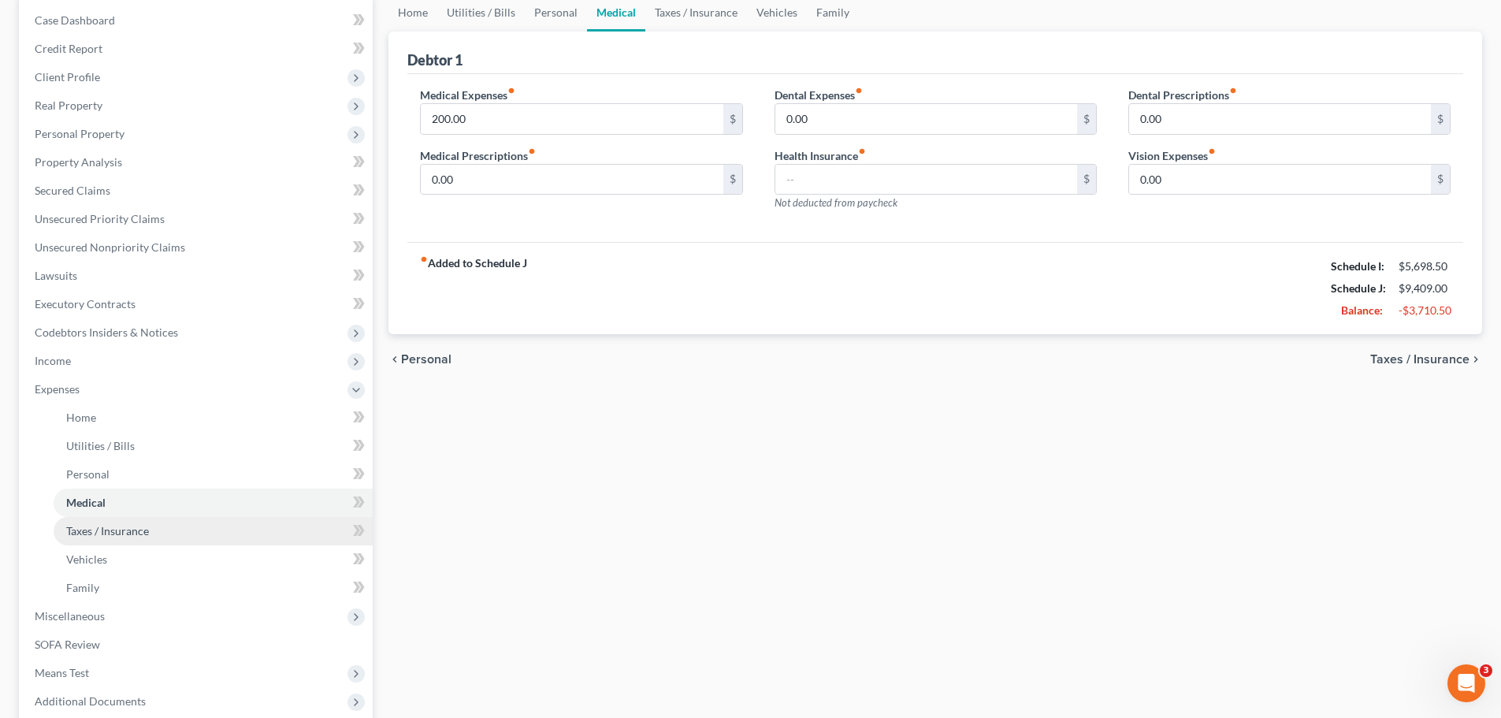
click at [113, 533] on span "Taxes / Insurance" at bounding box center [107, 530] width 83 height 13
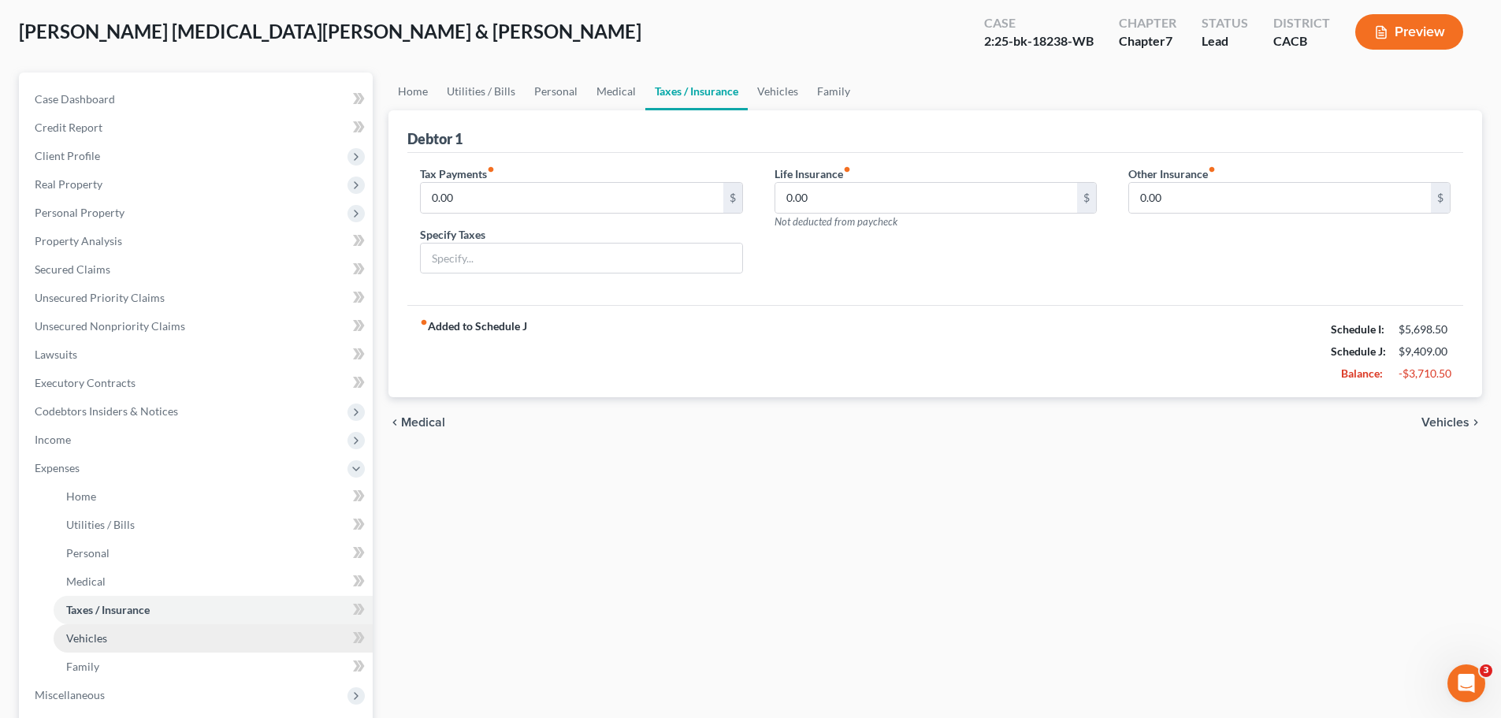
click at [106, 640] on link "Vehicles" at bounding box center [213, 638] width 319 height 28
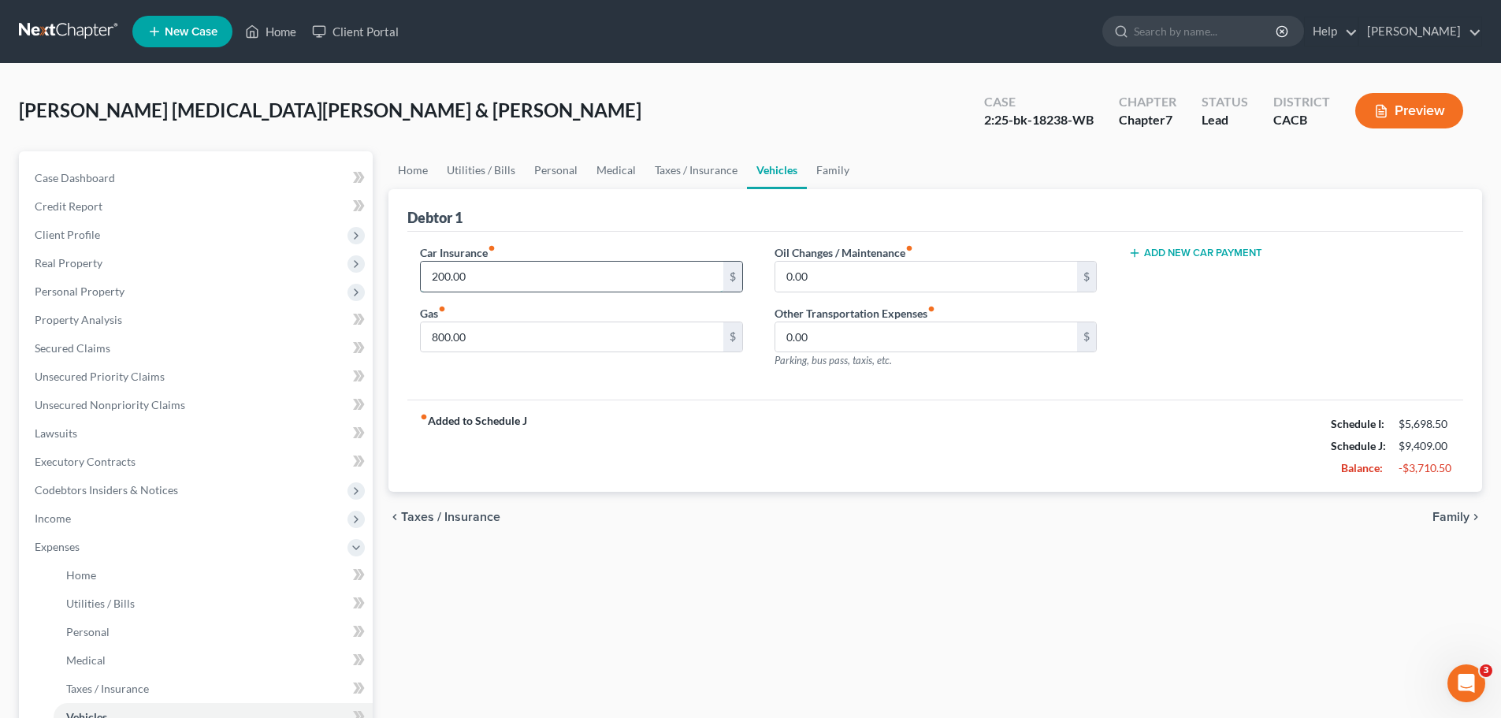
click at [522, 279] on input "200.00" at bounding box center [572, 277] width 302 height 30
type input "0"
drag, startPoint x: 547, startPoint y: 390, endPoint x: 545, endPoint y: 380, distance: 10.4
click at [547, 389] on div "Car Insurance fiber_manual_record 0 $ Gas fiber_manual_record 800.00 $ Oil Chan…" at bounding box center [935, 316] width 1056 height 169
click at [502, 327] on input "800.00" at bounding box center [572, 337] width 302 height 30
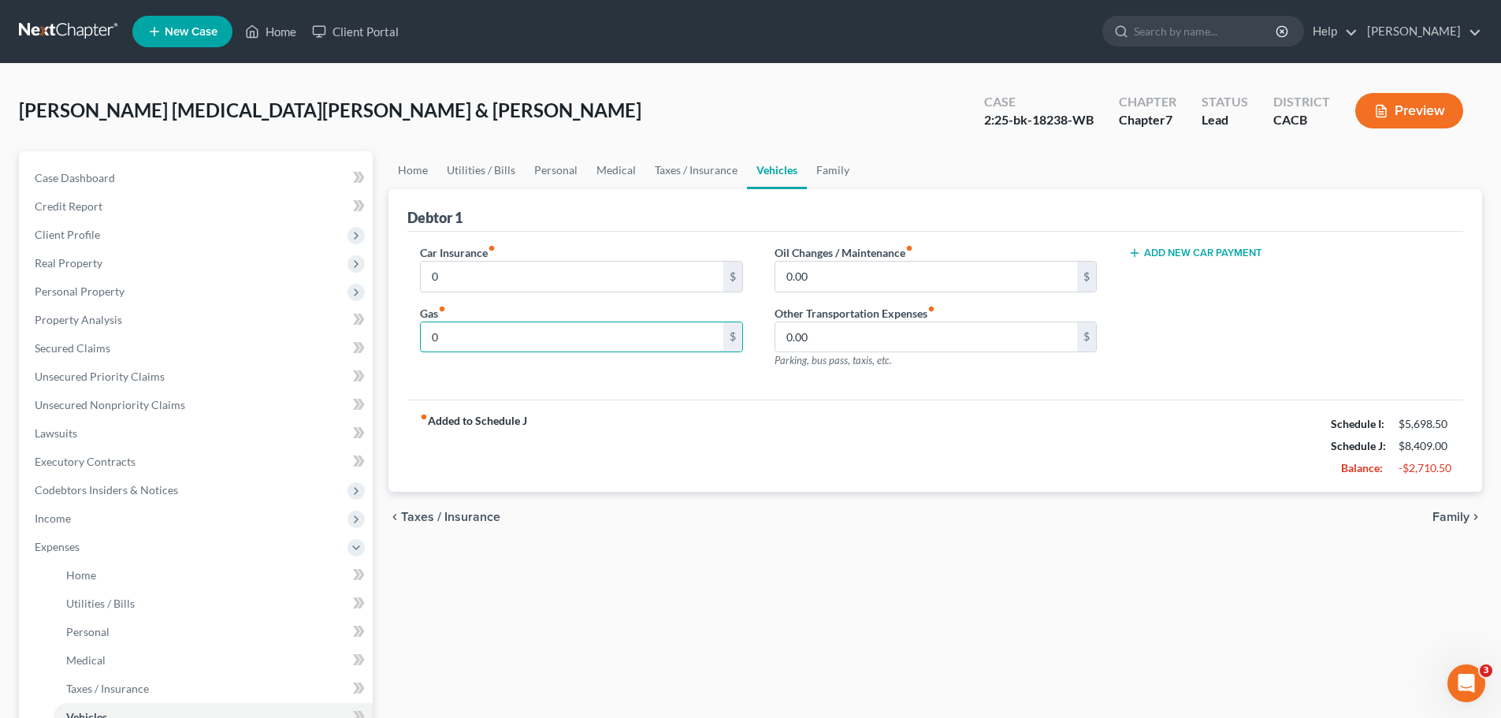
type input "0"
click at [474, 375] on div "Car Insurance fiber_manual_record 0 $ Gas fiber_manual_record 0 $" at bounding box center [581, 312] width 354 height 137
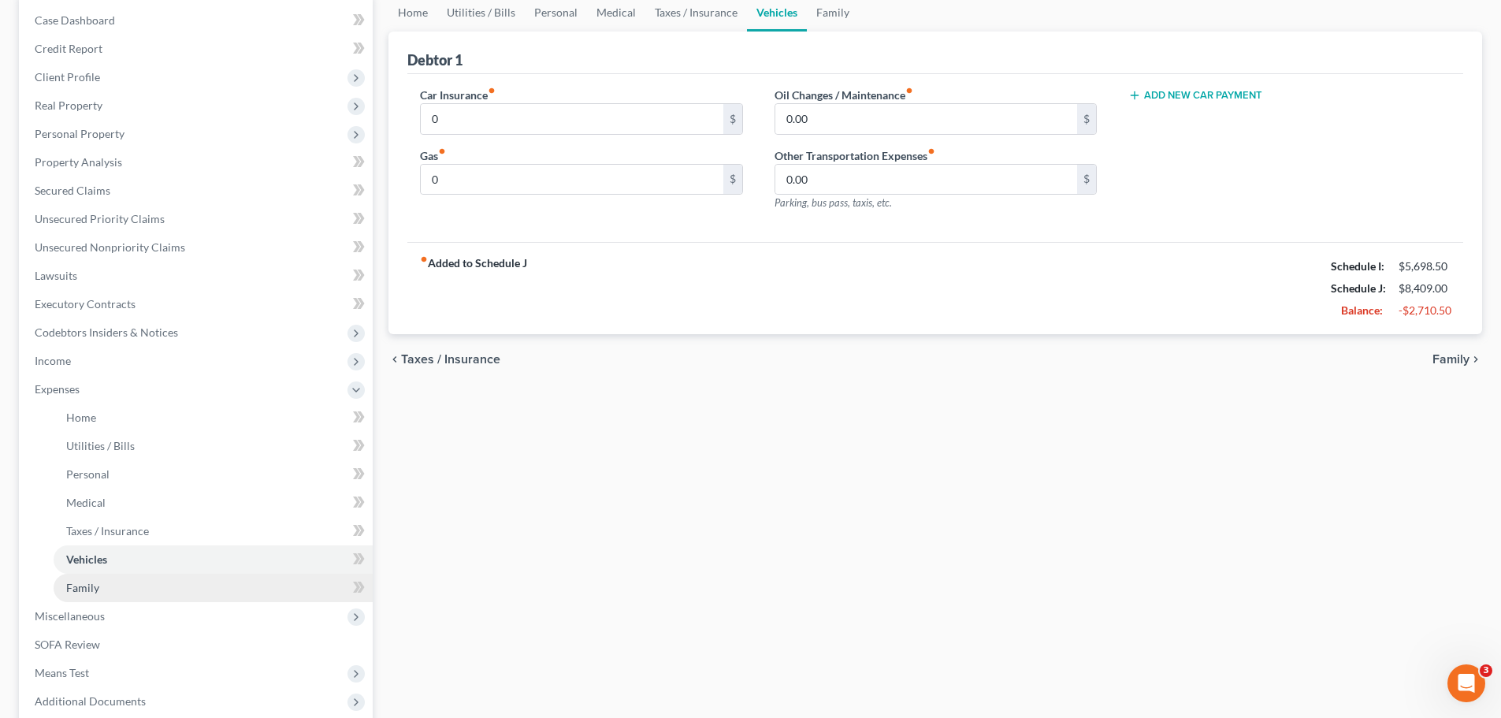
click at [128, 591] on link "Family" at bounding box center [213, 588] width 319 height 28
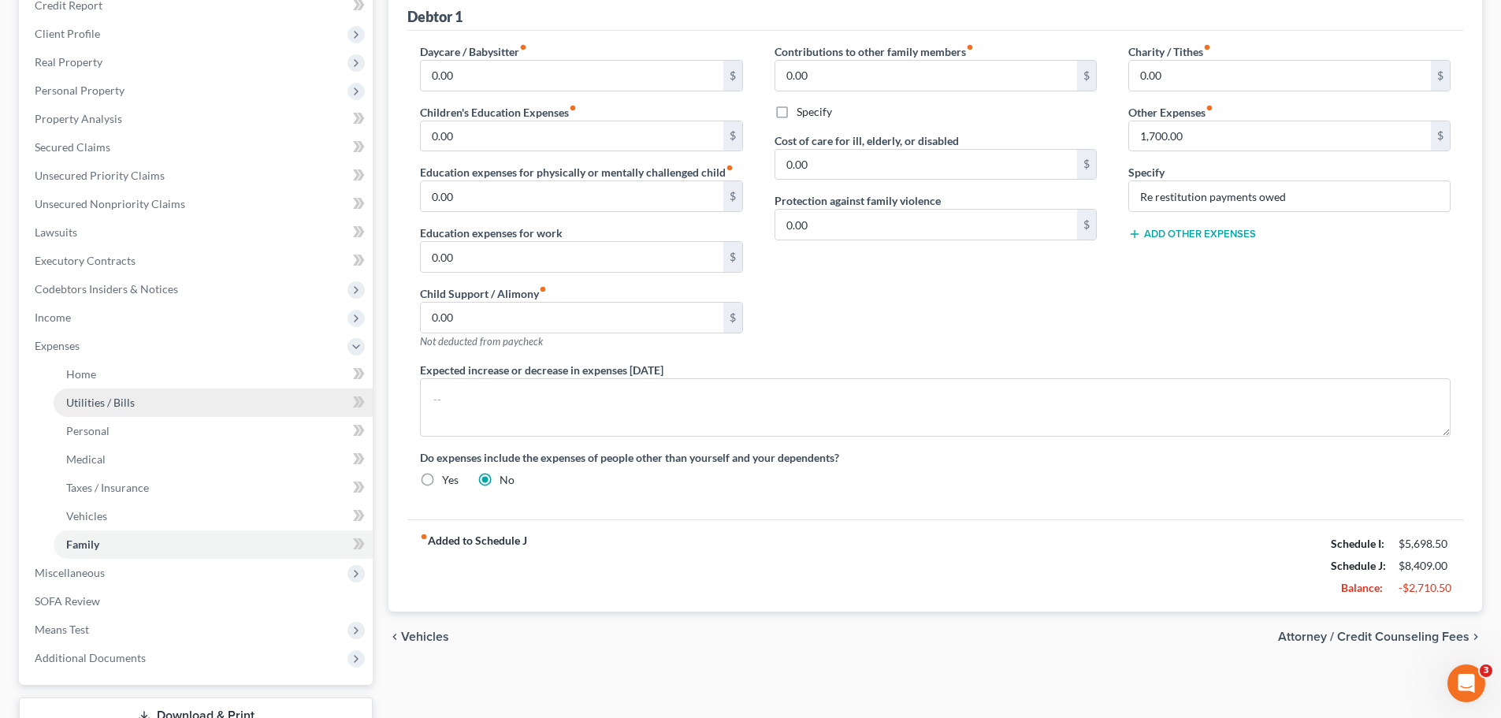
scroll to position [236, 0]
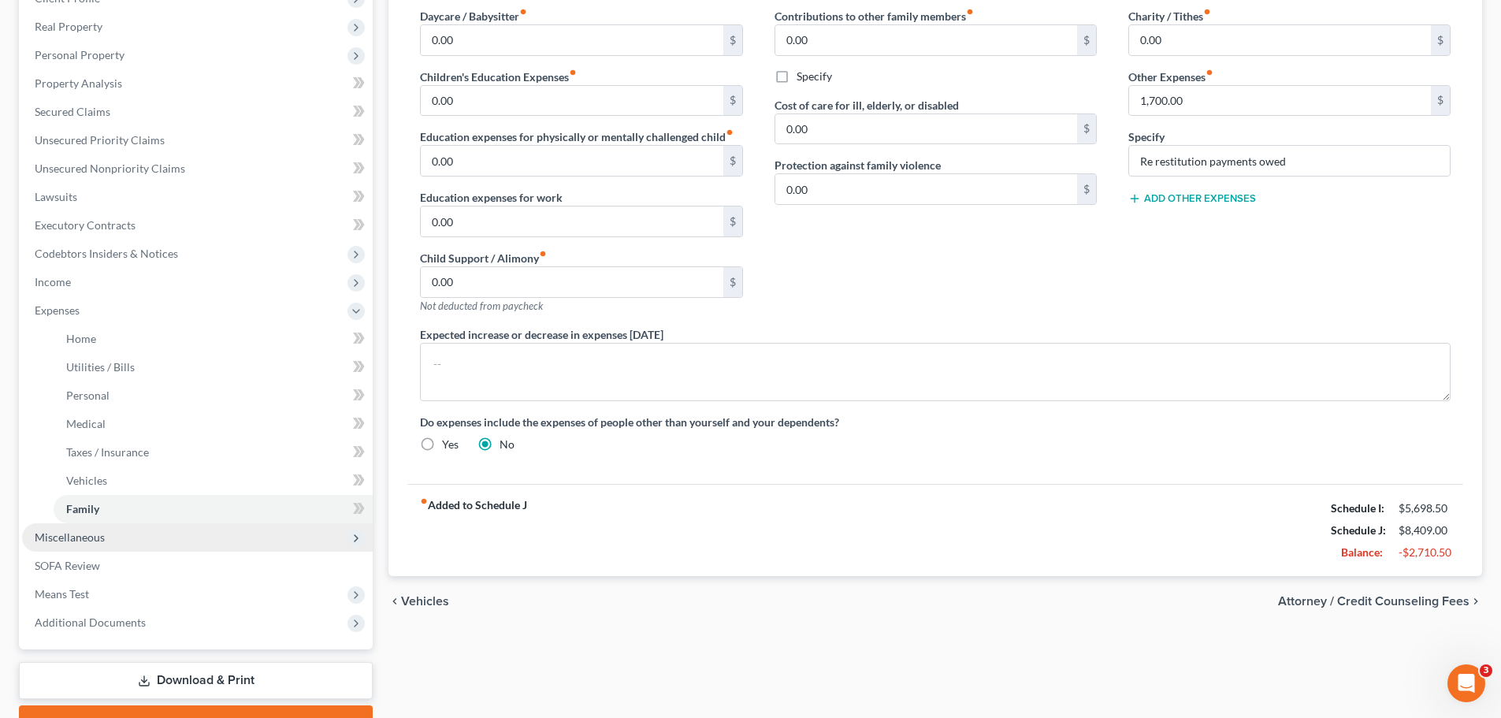
click at [98, 540] on span "Miscellaneous" at bounding box center [70, 536] width 70 height 13
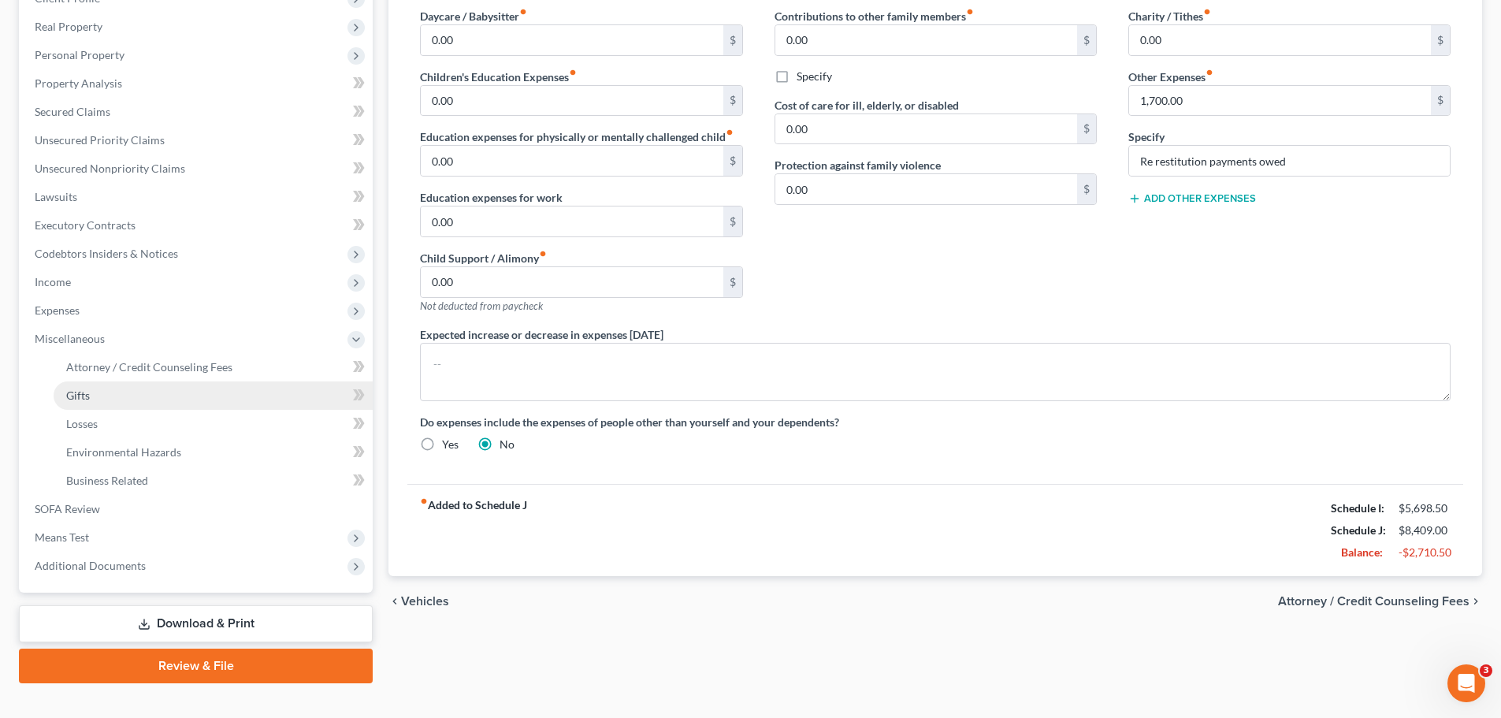
click at [205, 381] on link "Gifts" at bounding box center [213, 395] width 319 height 28
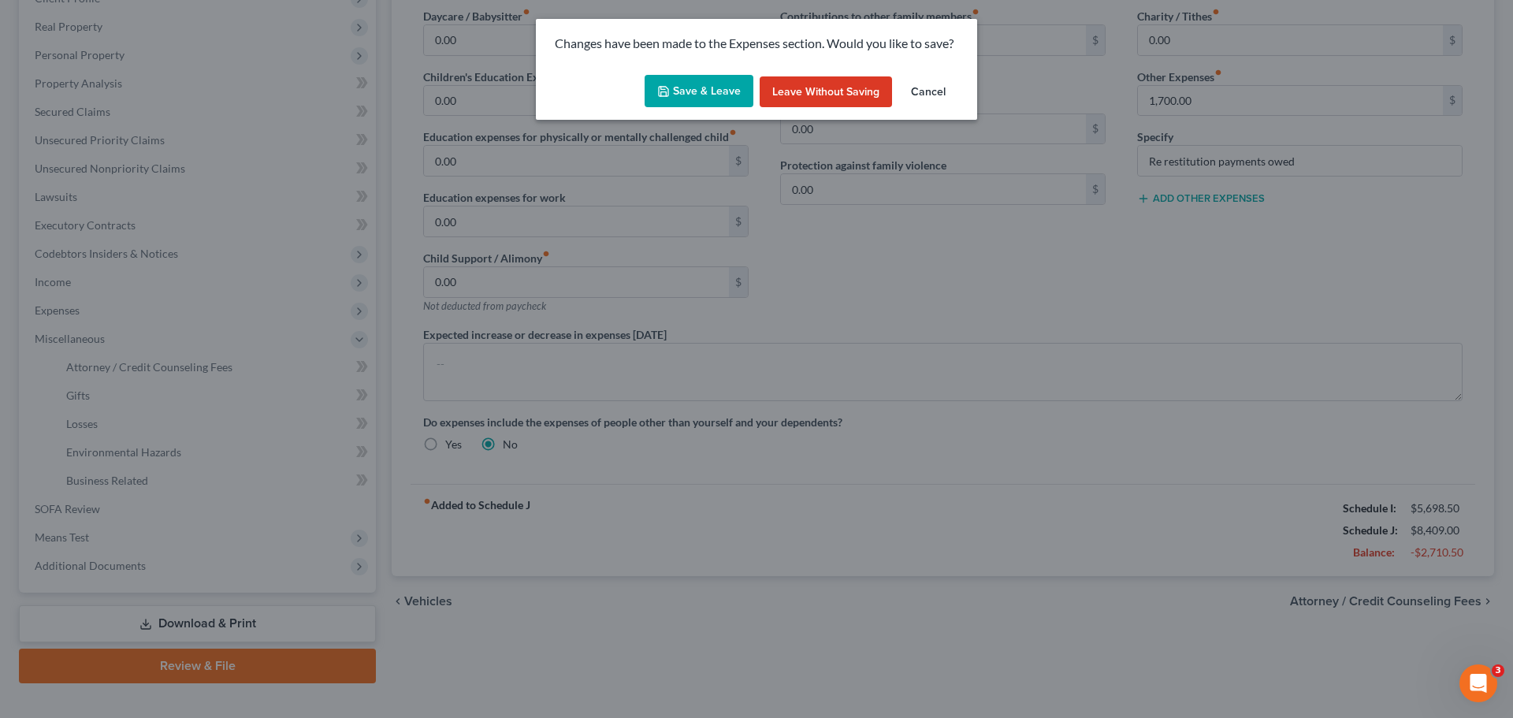
click at [670, 85] on icon "button" at bounding box center [663, 91] width 13 height 13
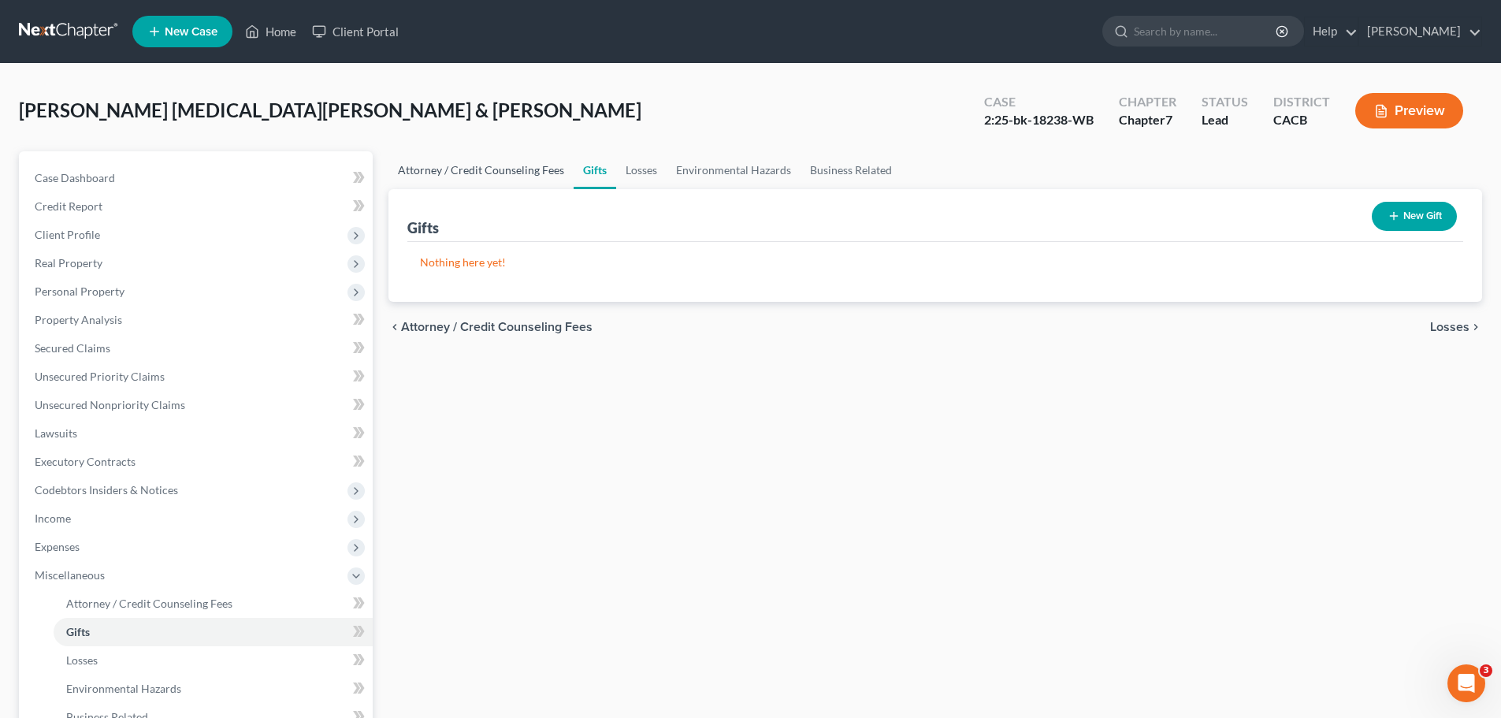
click at [502, 171] on link "Attorney / Credit Counseling Fees" at bounding box center [480, 170] width 185 height 38
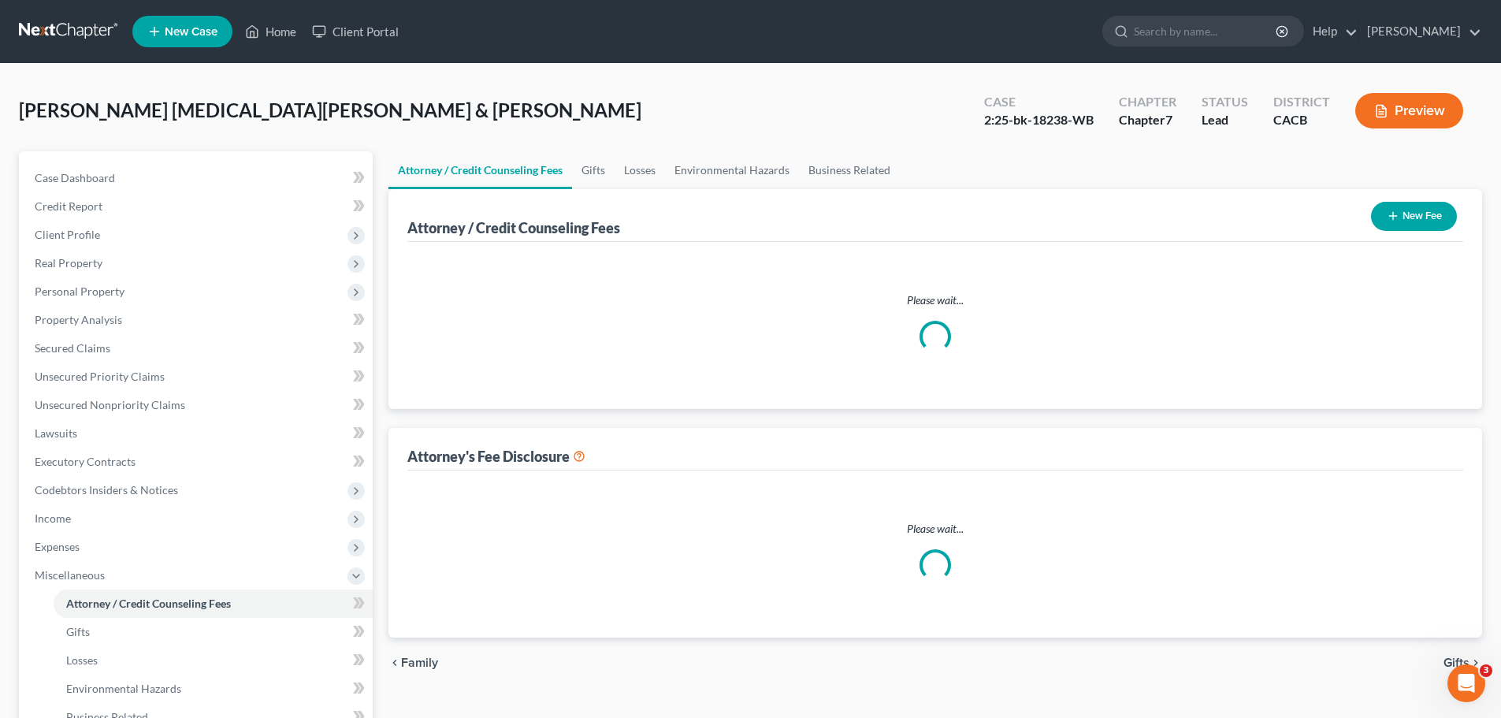
select select "0"
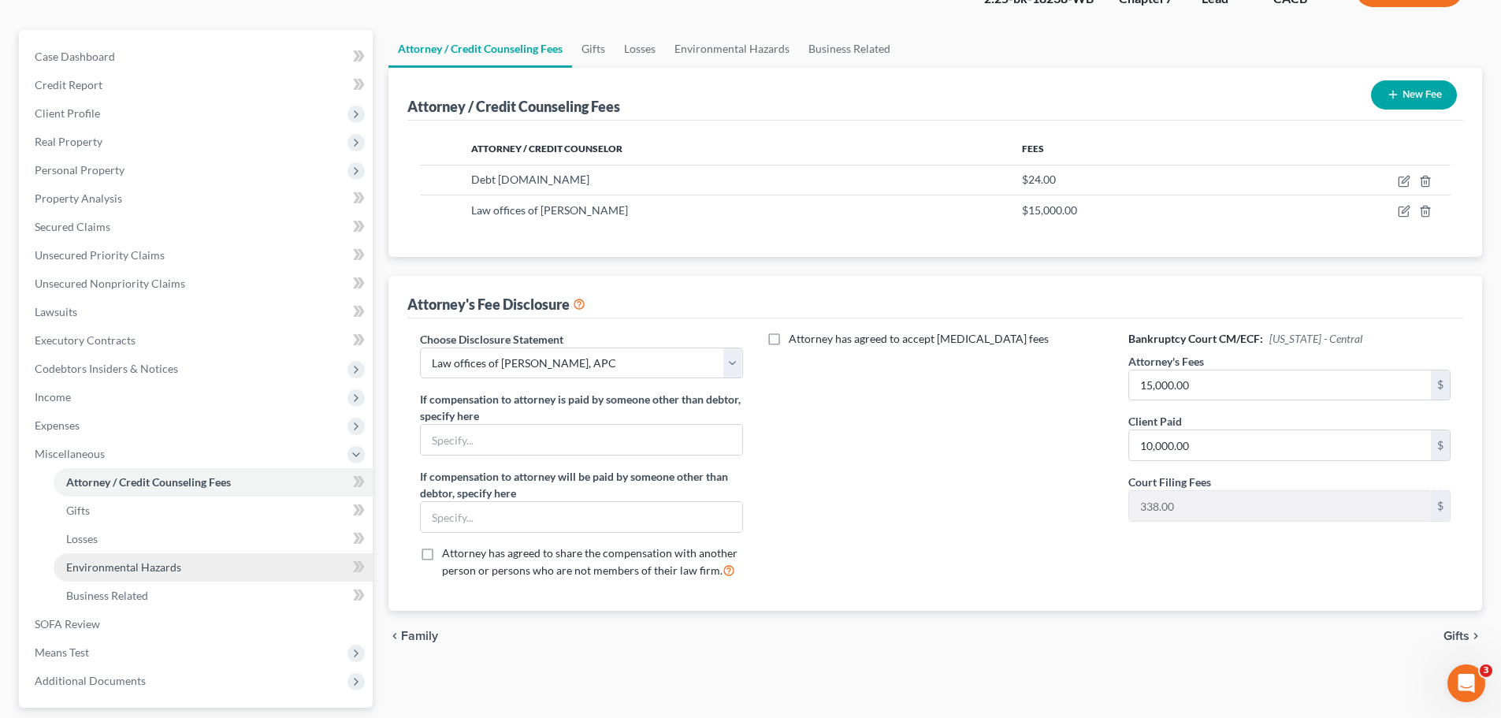
scroll to position [158, 0]
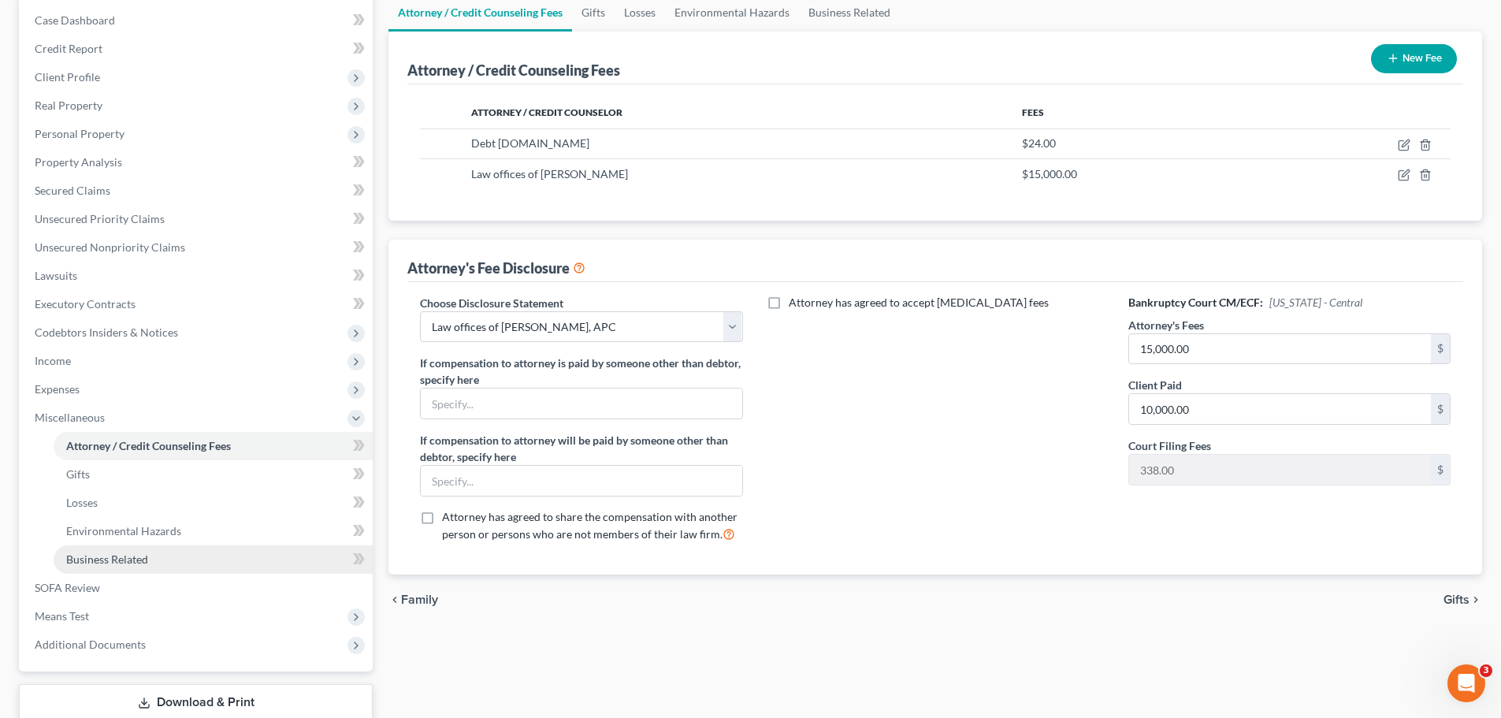
click at [140, 561] on span "Business Related" at bounding box center [107, 558] width 82 height 13
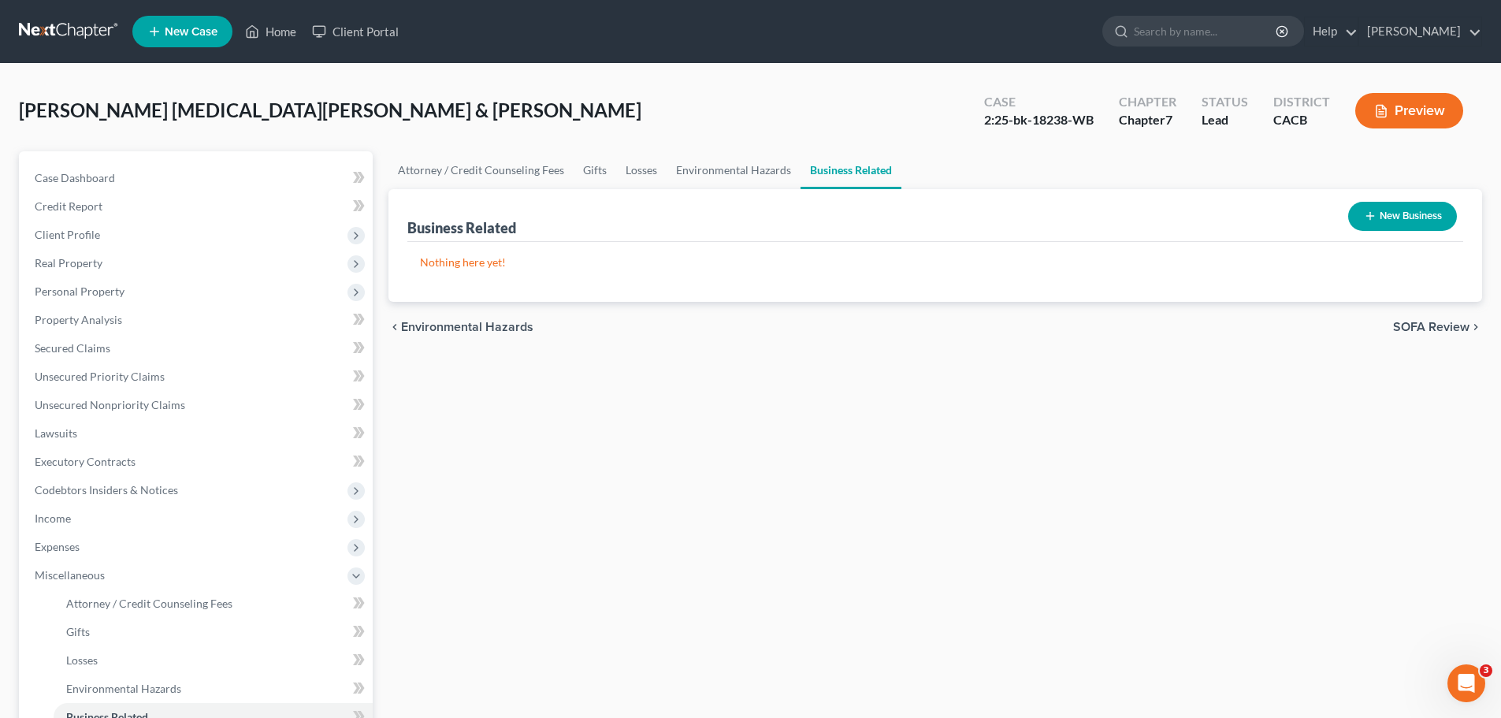
click at [1388, 220] on button "New Business" at bounding box center [1402, 216] width 109 height 29
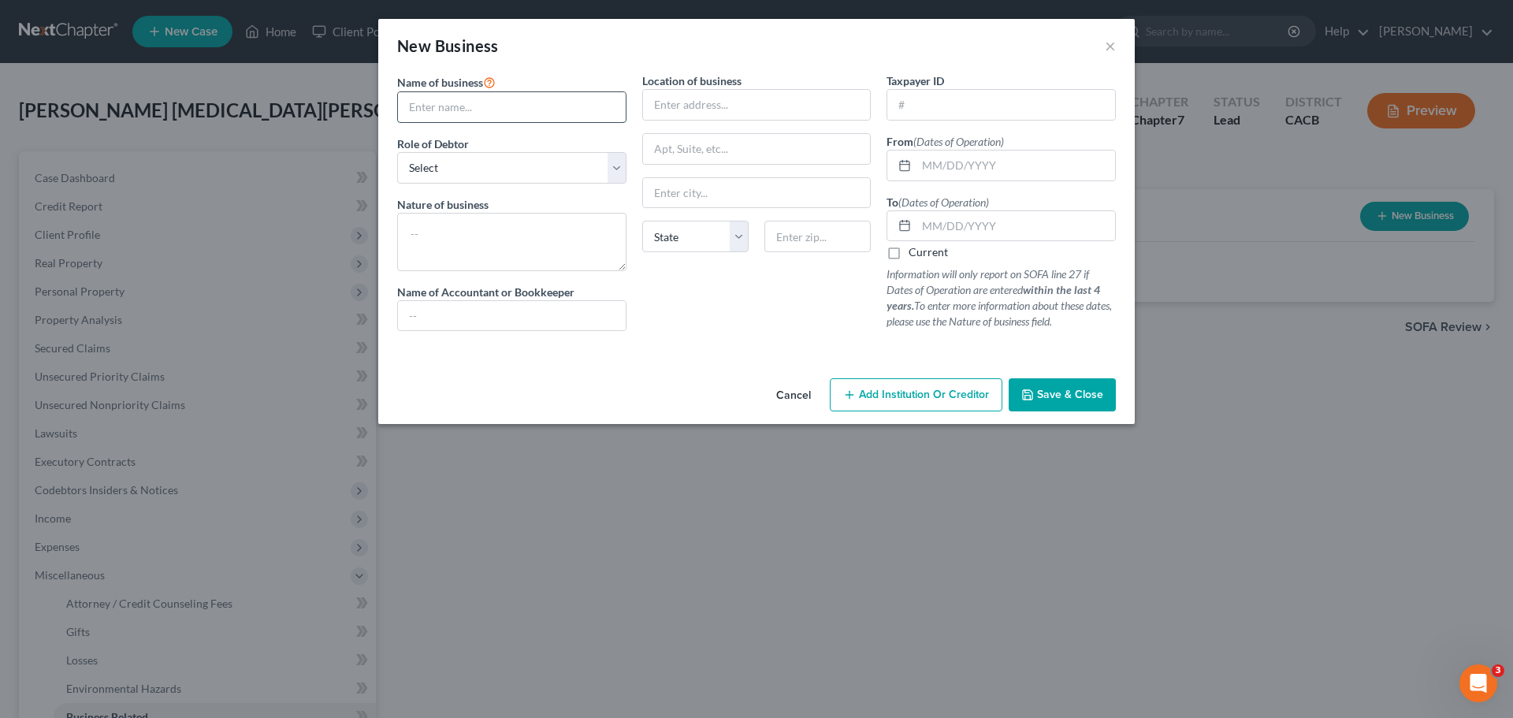
click at [482, 111] on input "text" at bounding box center [512, 107] width 228 height 30
type input "La Fiesta Meat Market"
click at [491, 159] on select "Select A member of a limited liability company (LLC) or limited liability partn…" at bounding box center [511, 168] width 229 height 32
click at [713, 347] on div at bounding box center [756, 350] width 734 height 13
drag, startPoint x: 338, startPoint y: 222, endPoint x: 379, endPoint y: 232, distance: 42.0
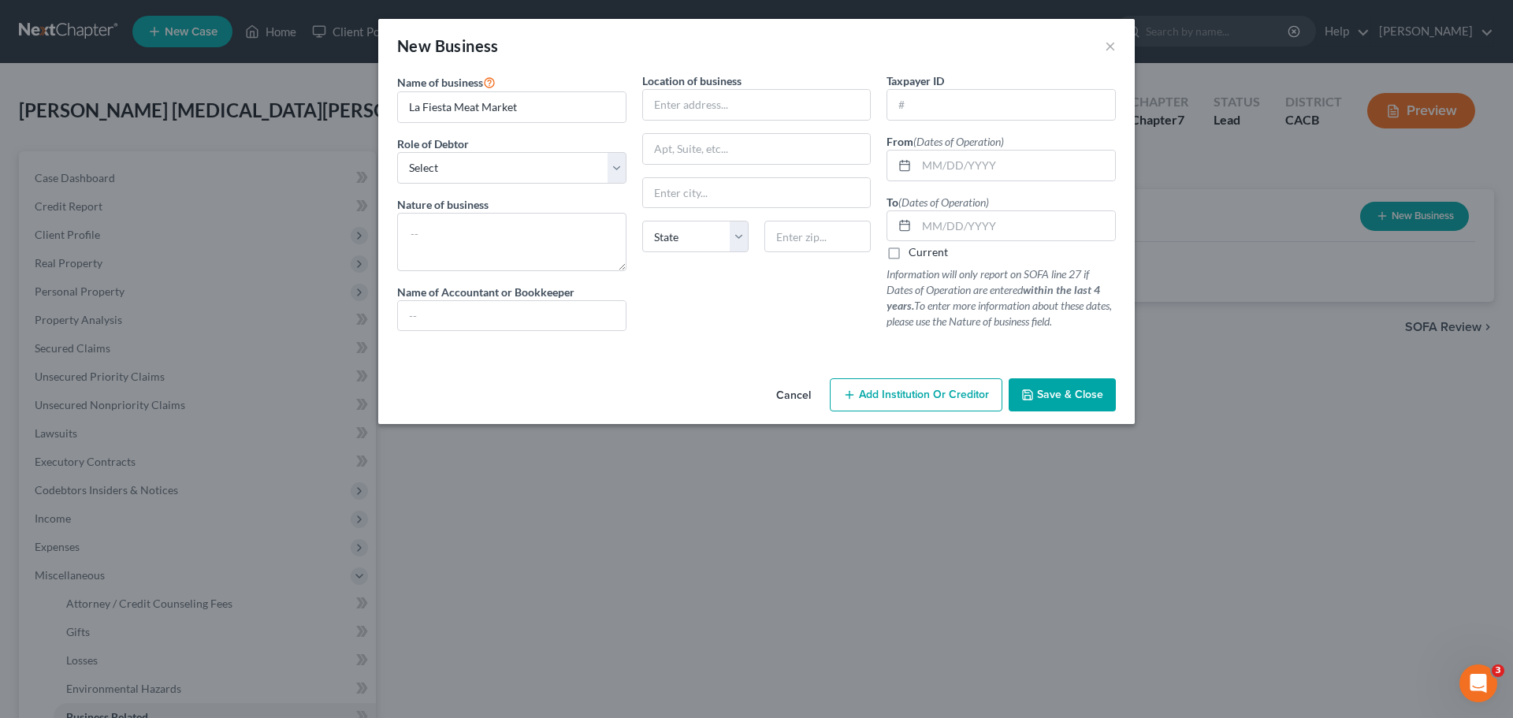
click at [342, 223] on div "New Business × Name of business * La Fiesta Meat Market Role of Debtor * Select…" at bounding box center [756, 359] width 1513 height 718
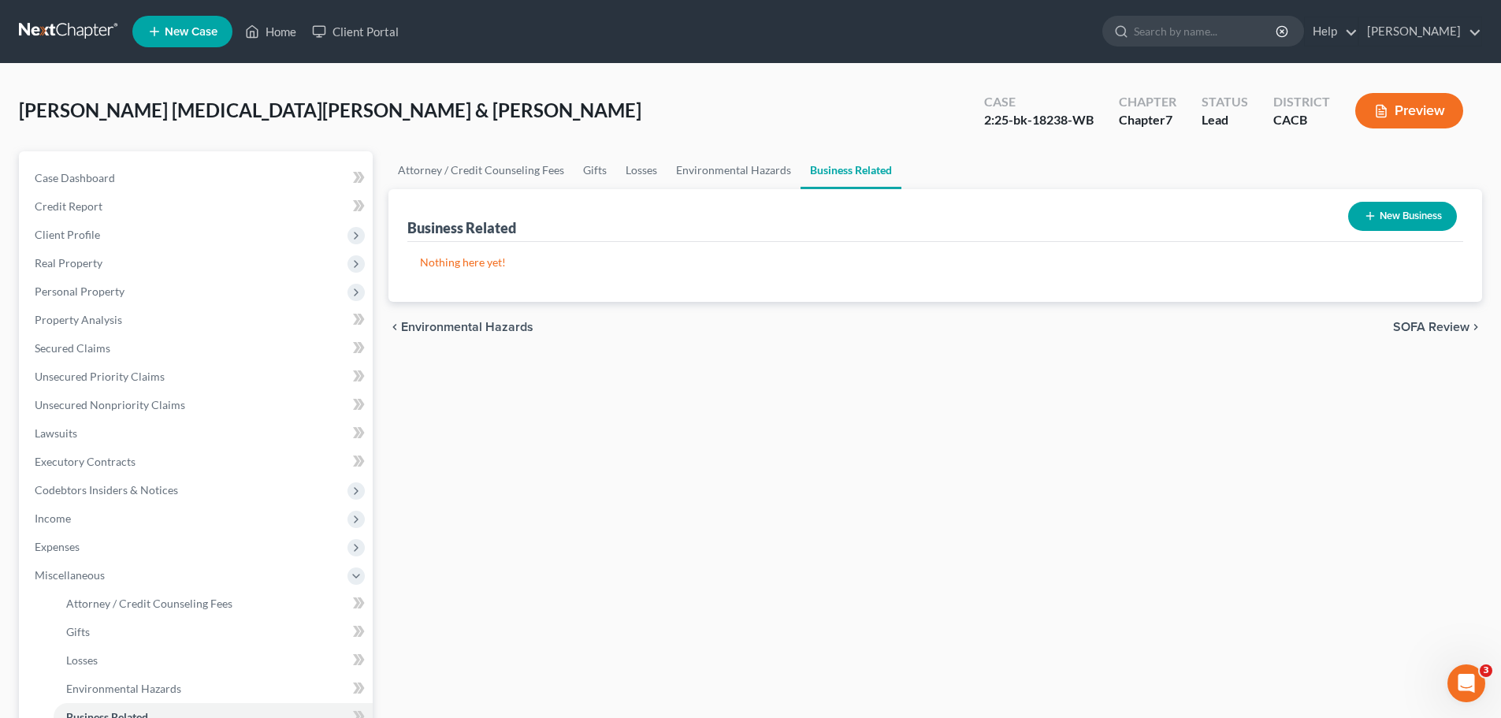
click at [1369, 207] on button "New Business" at bounding box center [1402, 216] width 109 height 29
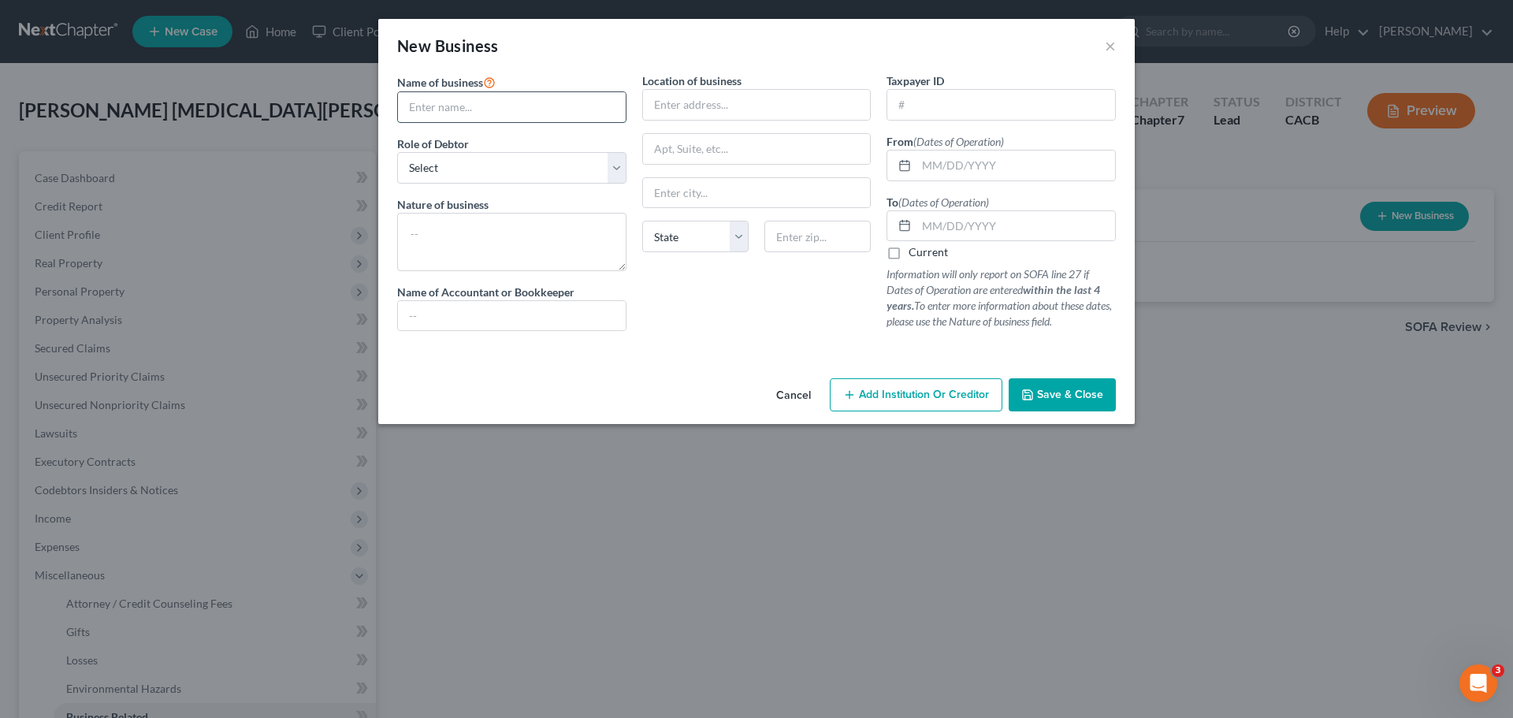
click at [429, 109] on input "text" at bounding box center [512, 107] width 228 height 30
type input "La Fiesta Meat Market"
type textarea "Grocery/Meat market closed as of 2024"
click at [682, 111] on input "text" at bounding box center [757, 105] width 228 height 30
paste input "15020 Hawthorne Blvd Ste H Lawndal"
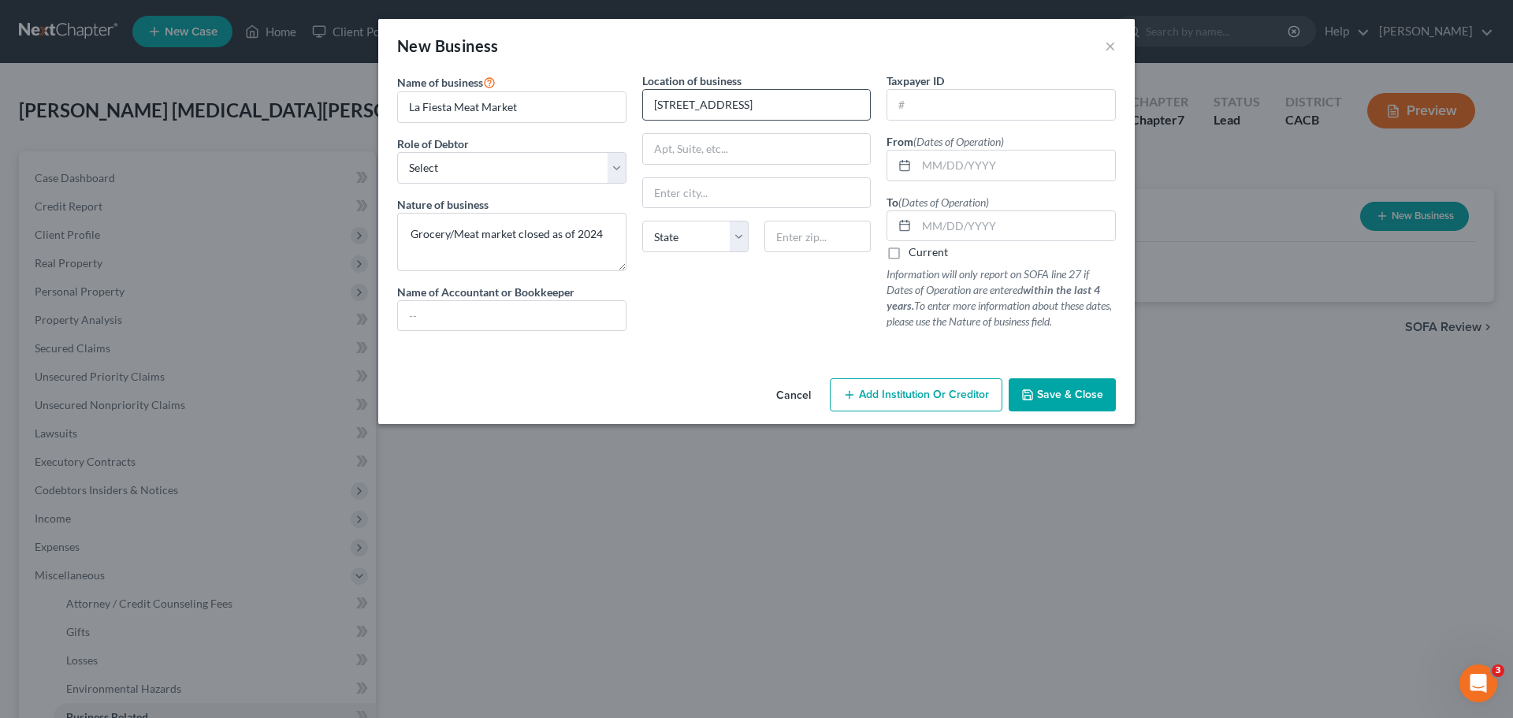
click at [801, 110] on input "15020 Hawthorne Blvd Ste H Lawndal" at bounding box center [757, 105] width 228 height 30
type input "15020 Hawthorne Blvd Ste H"
type input "Lawndale"
select select "4"
click at [798, 106] on input "15020 Hawthorne Blvd Ste H" at bounding box center [757, 105] width 228 height 30
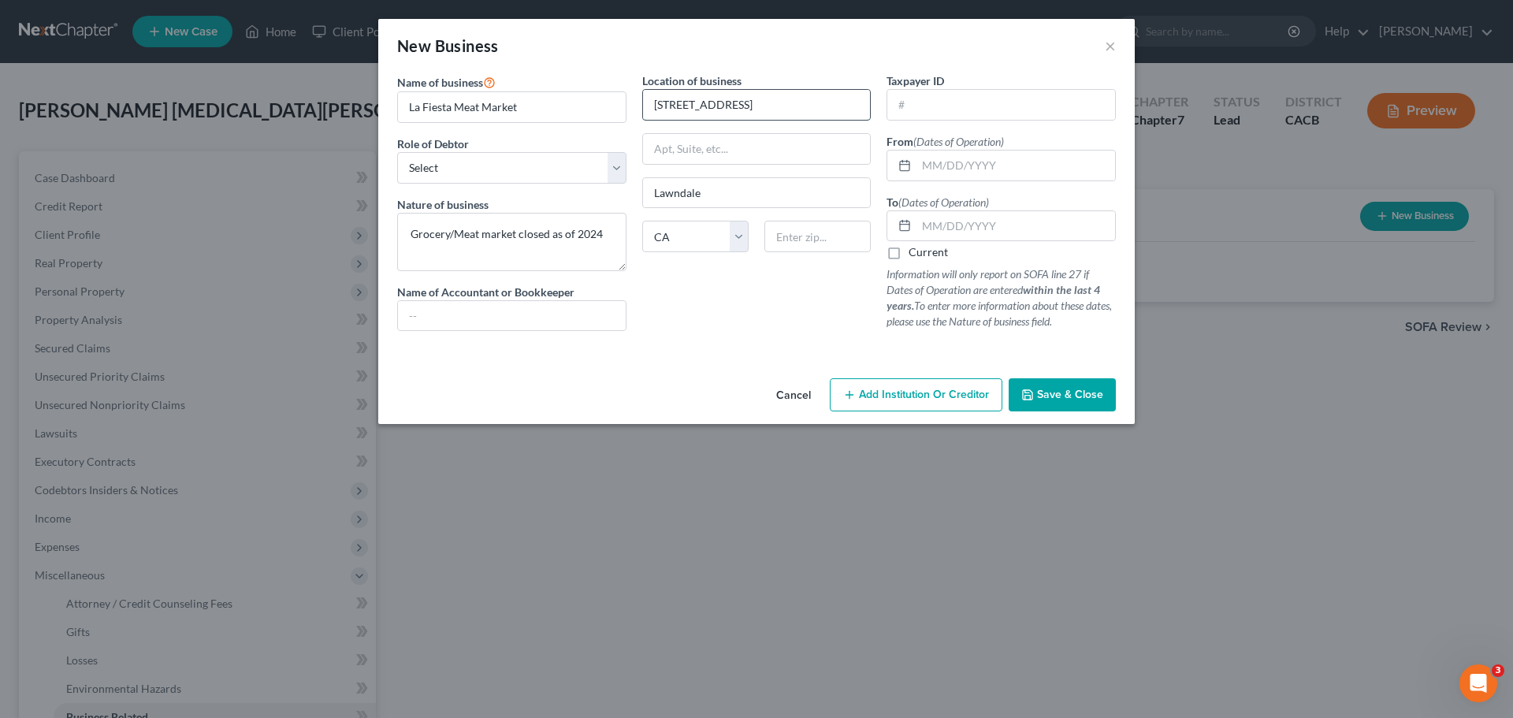
click at [771, 111] on input "15020 Hawthorne Blvd Ste H" at bounding box center [757, 105] width 228 height 30
type input "15020 Hawthorne Blvd"
paste input "Ste H"
type input "Ste H"
click at [1044, 394] on span "Save & Close" at bounding box center [1070, 394] width 66 height 13
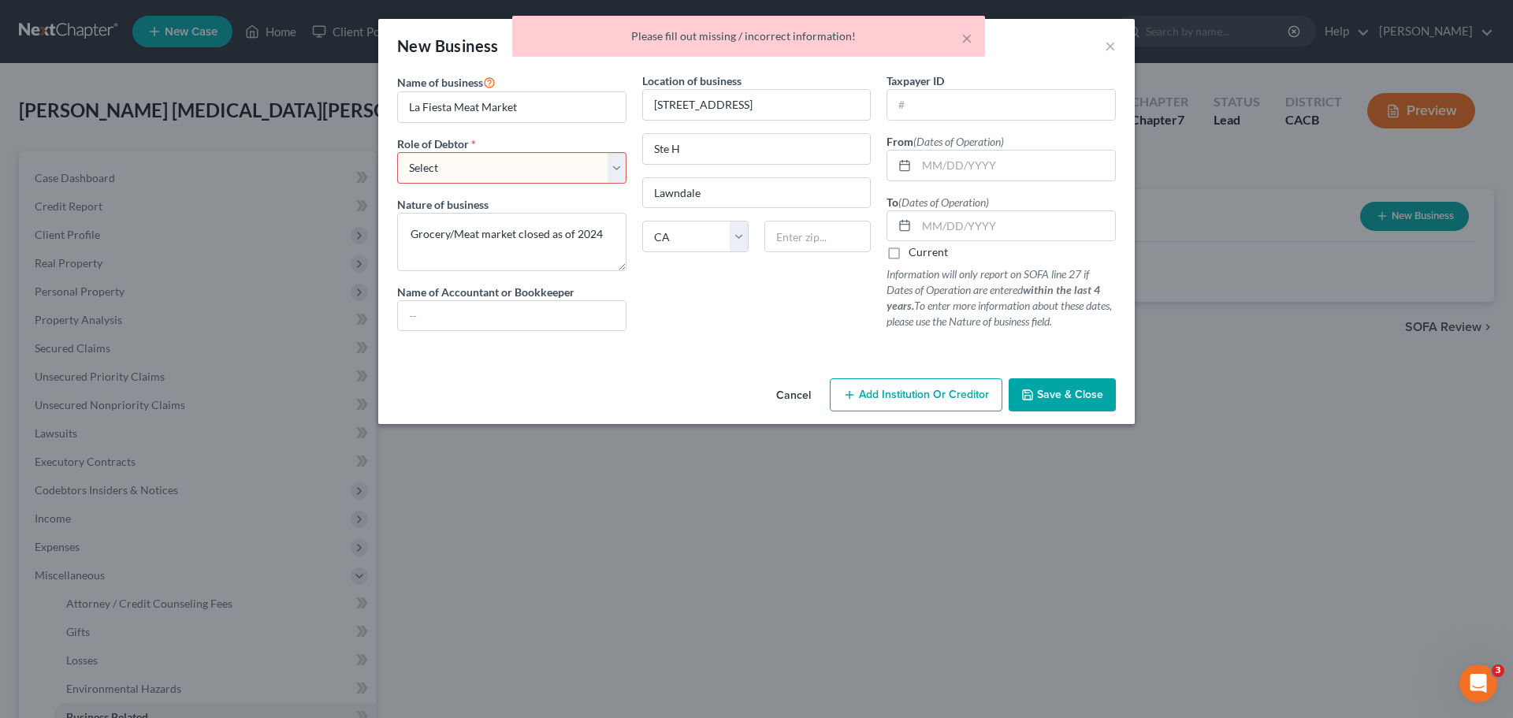
click at [596, 173] on select "Select A member of a limited liability company (LLC) or limited liability partn…" at bounding box center [511, 168] width 229 height 32
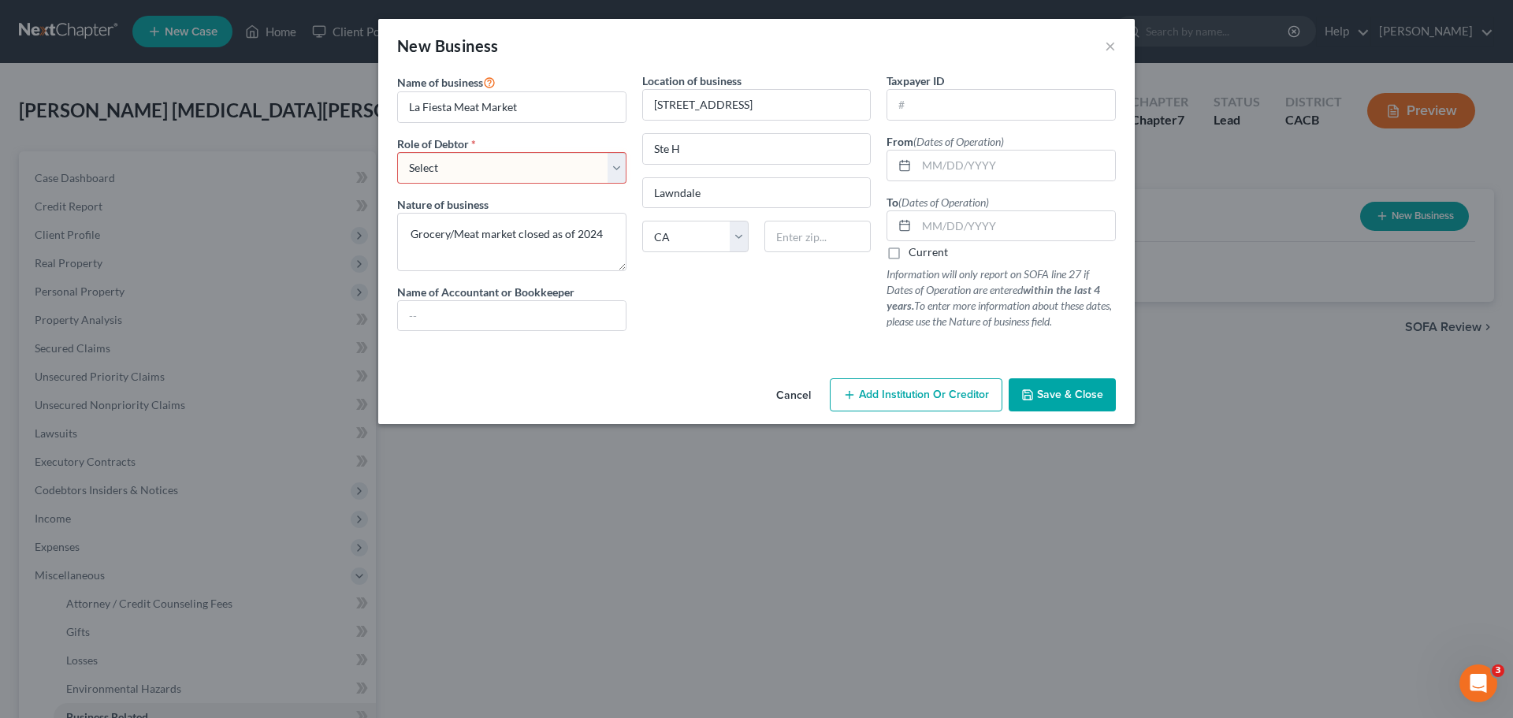
select select "sole_proprietor"
click at [397, 152] on select "Select A member of a limited liability company (LLC) or limited liability partn…" at bounding box center [511, 168] width 229 height 32
click at [1051, 391] on span "Save & Close" at bounding box center [1070, 394] width 66 height 13
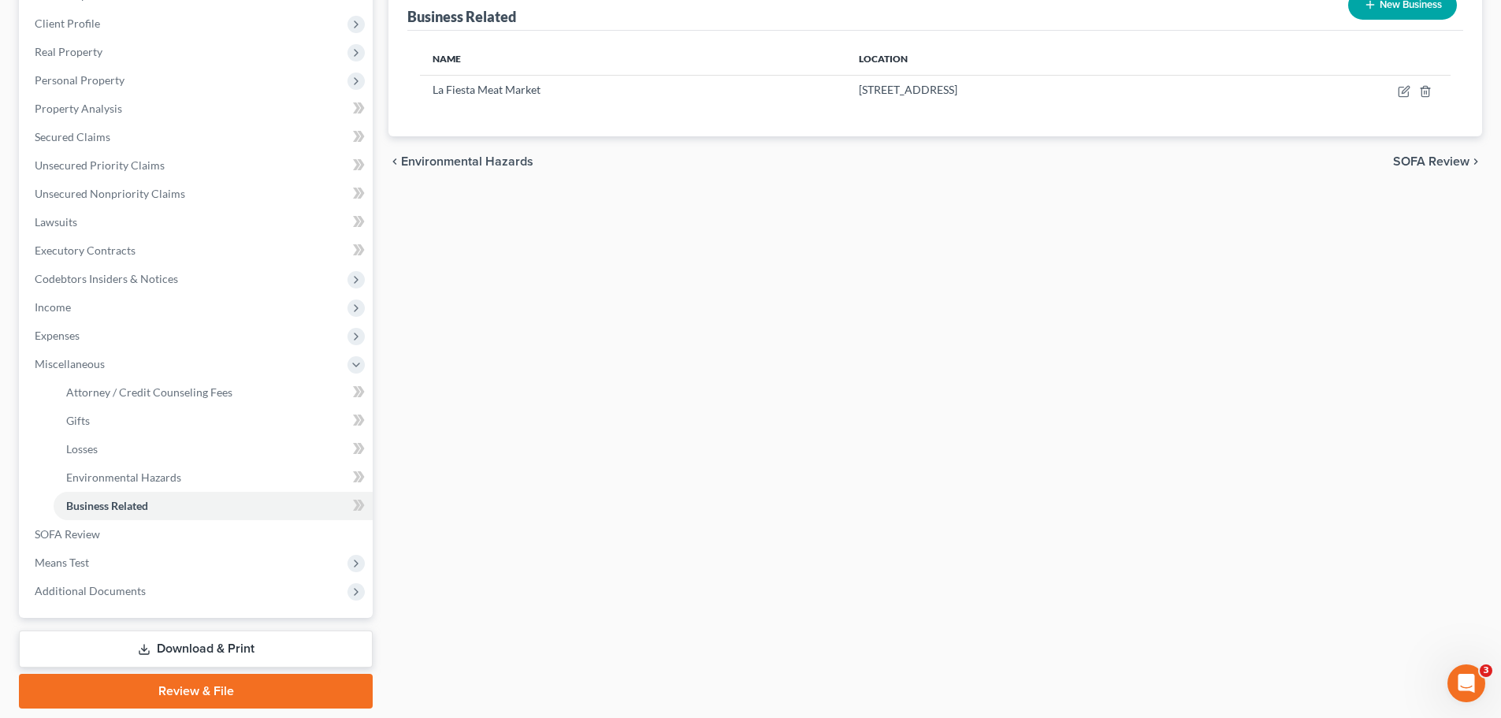
scroll to position [262, 0]
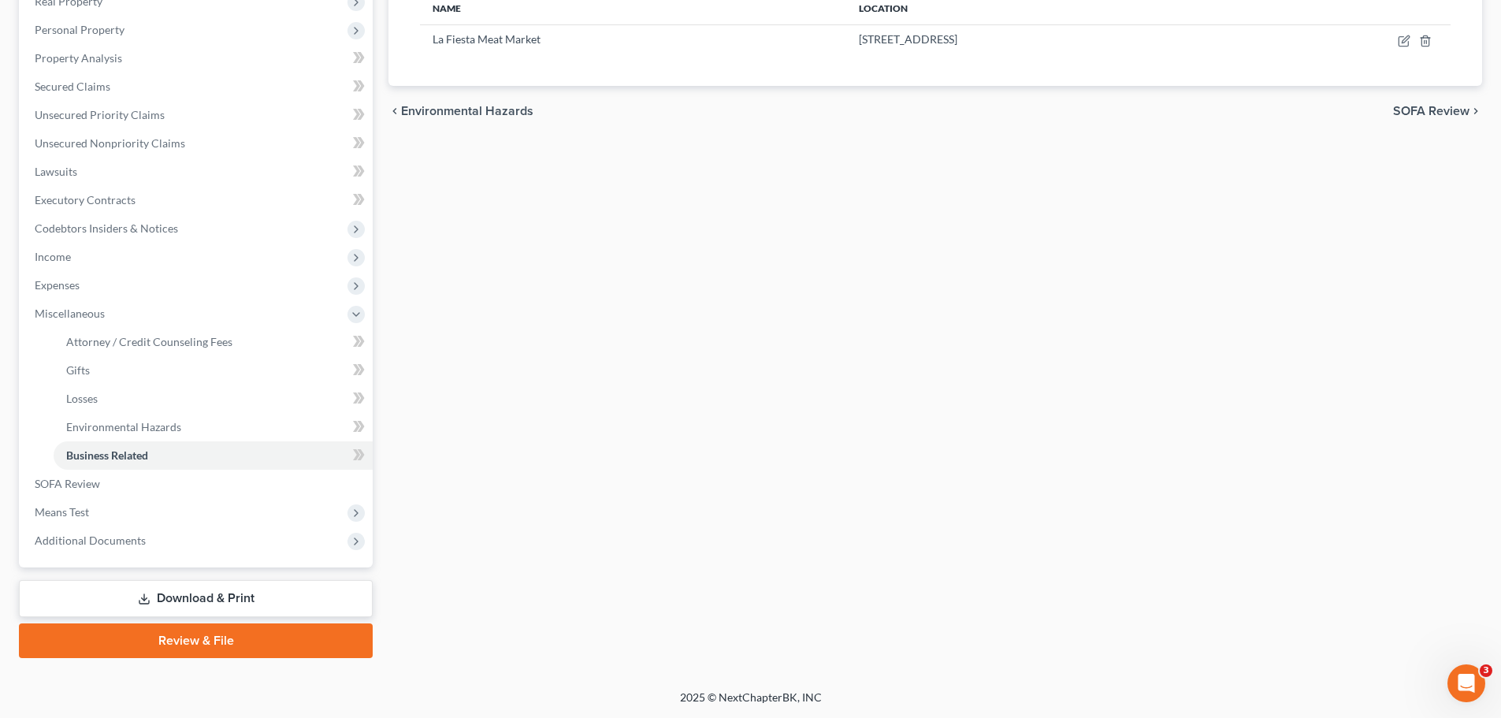
click at [162, 600] on link "Download & Print" at bounding box center [196, 598] width 354 height 37
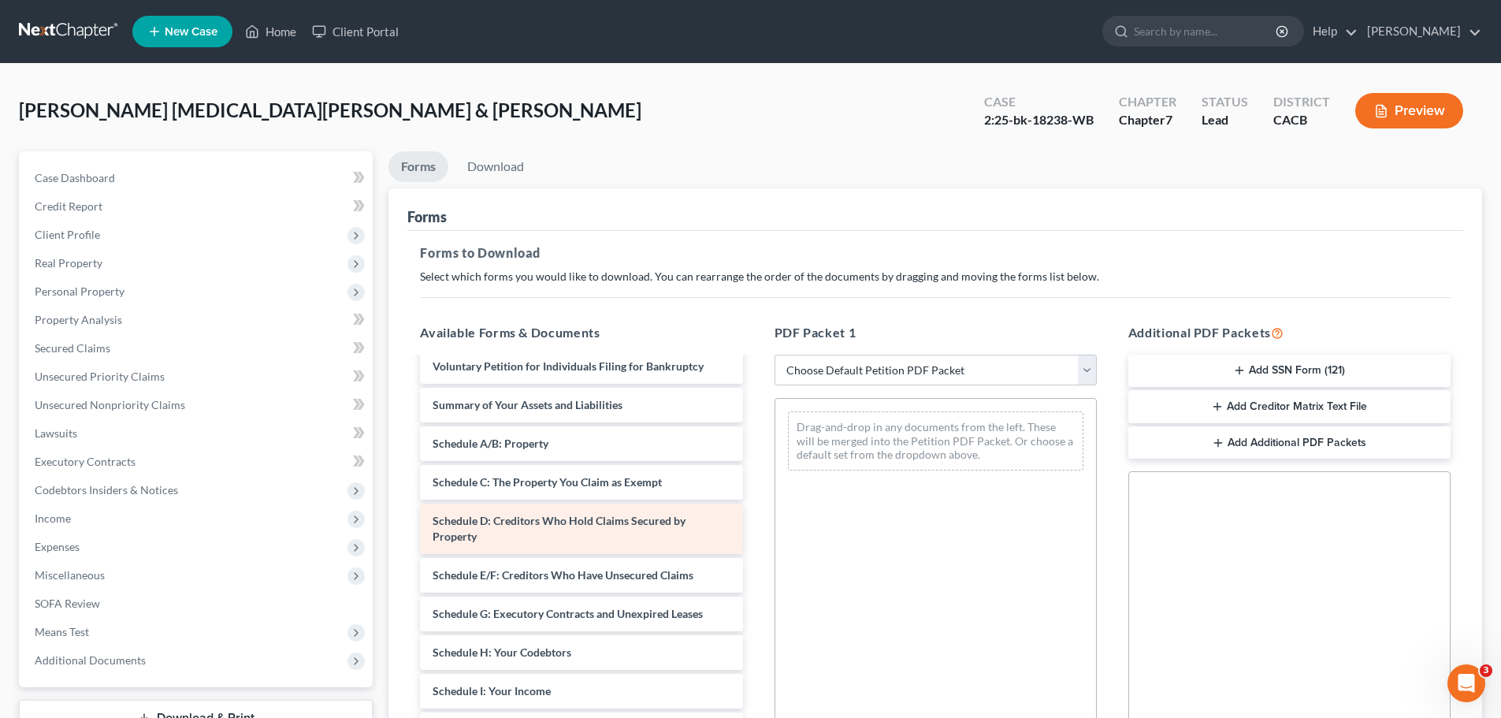
scroll to position [158, 0]
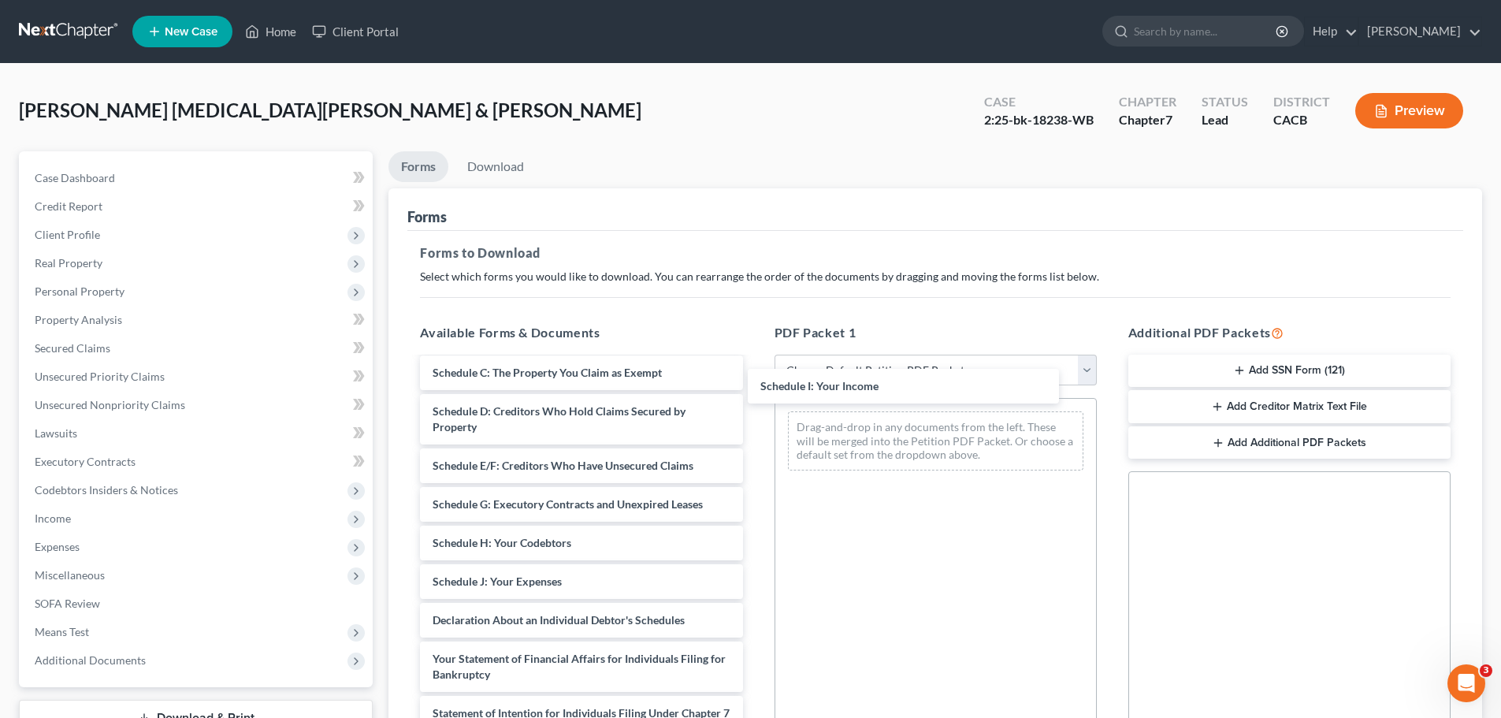
drag, startPoint x: 600, startPoint y: 586, endPoint x: 927, endPoint y: 394, distance: 380.0
click at [755, 391] on div "Schedule I: Your Income Statement of Related Cases (06/08/2022) Voluntary Petit…" at bounding box center [580, 597] width 347 height 793
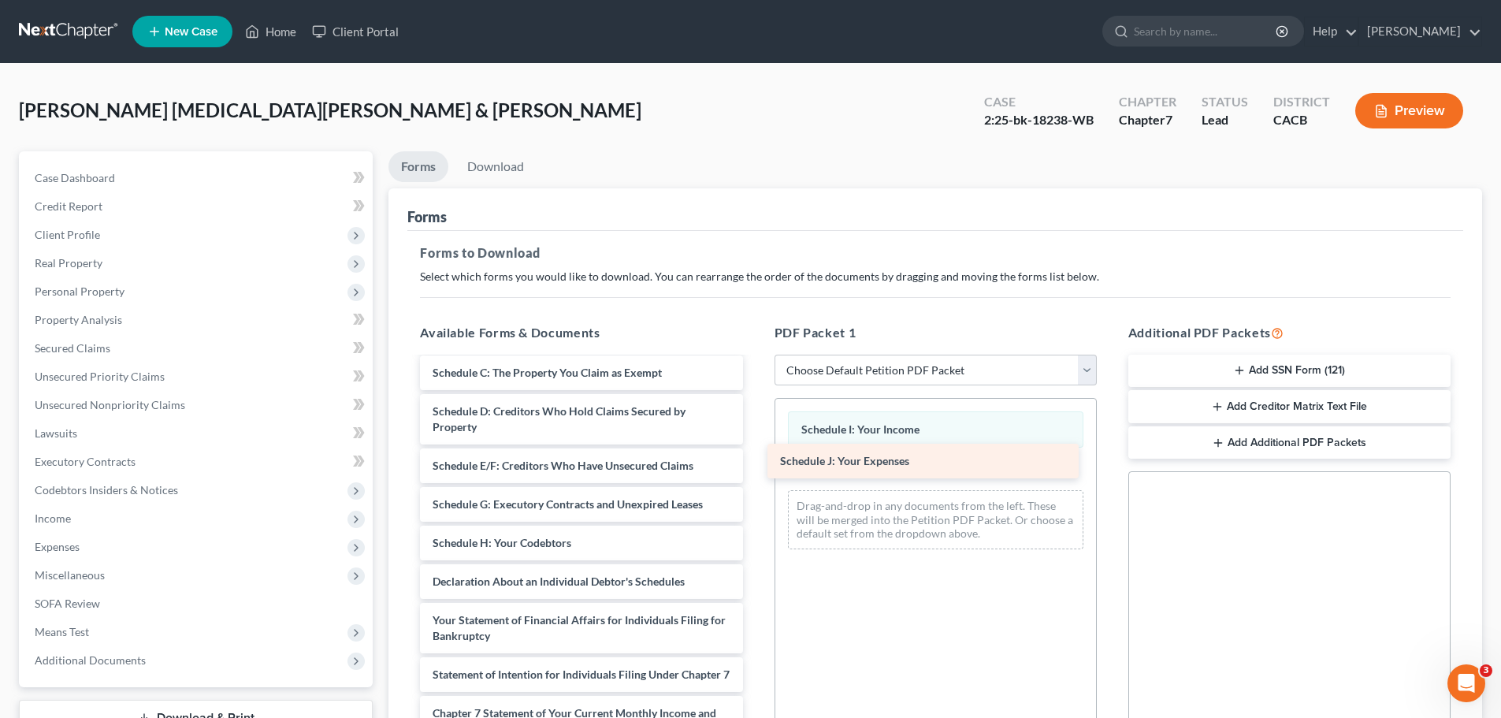
drag, startPoint x: 565, startPoint y: 585, endPoint x: 912, endPoint y: 464, distance: 367.8
click at [755, 464] on div "Schedule J: Your Expenses Statement of Related Cases (06/08/2022) Voluntary Pet…" at bounding box center [580, 578] width 347 height 754
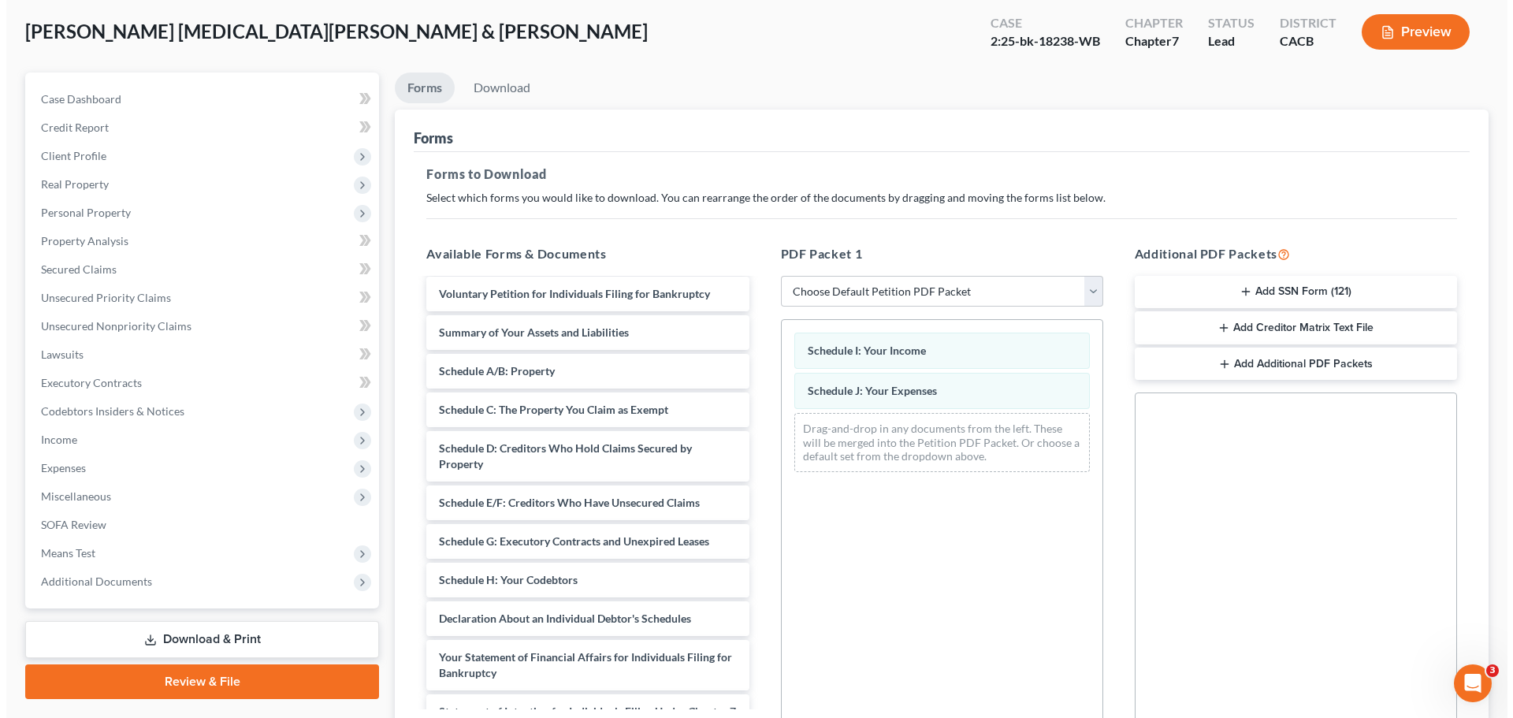
scroll to position [29, 0]
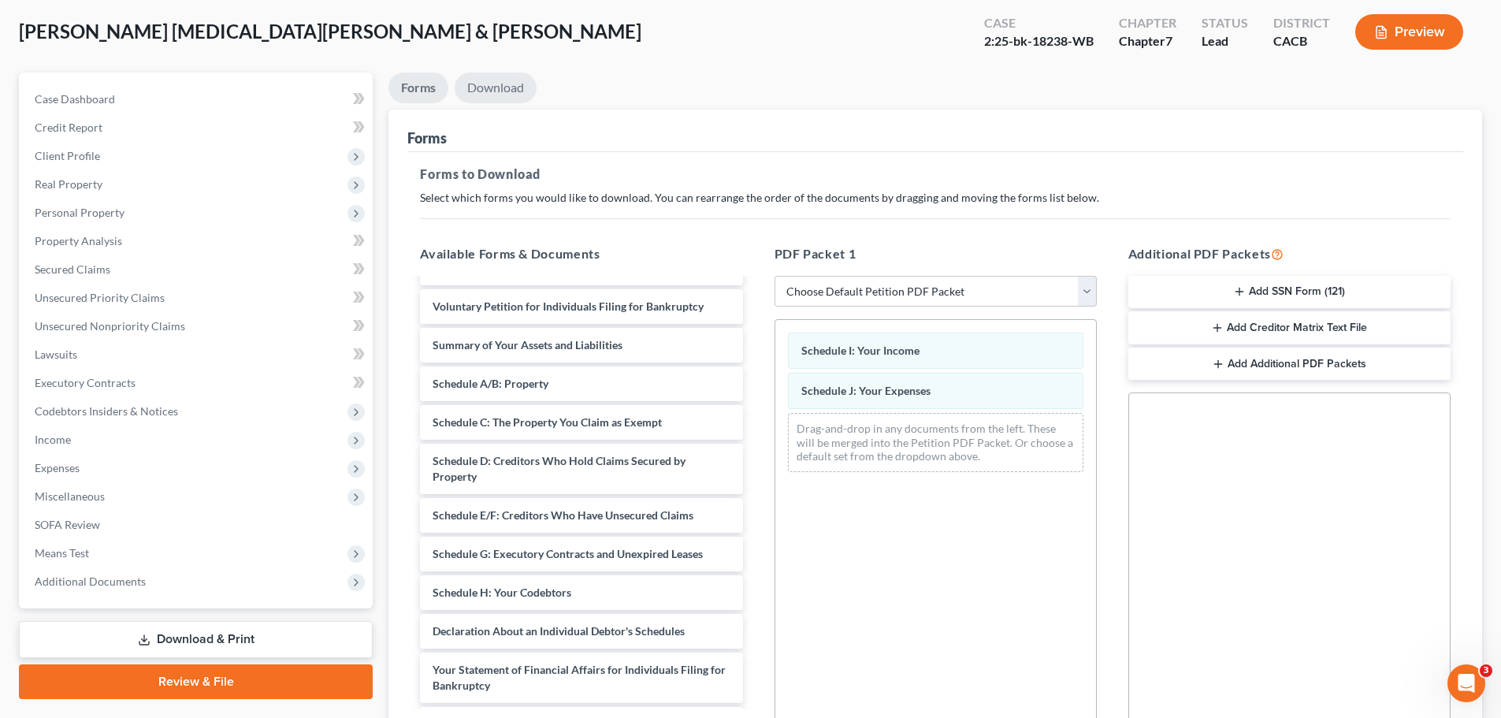
click at [499, 86] on link "Download" at bounding box center [496, 87] width 82 height 31
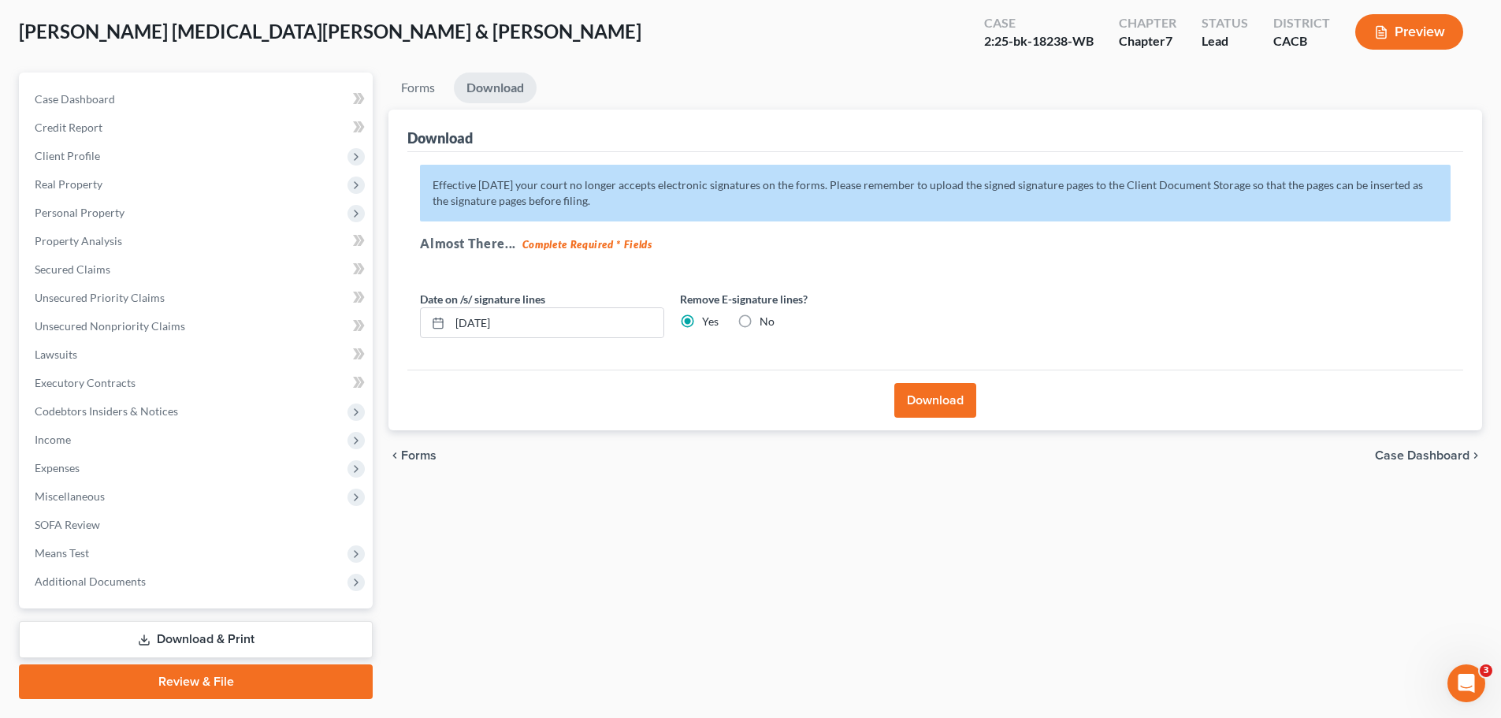
click at [942, 396] on button "Download" at bounding box center [935, 400] width 82 height 35
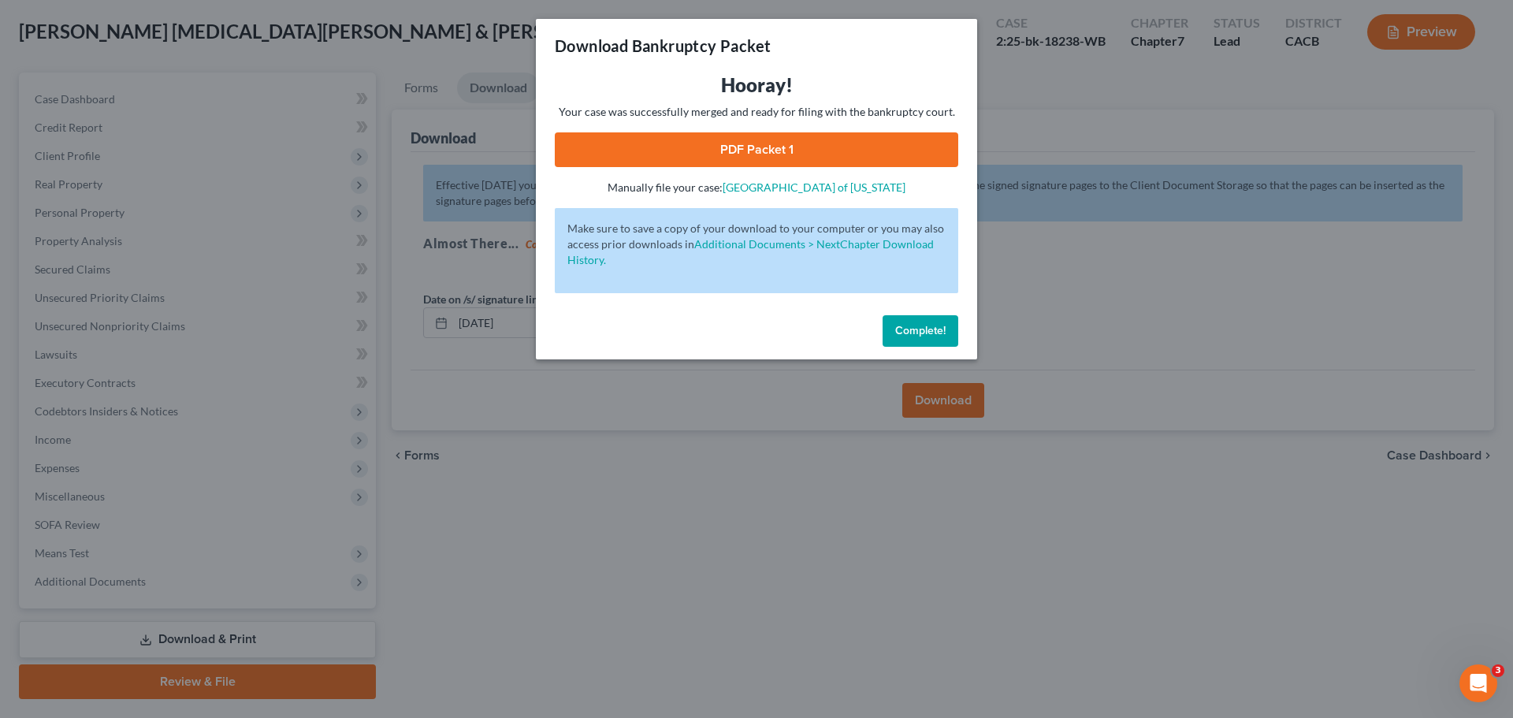
click at [644, 153] on link "PDF Packet 1" at bounding box center [756, 149] width 403 height 35
